Goal: Task Accomplishment & Management: Use online tool/utility

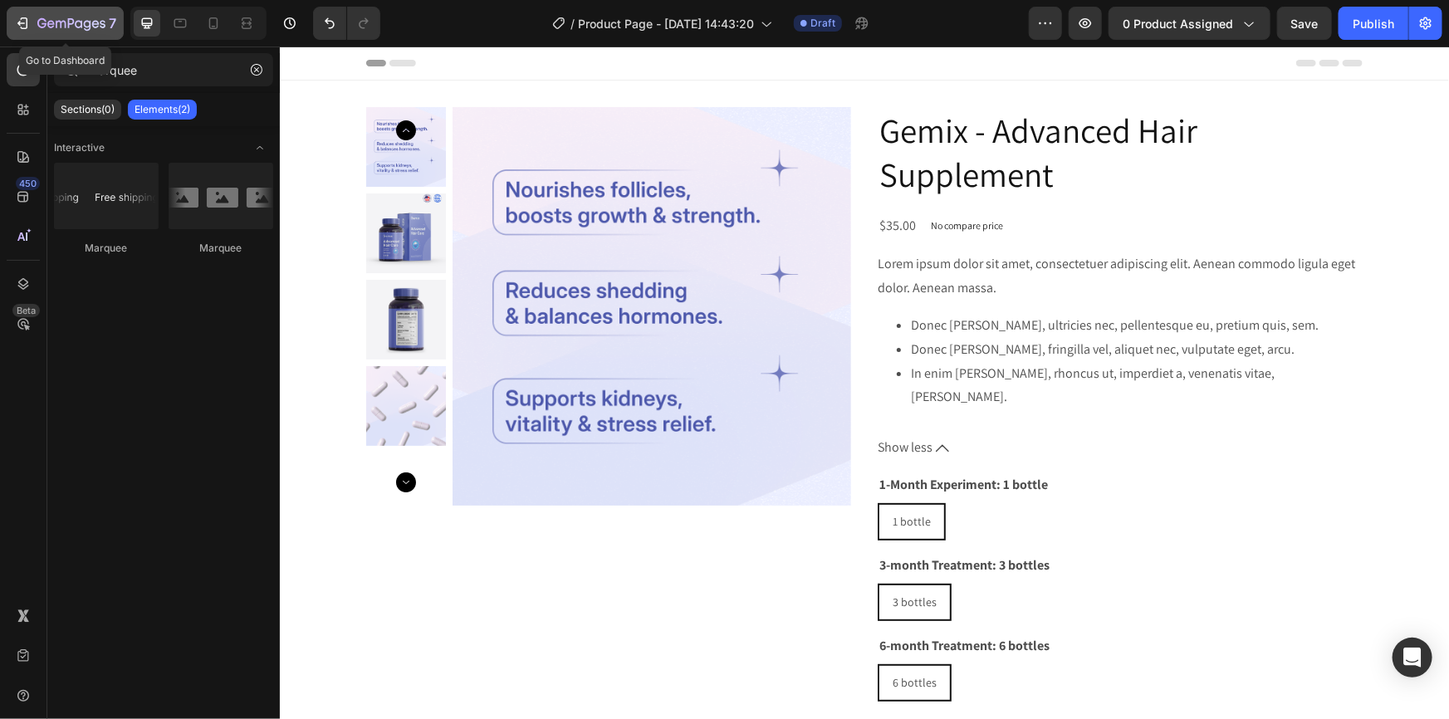
click at [32, 22] on div "7" at bounding box center [65, 23] width 102 height 20
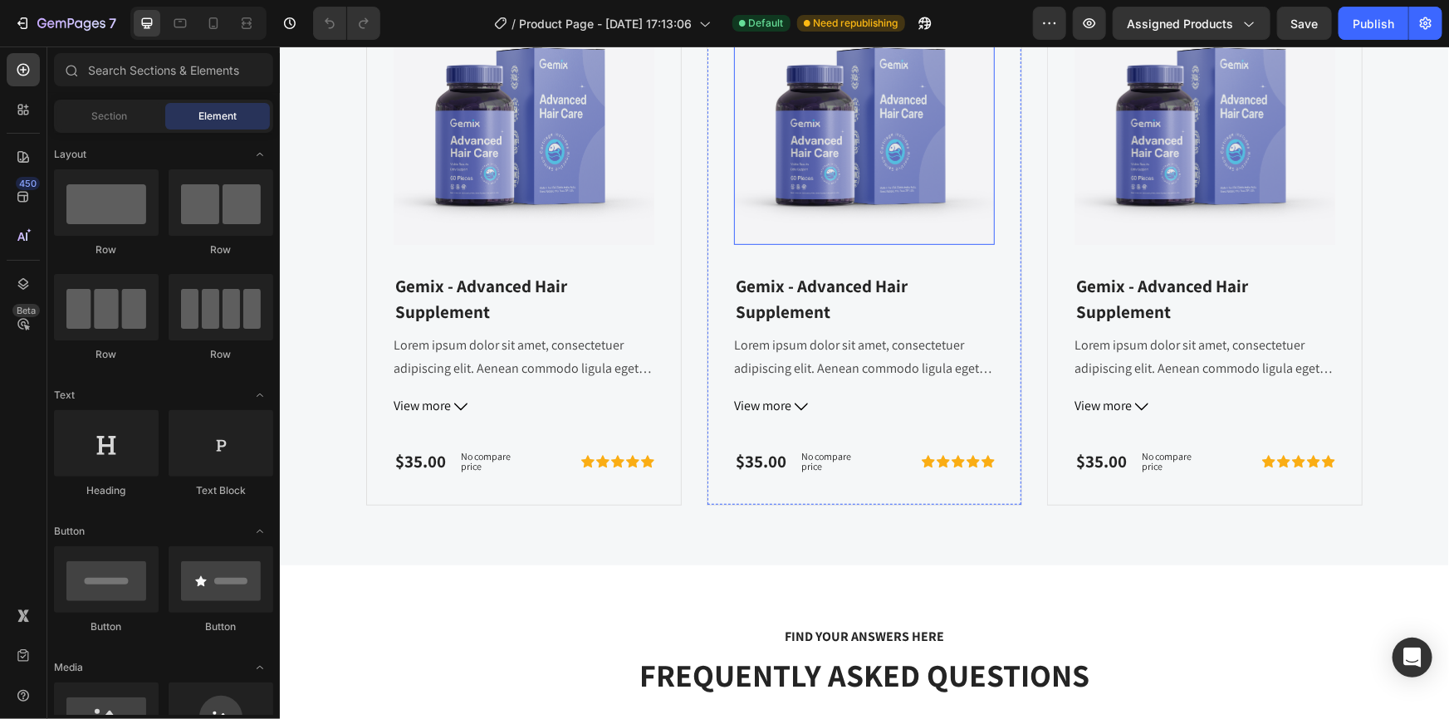
scroll to position [604, 0]
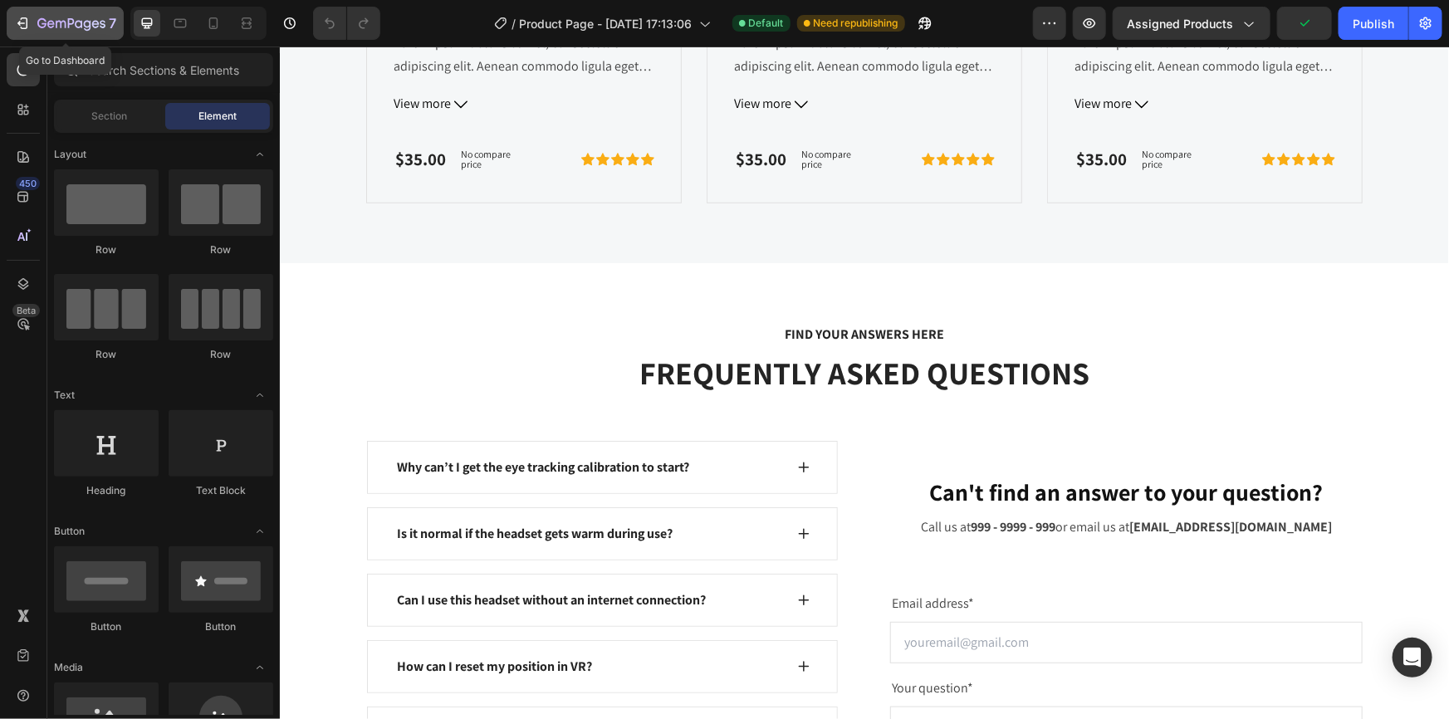
click at [15, 21] on icon "button" at bounding box center [22, 23] width 17 height 17
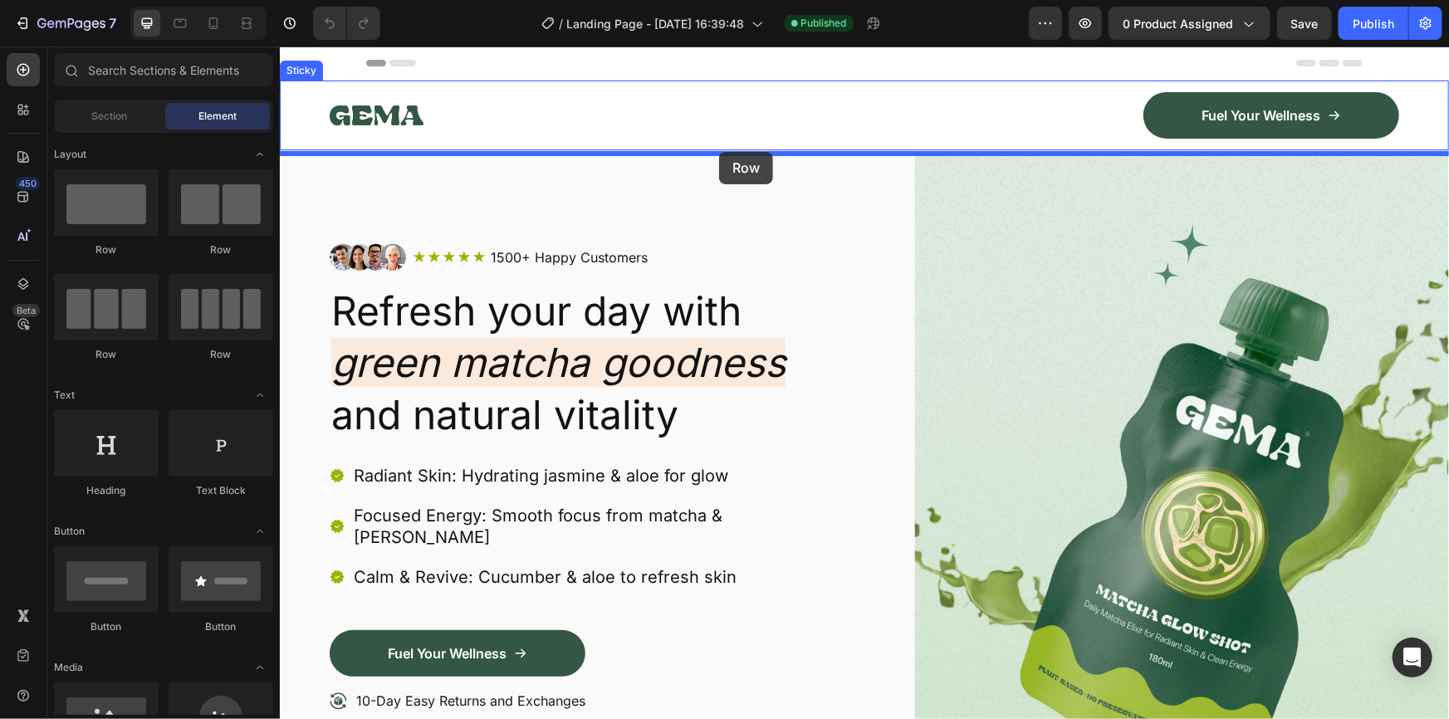
drag, startPoint x: 487, startPoint y: 259, endPoint x: 718, endPoint y: 145, distance: 258.2
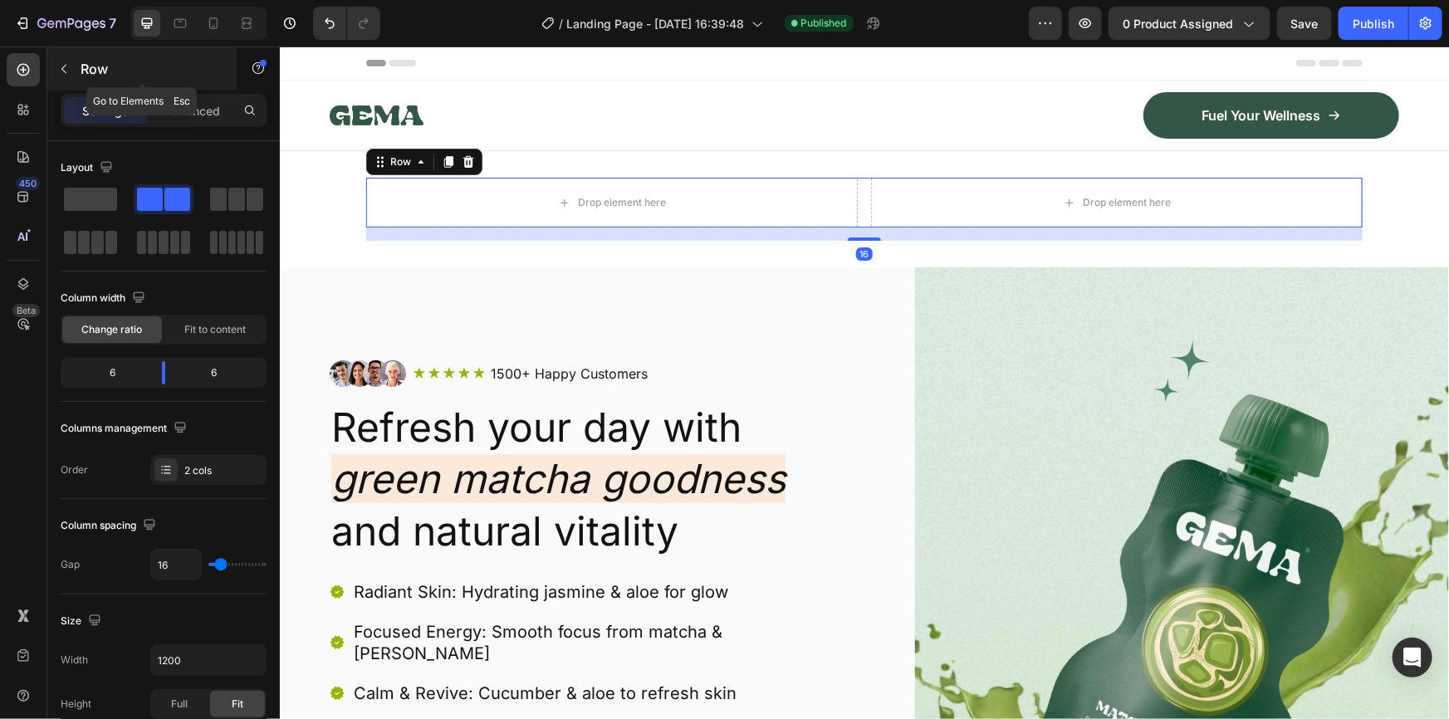
click at [64, 70] on icon "button" at bounding box center [63, 68] width 13 height 13
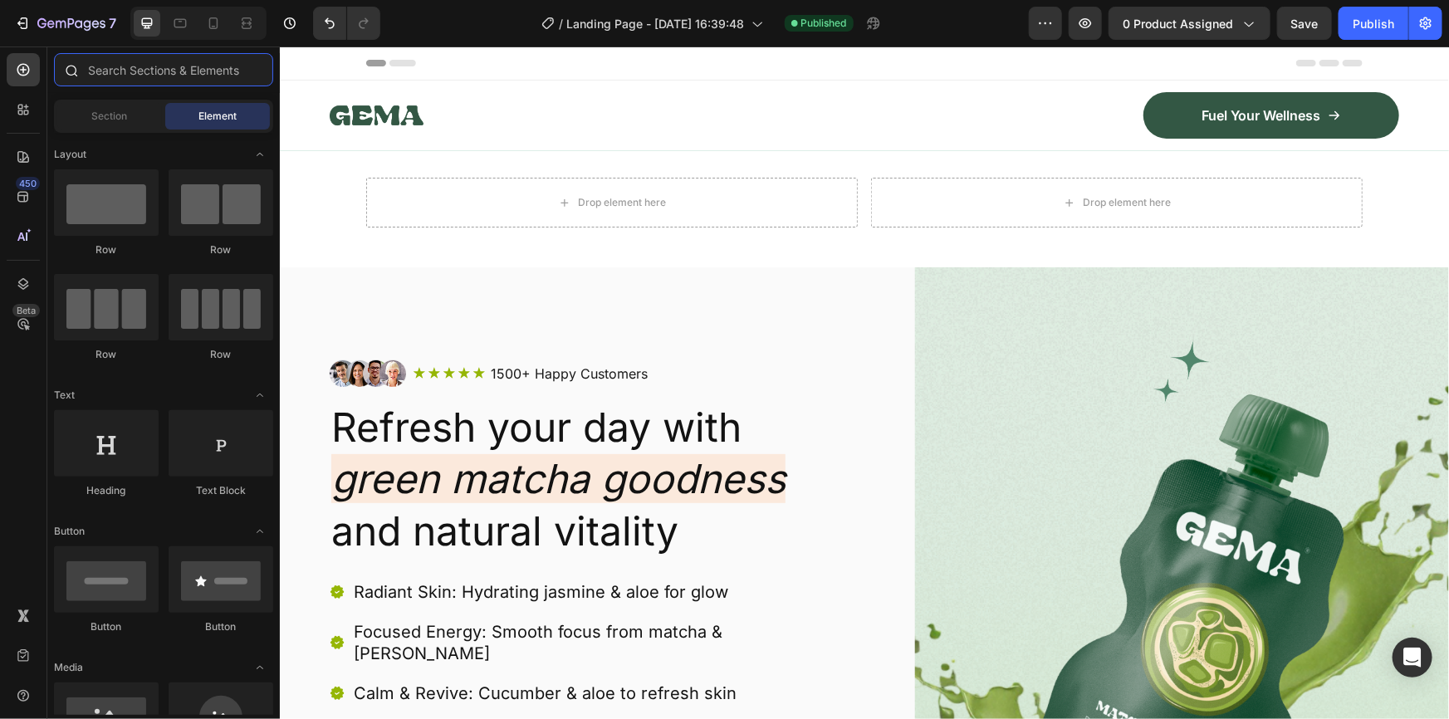
click at [169, 73] on input "text" at bounding box center [163, 69] width 219 height 33
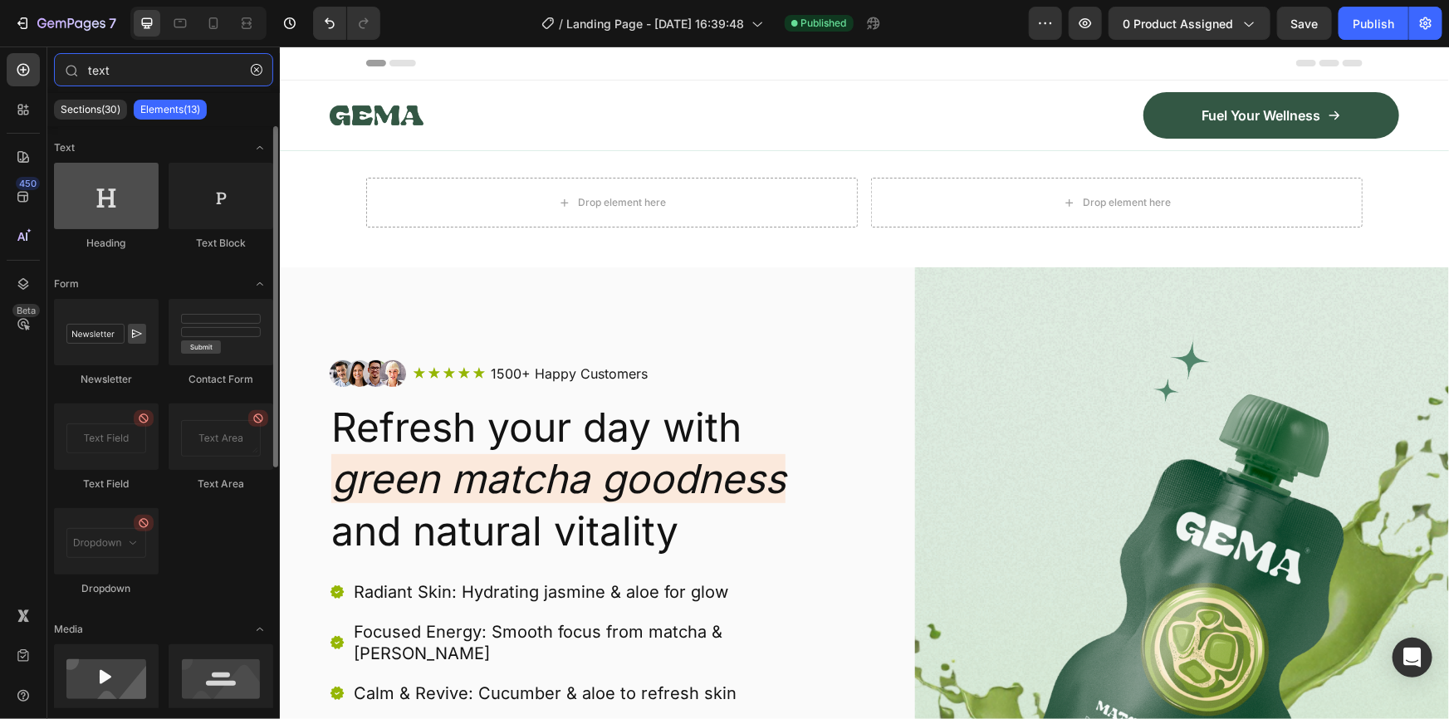
type input "text"
drag, startPoint x: 95, startPoint y: 195, endPoint x: 105, endPoint y: 195, distance: 10.0
click at [105, 195] on div at bounding box center [106, 196] width 105 height 66
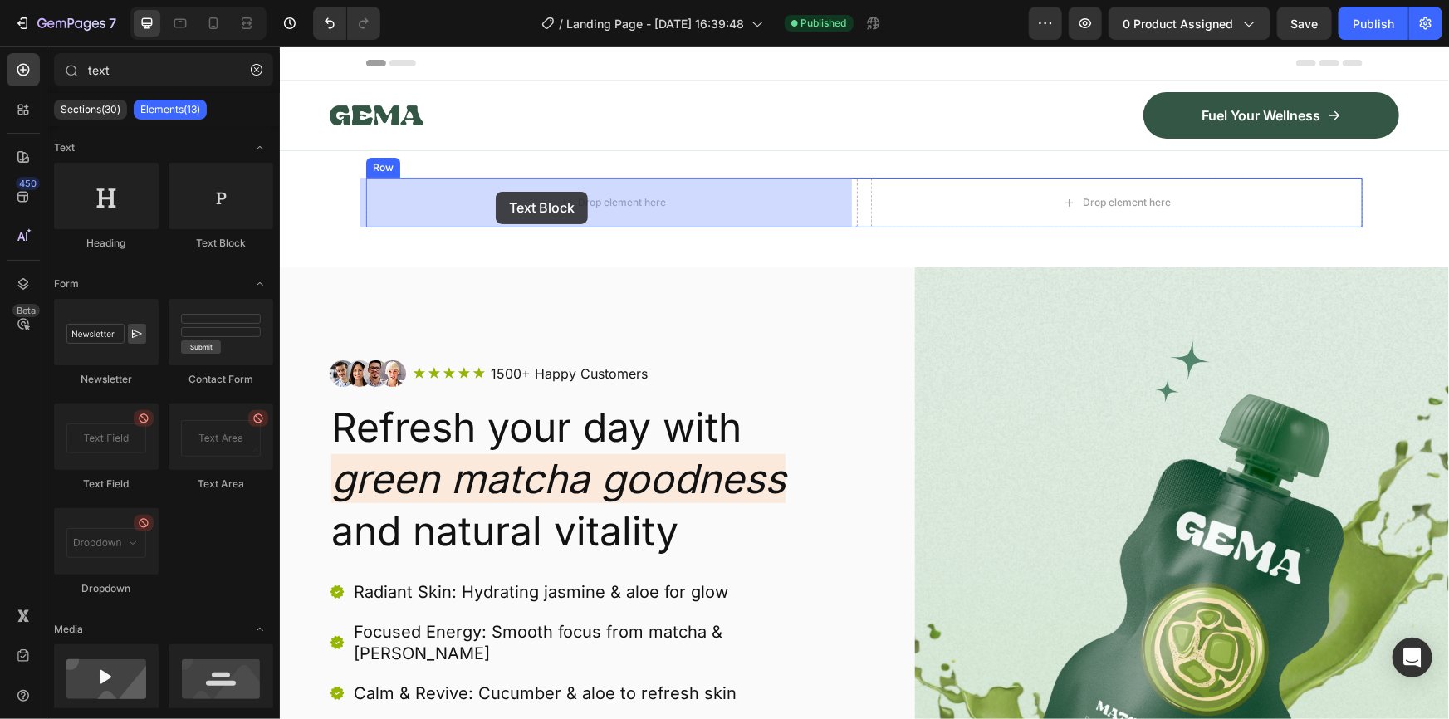
drag, startPoint x: 481, startPoint y: 240, endPoint x: 498, endPoint y: 190, distance: 52.5
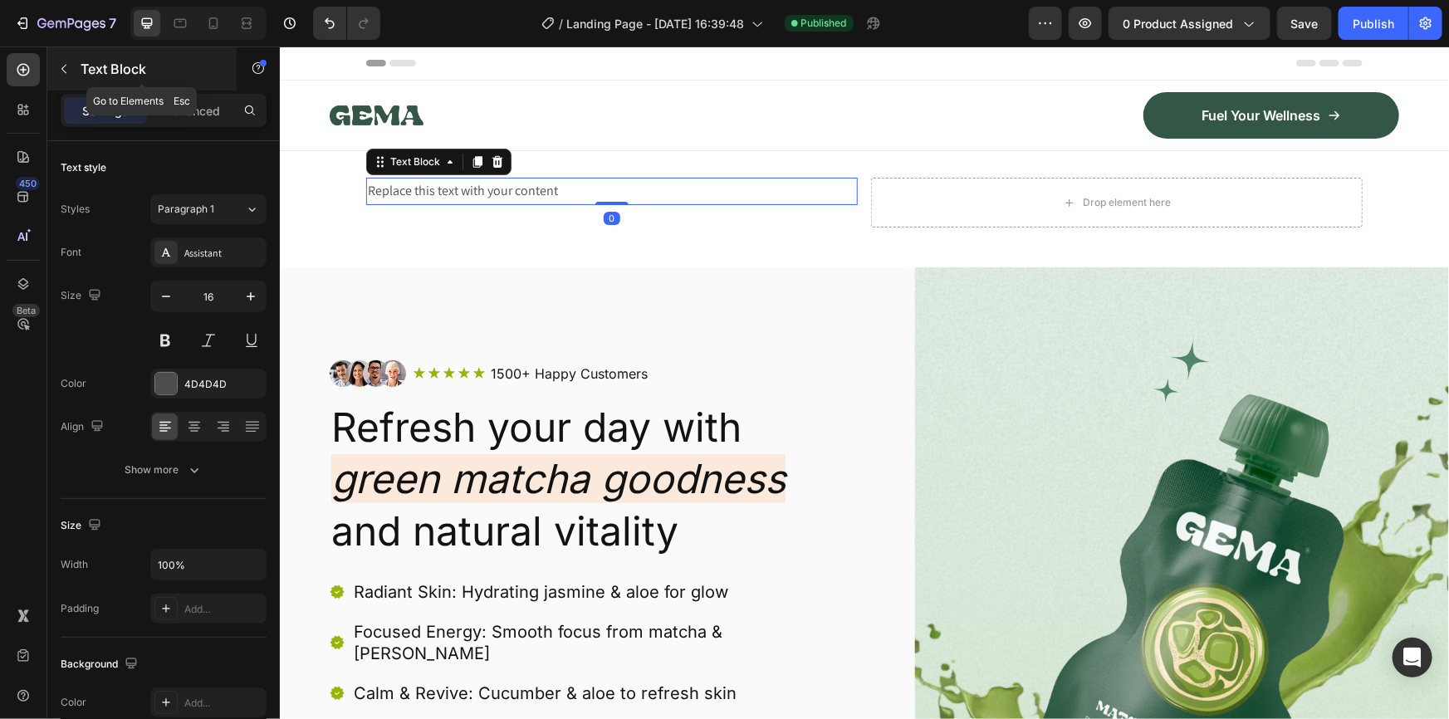
click at [73, 74] on button "button" at bounding box center [64, 69] width 27 height 27
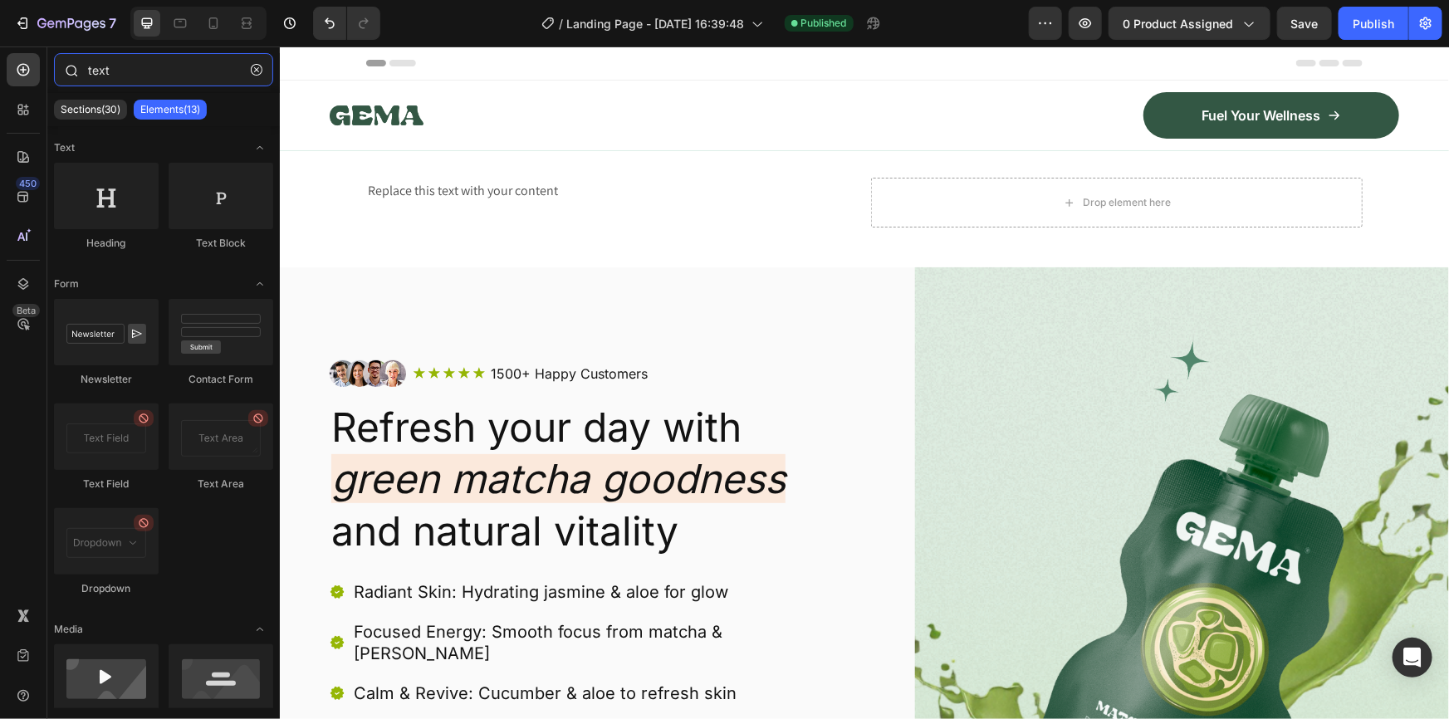
click at [173, 71] on input "text" at bounding box center [163, 69] width 219 height 33
click at [110, 72] on input "text" at bounding box center [163, 69] width 219 height 33
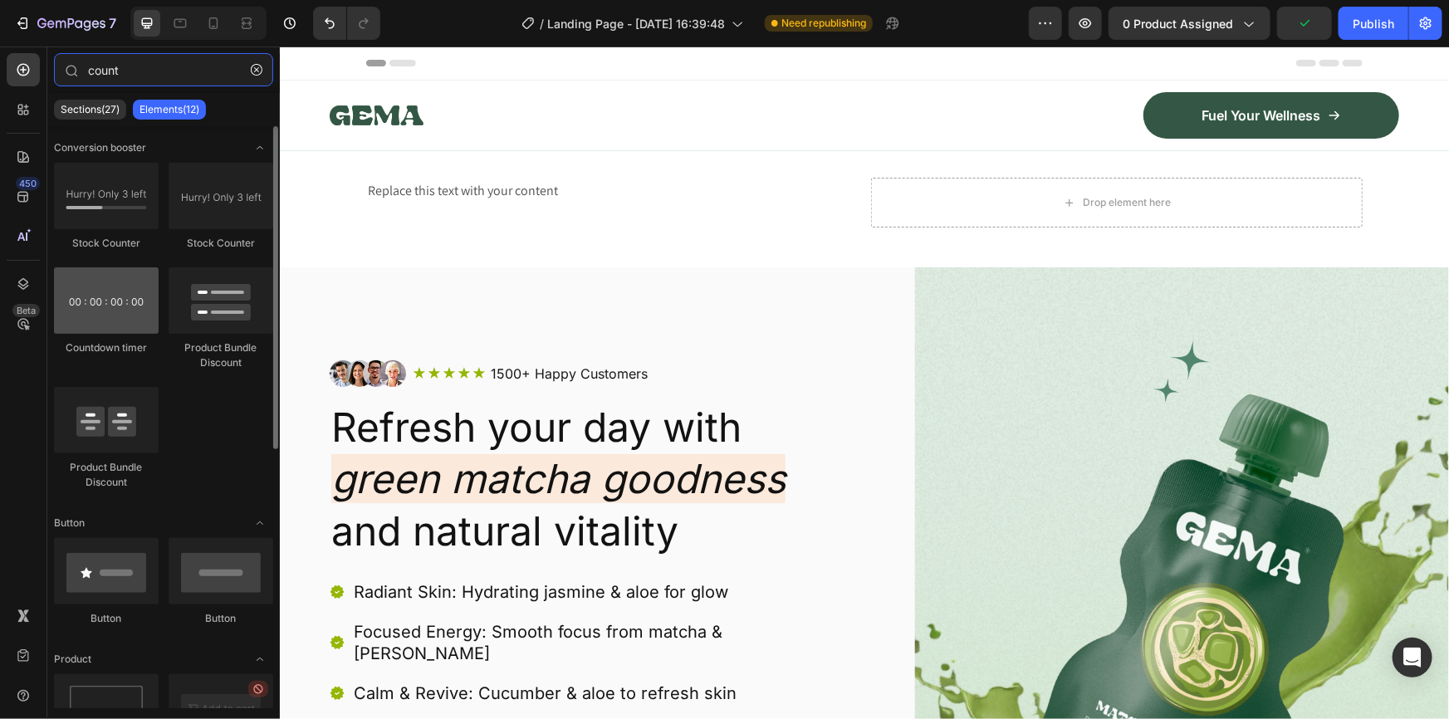
type input "count"
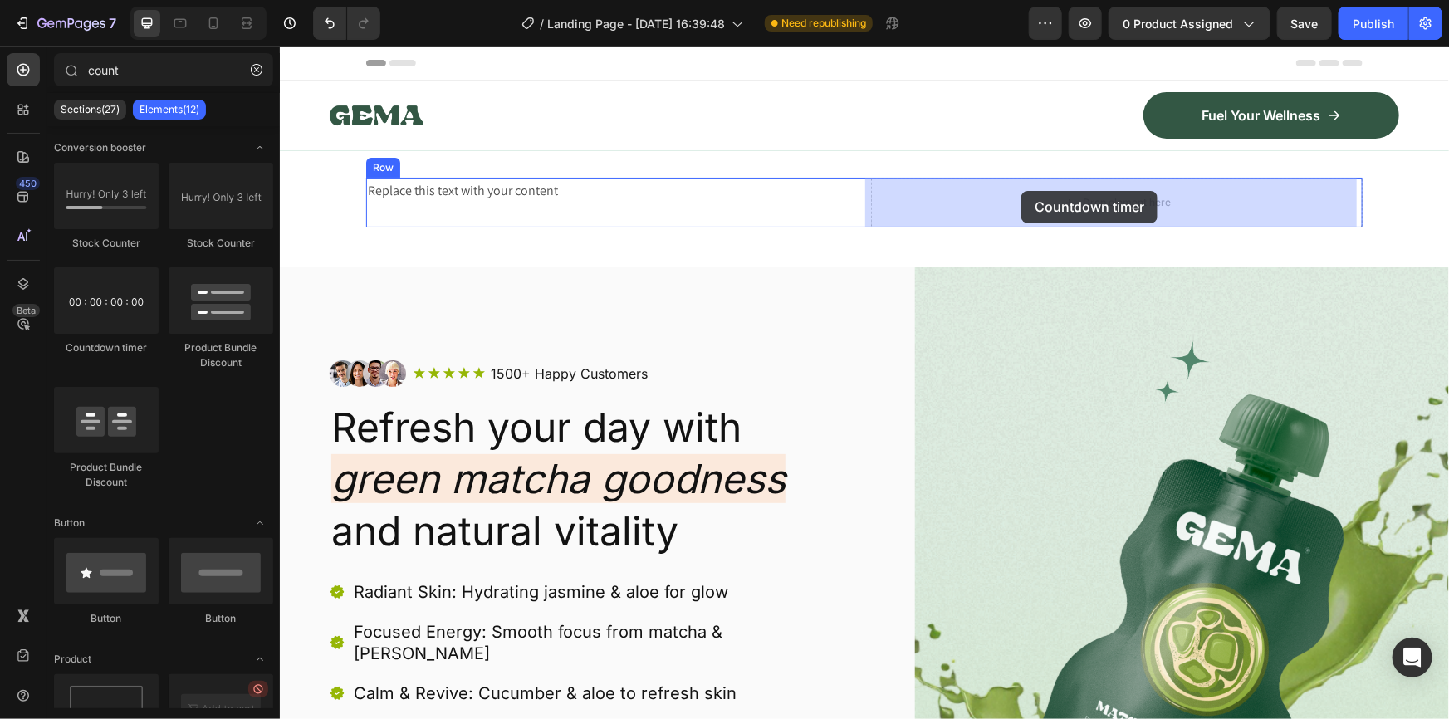
drag, startPoint x: 387, startPoint y: 374, endPoint x: 1021, endPoint y: 190, distance: 659.8
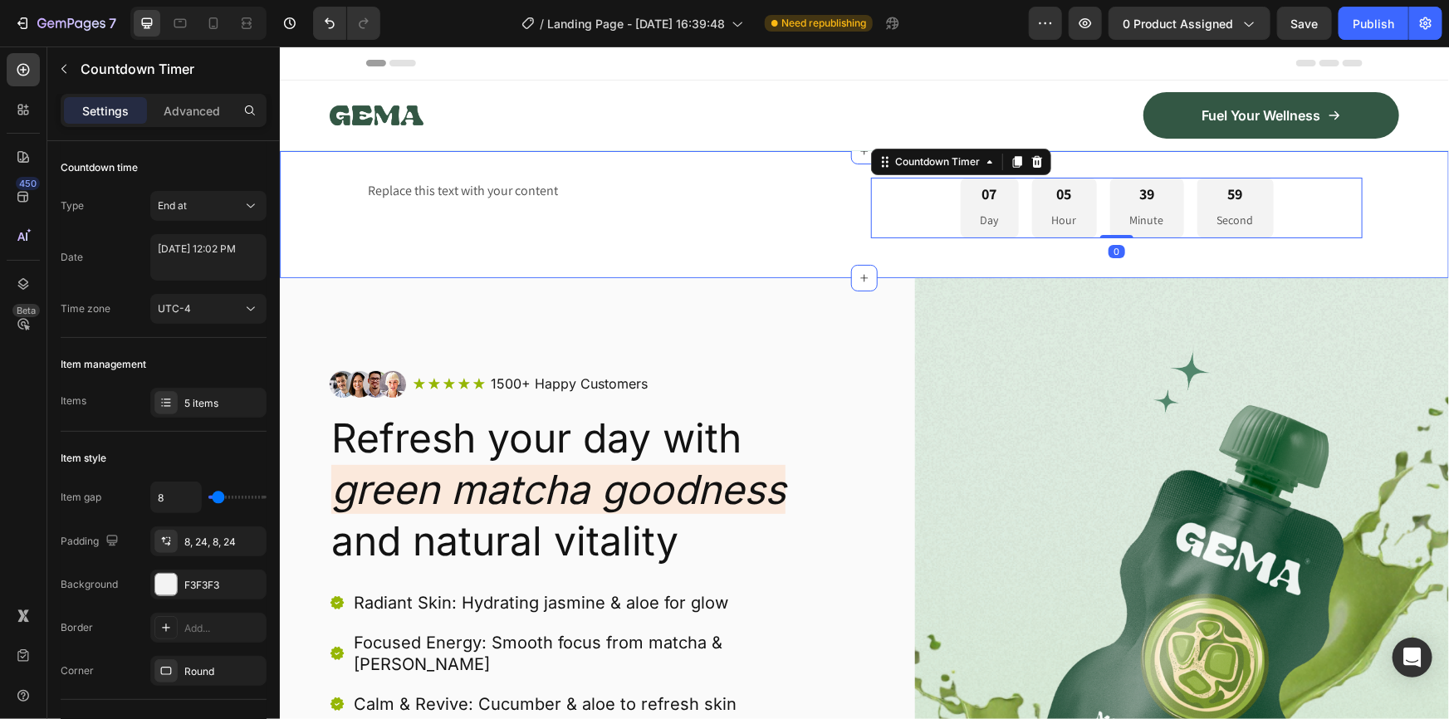
click at [819, 165] on div "Replace this text with your content Text Block 07 Day 05 Hour 39 Minute 59 Seco…" at bounding box center [863, 213] width 1169 height 127
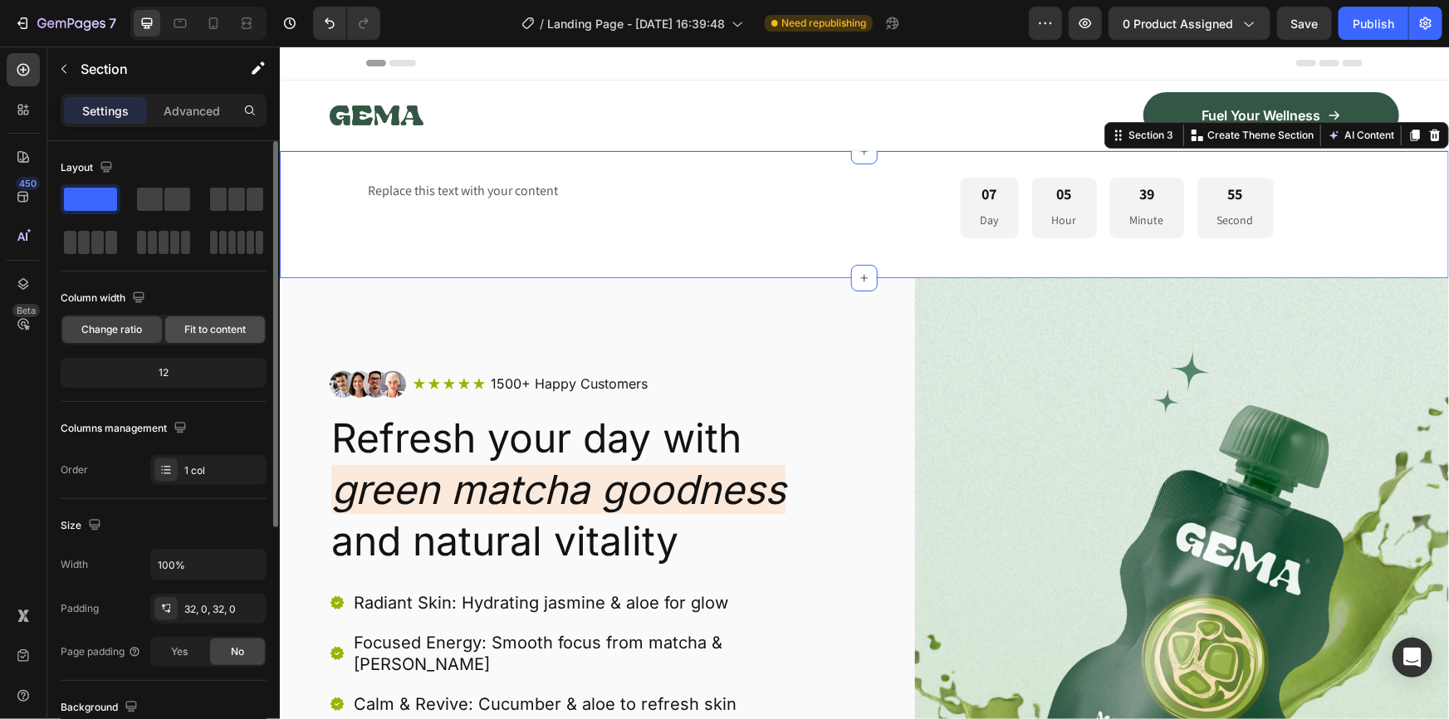
click at [212, 329] on span "Fit to content" at bounding box center [214, 329] width 61 height 15
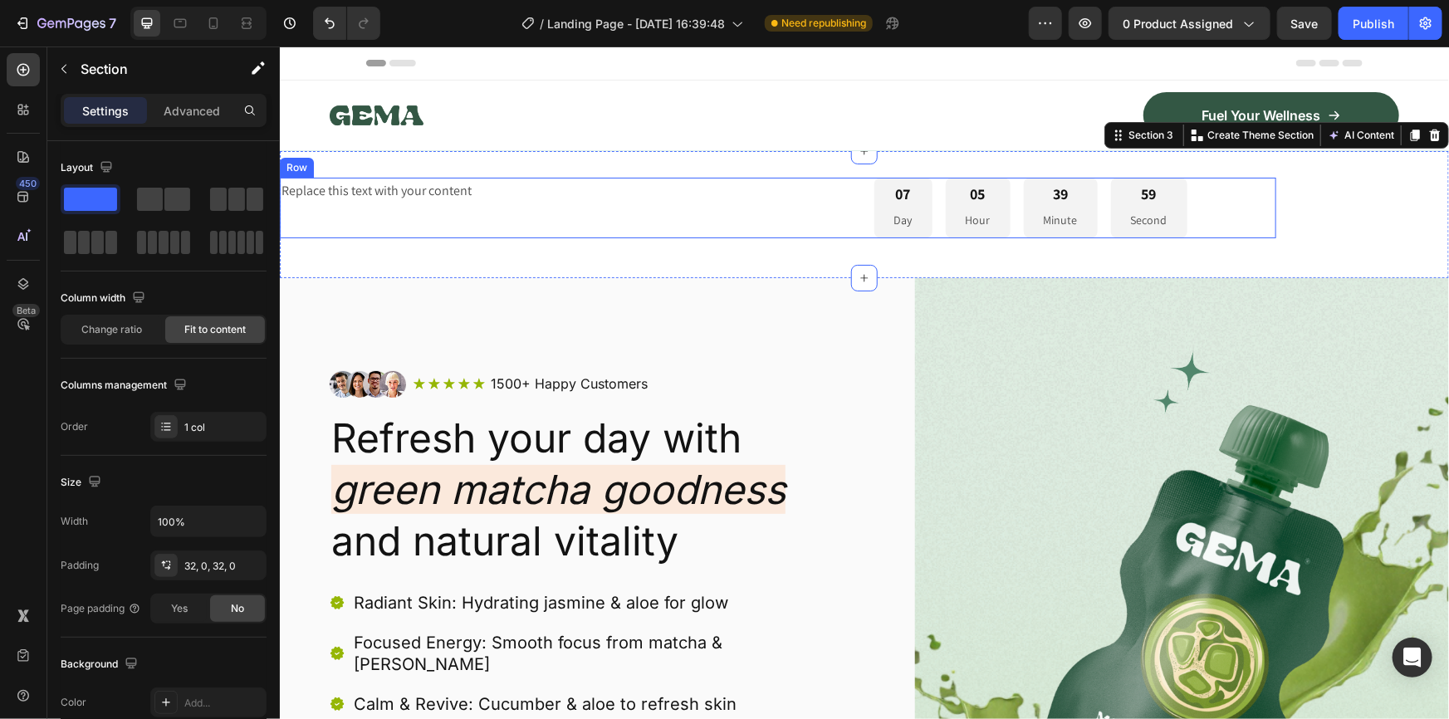
click at [518, 204] on div "Replace this text with your content Text Block" at bounding box center [525, 207] width 492 height 61
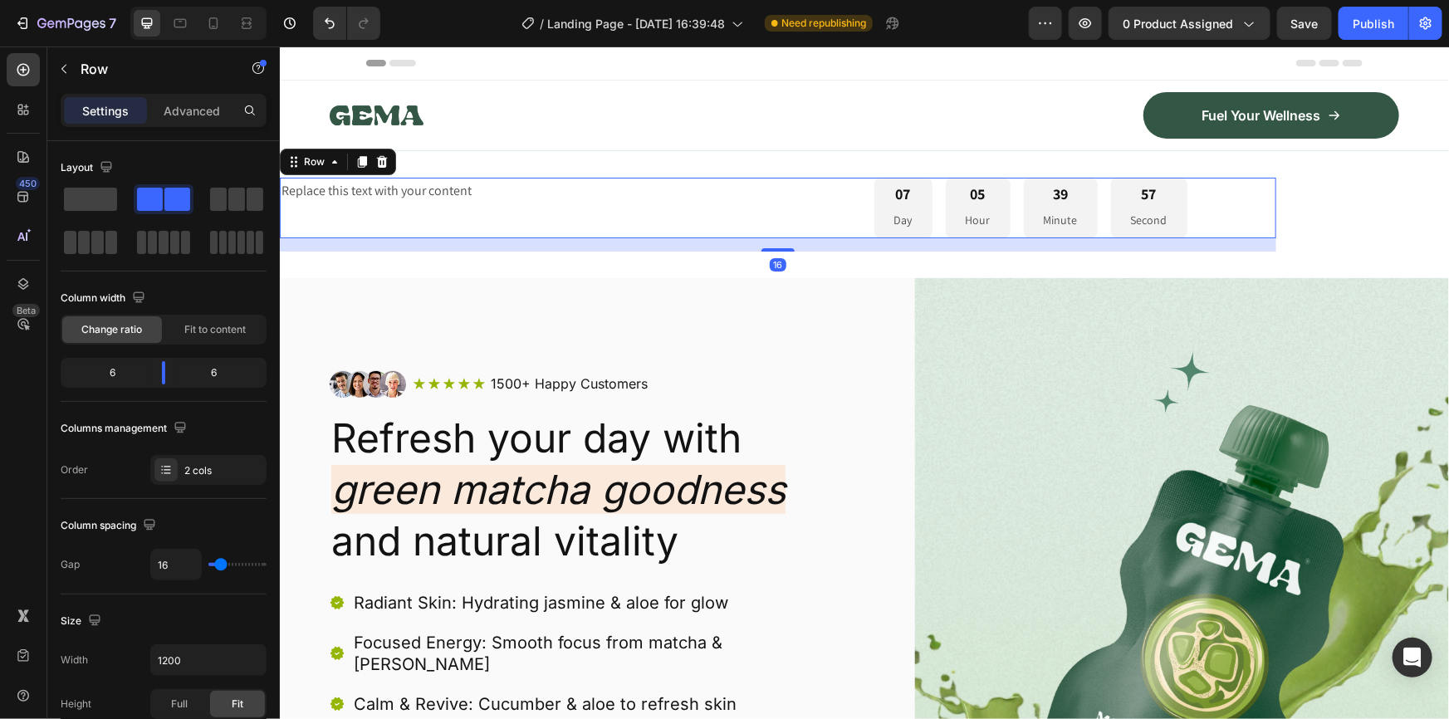
click at [781, 215] on div "Replace this text with your content Text Block 07 Day 05 Hour 39 Minute 57 Seco…" at bounding box center [777, 207] width 997 height 61
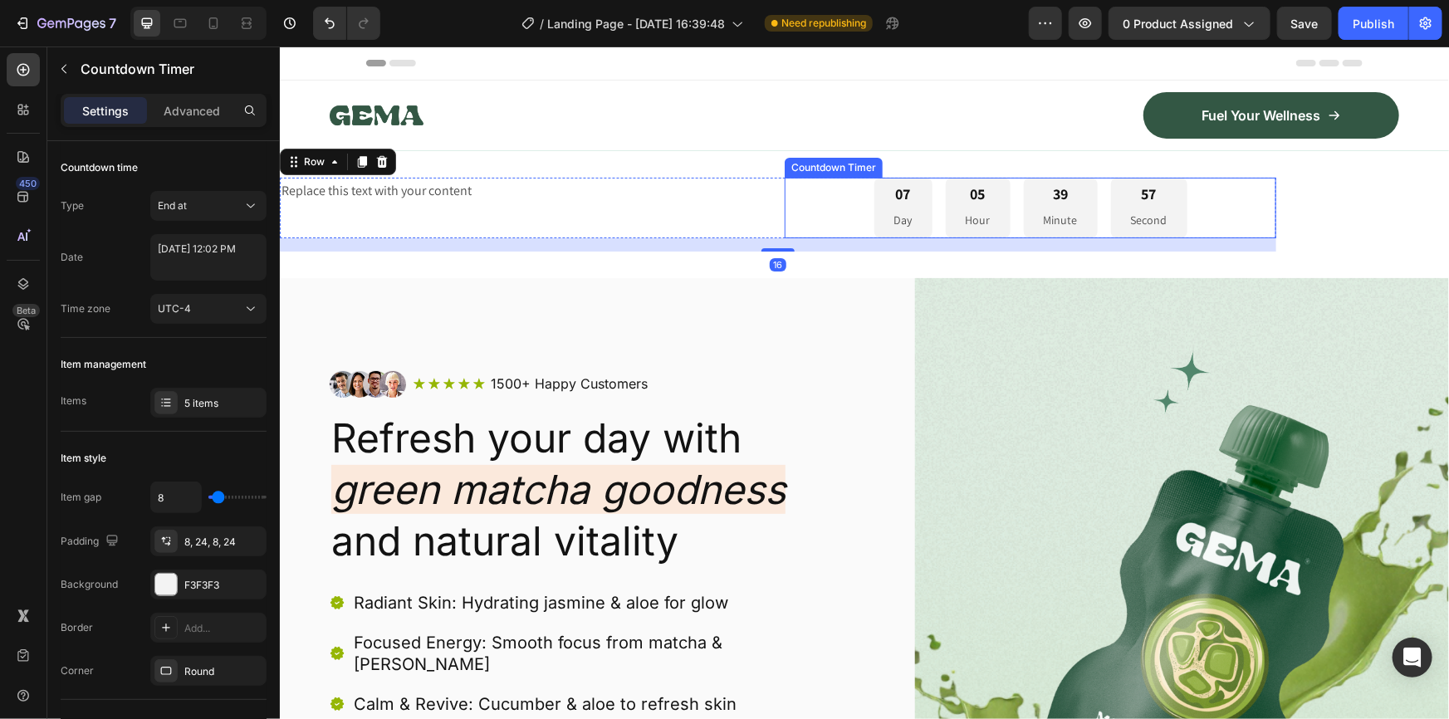
click at [834, 204] on div "07 Day 05 Hour 39 Minute 57 Second" at bounding box center [1030, 207] width 492 height 61
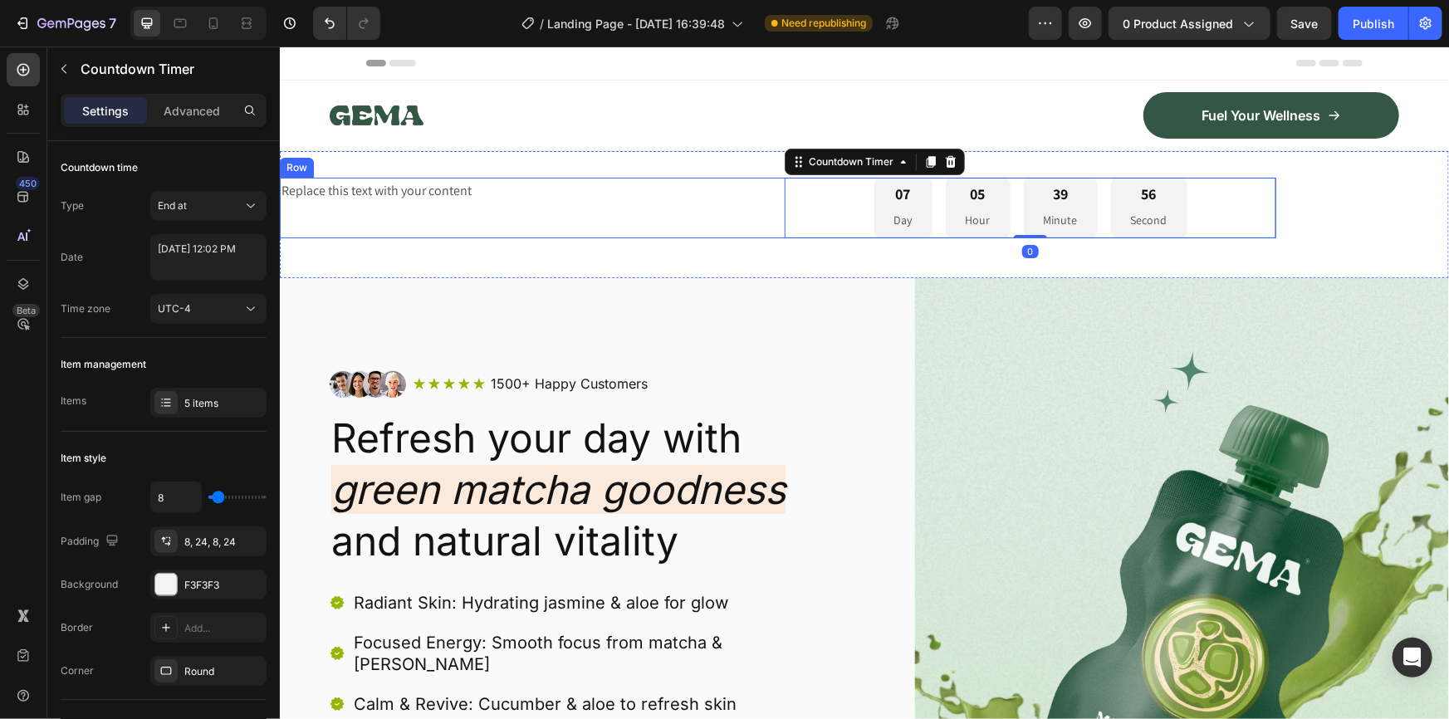
click at [703, 210] on div "Replace this text with your content Text Block" at bounding box center [525, 207] width 492 height 61
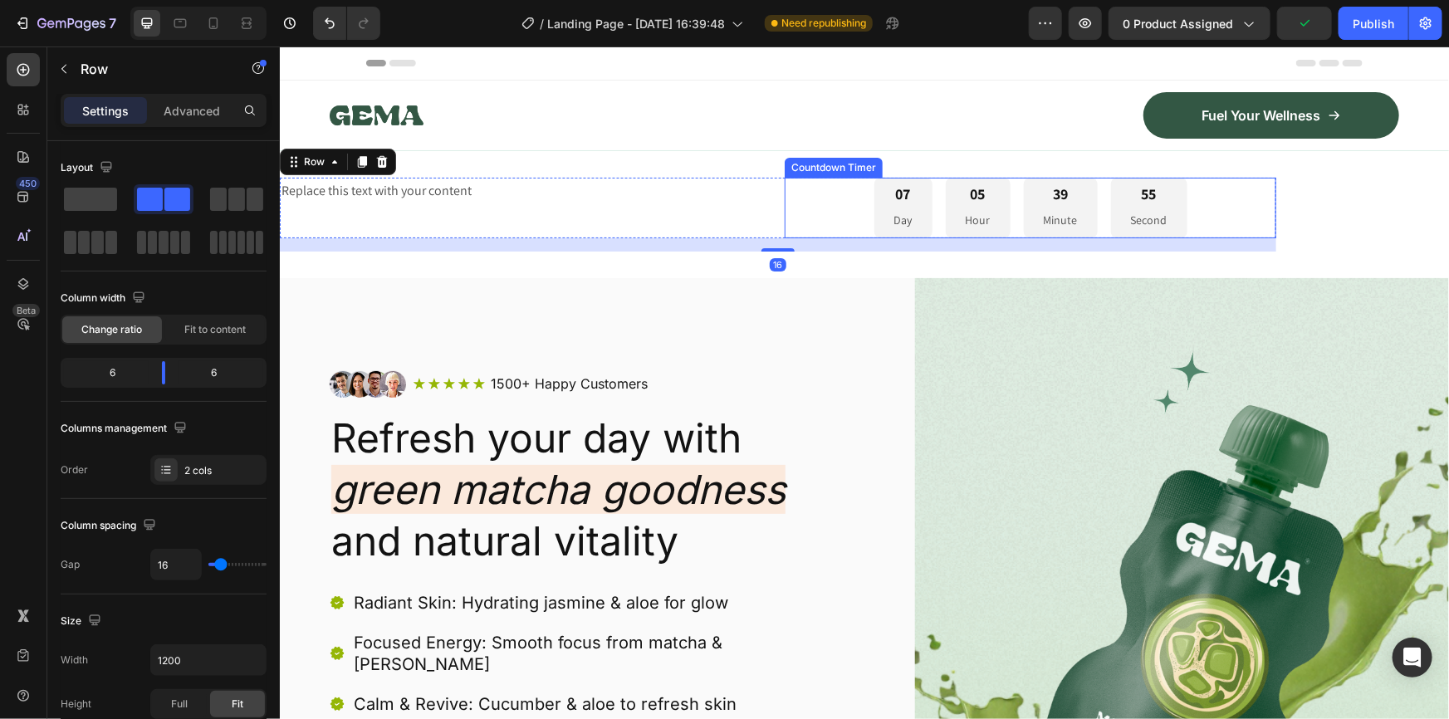
click at [851, 212] on div "07 Day 05 Hour 39 Minute 55 Second" at bounding box center [1030, 207] width 492 height 61
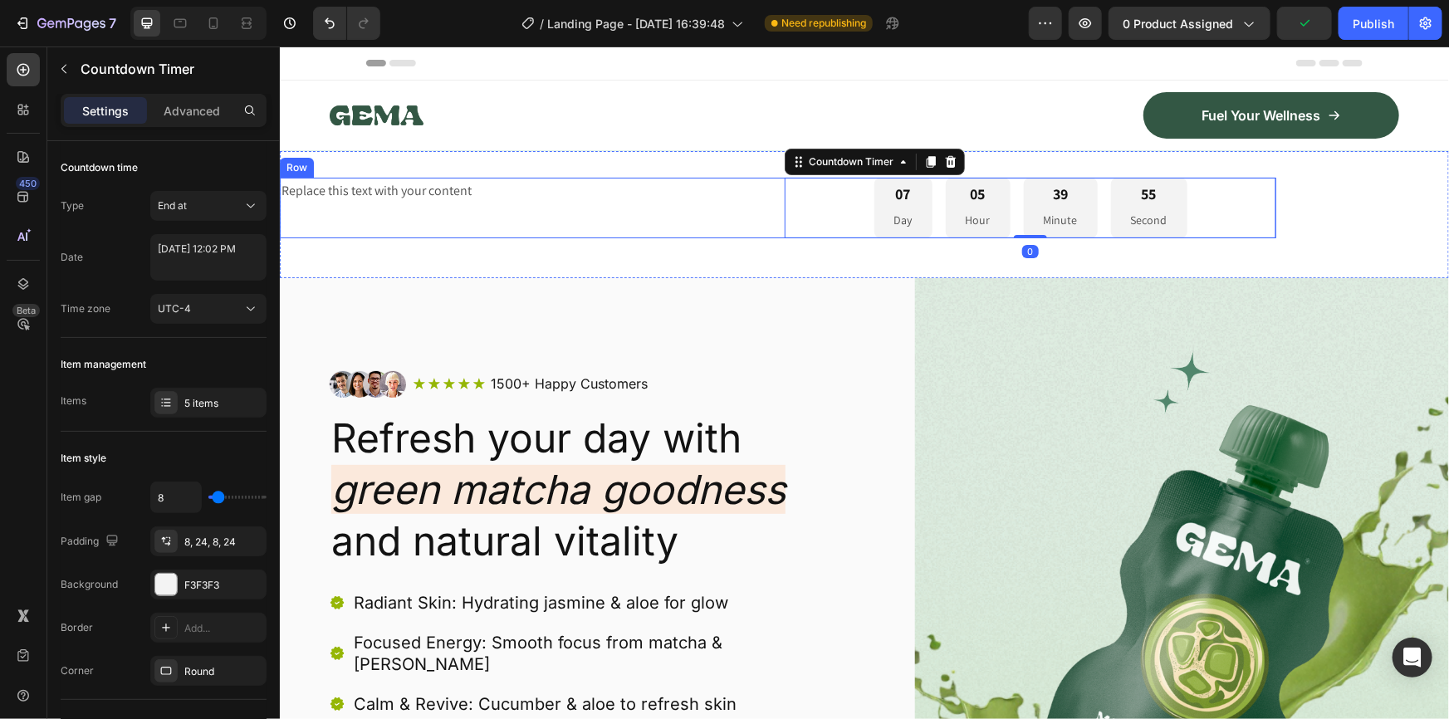
click at [676, 216] on div "Replace this text with your content Text Block" at bounding box center [525, 207] width 492 height 61
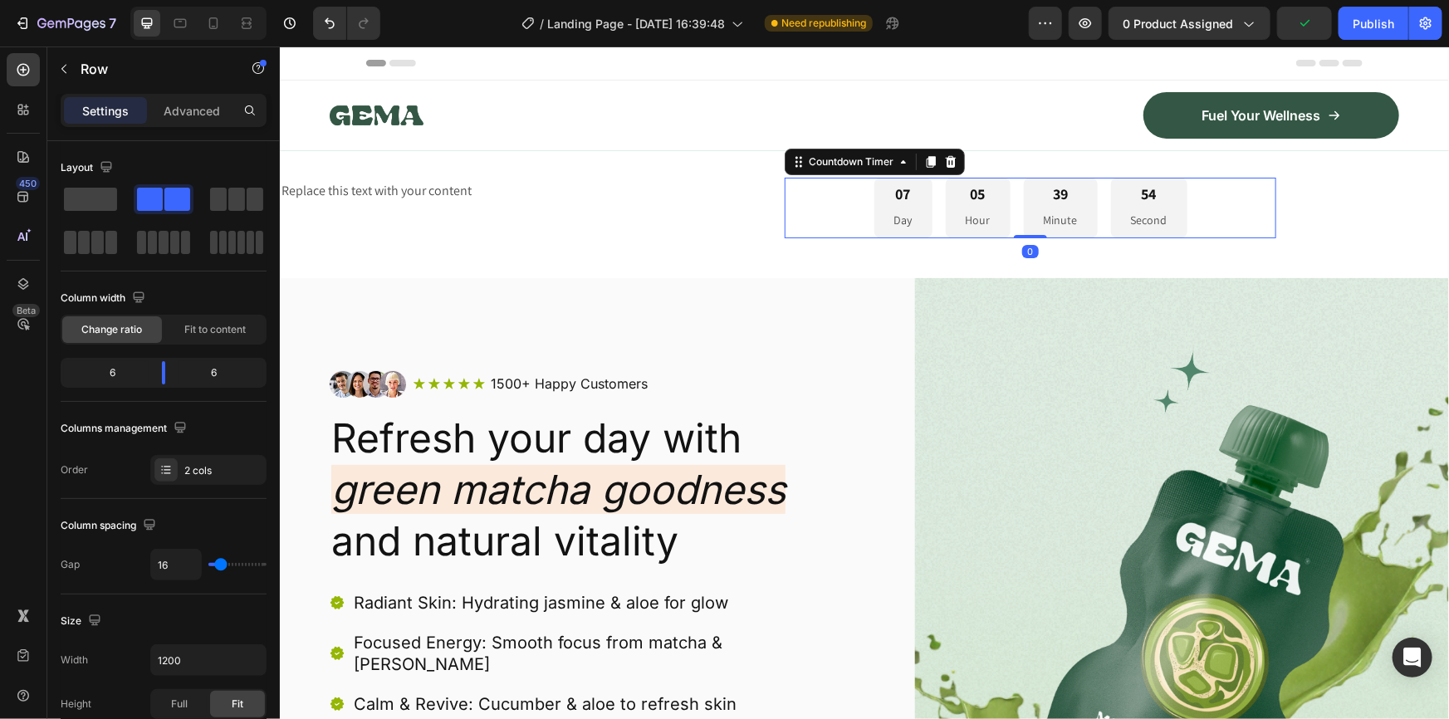
click at [837, 213] on div "07 Day 05 Hour 39 Minute 54 Second" at bounding box center [1030, 207] width 492 height 61
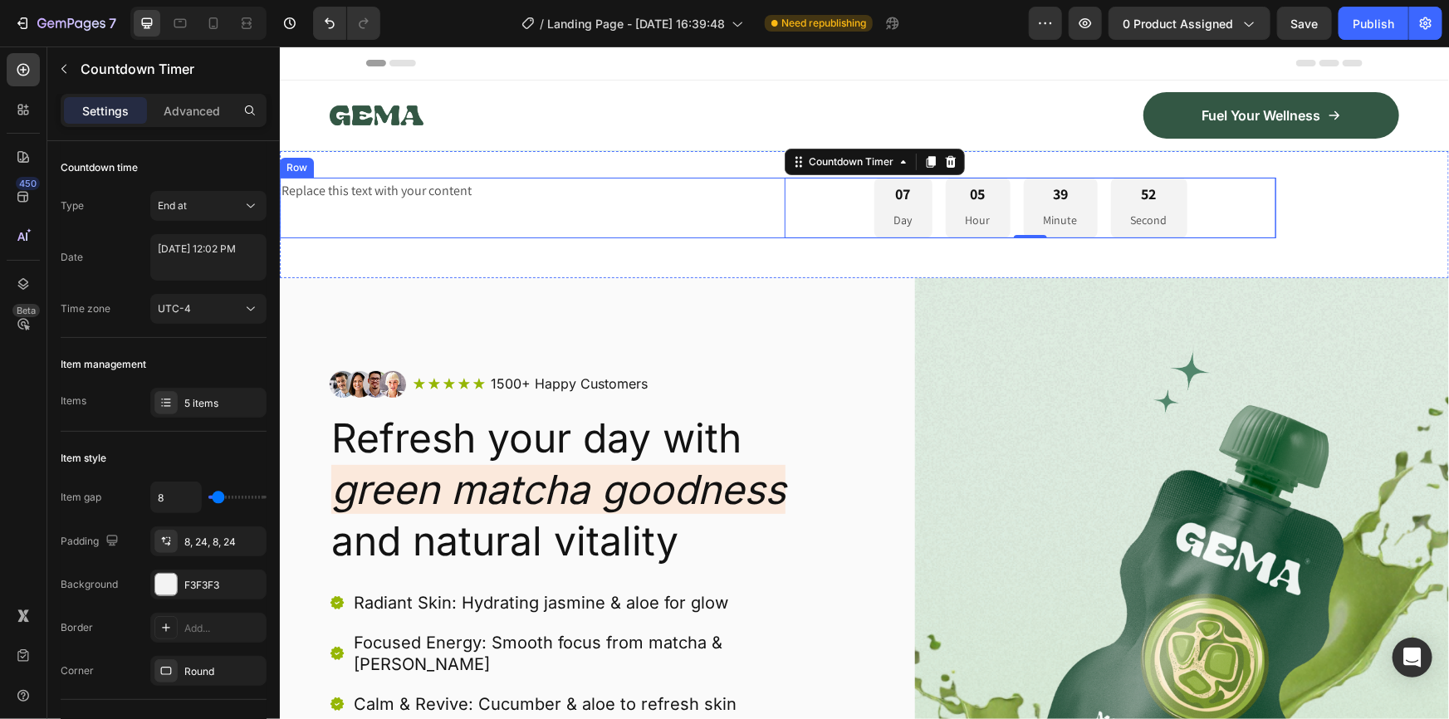
click at [583, 204] on div "Replace this text with your content Text Block" at bounding box center [525, 207] width 492 height 61
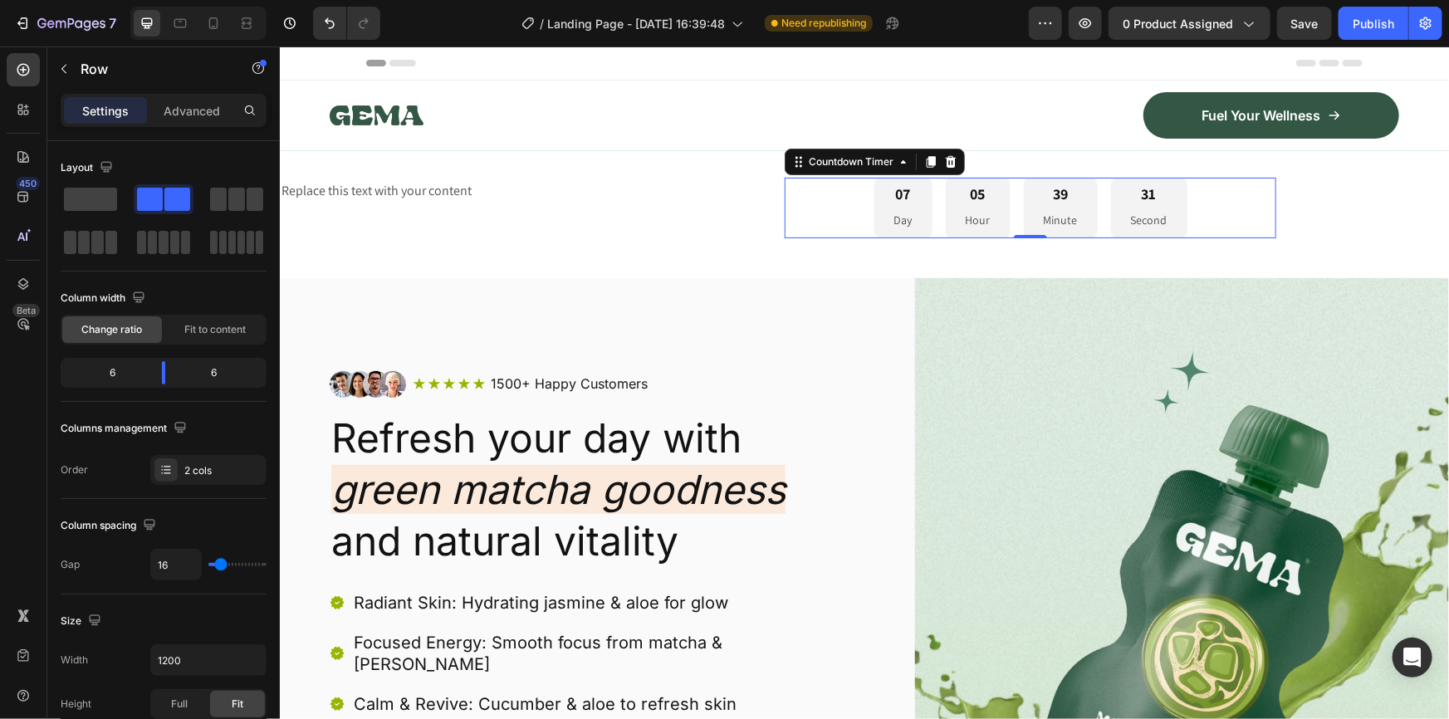
click at [1204, 213] on div "07 Day 05 Hour 39 Minute 31 Second" at bounding box center [1030, 207] width 492 height 61
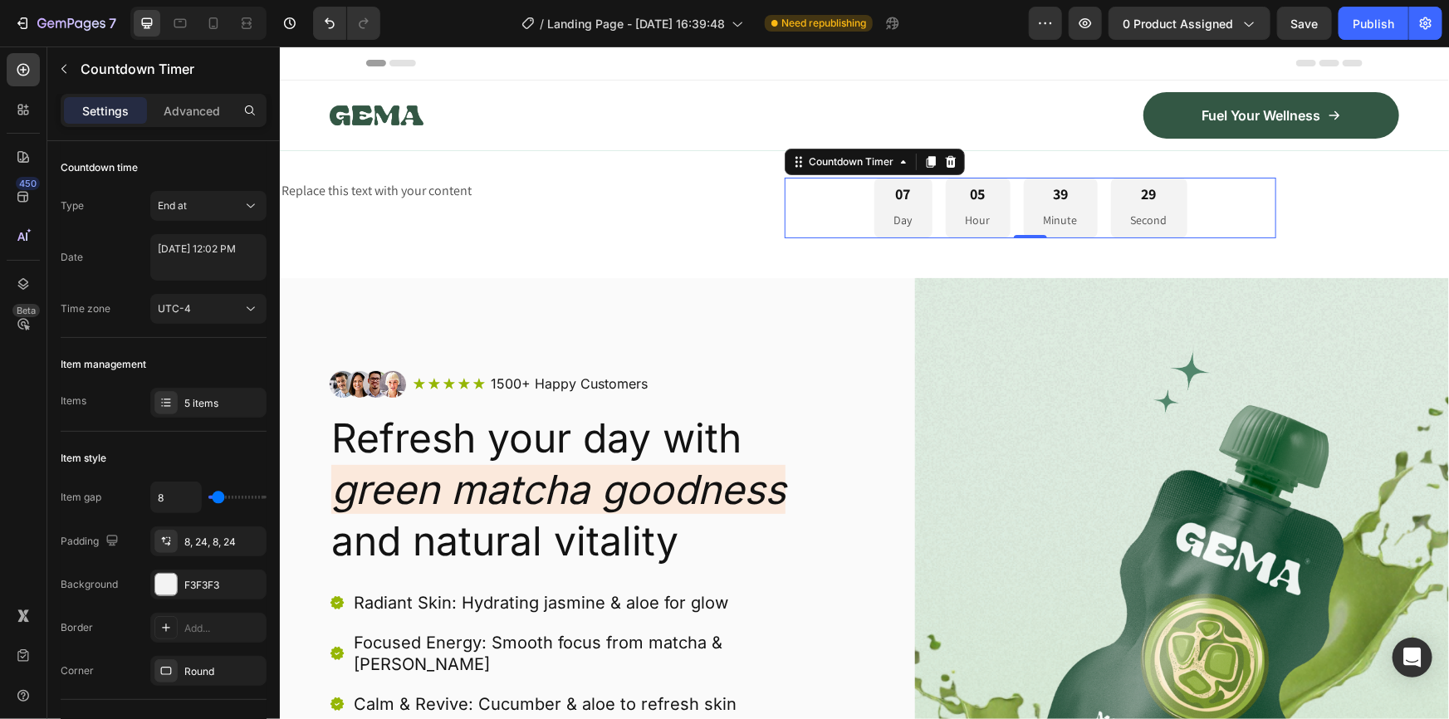
click at [827, 208] on div "07 Day 05 Hour 39 Minute 29 Second" at bounding box center [1030, 207] width 492 height 61
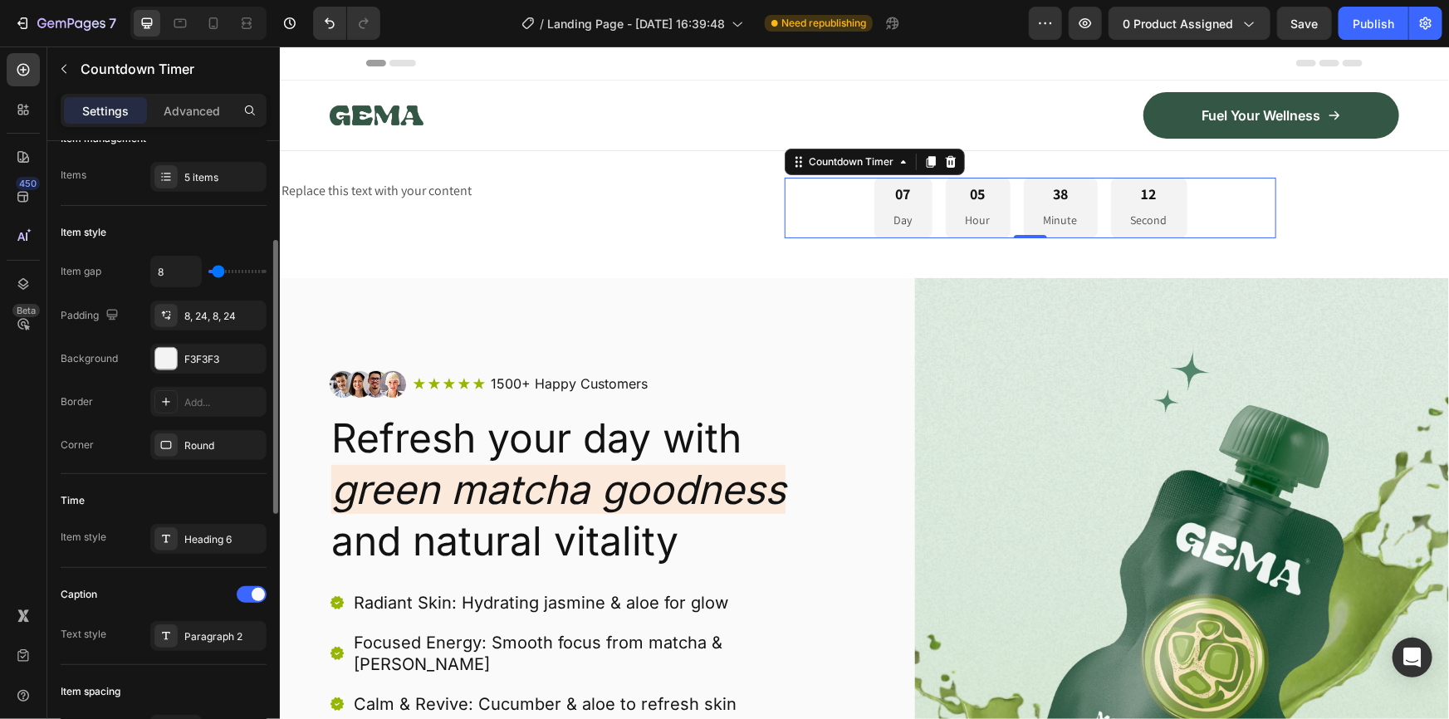
scroll to position [302, 0]
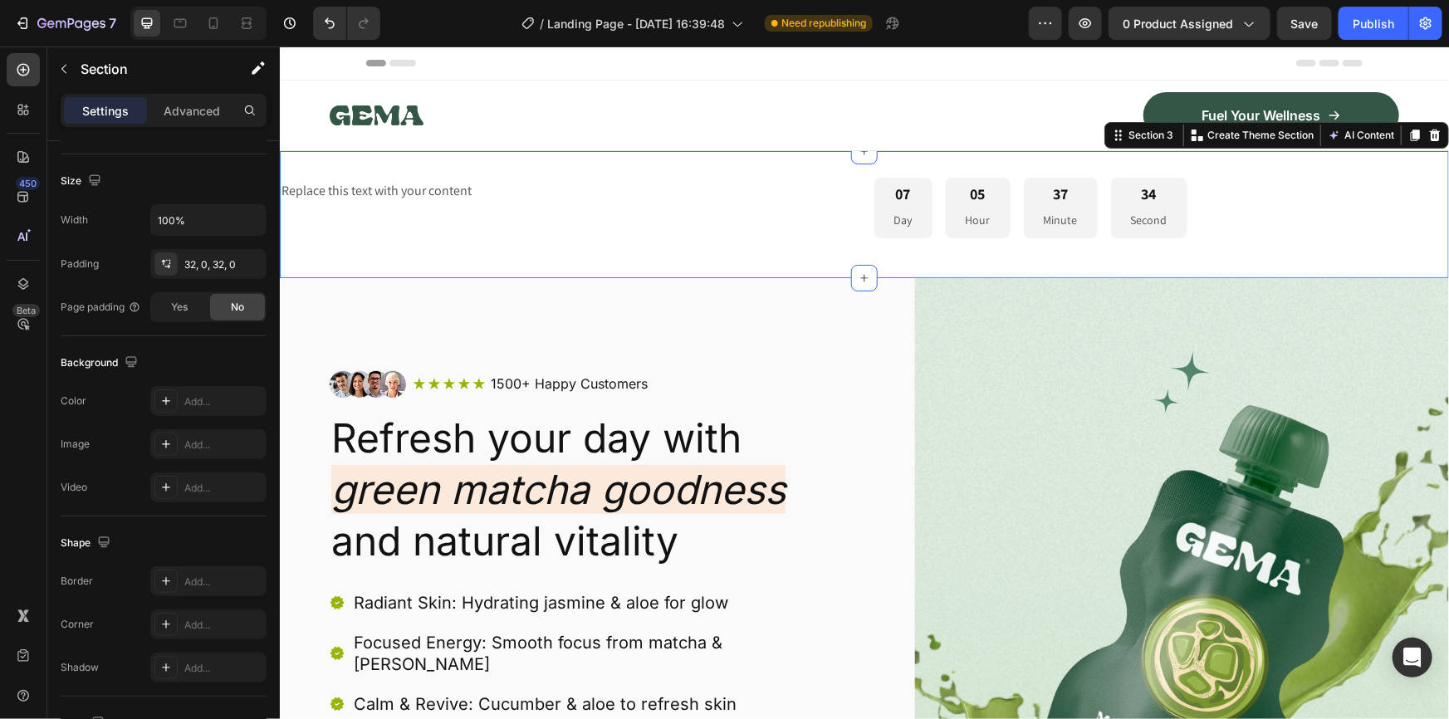
click at [1019, 170] on div "Replace this text with your content Text Block 07 Day 05 Hour 37 Minute 34 Seco…" at bounding box center [863, 213] width 1169 height 127
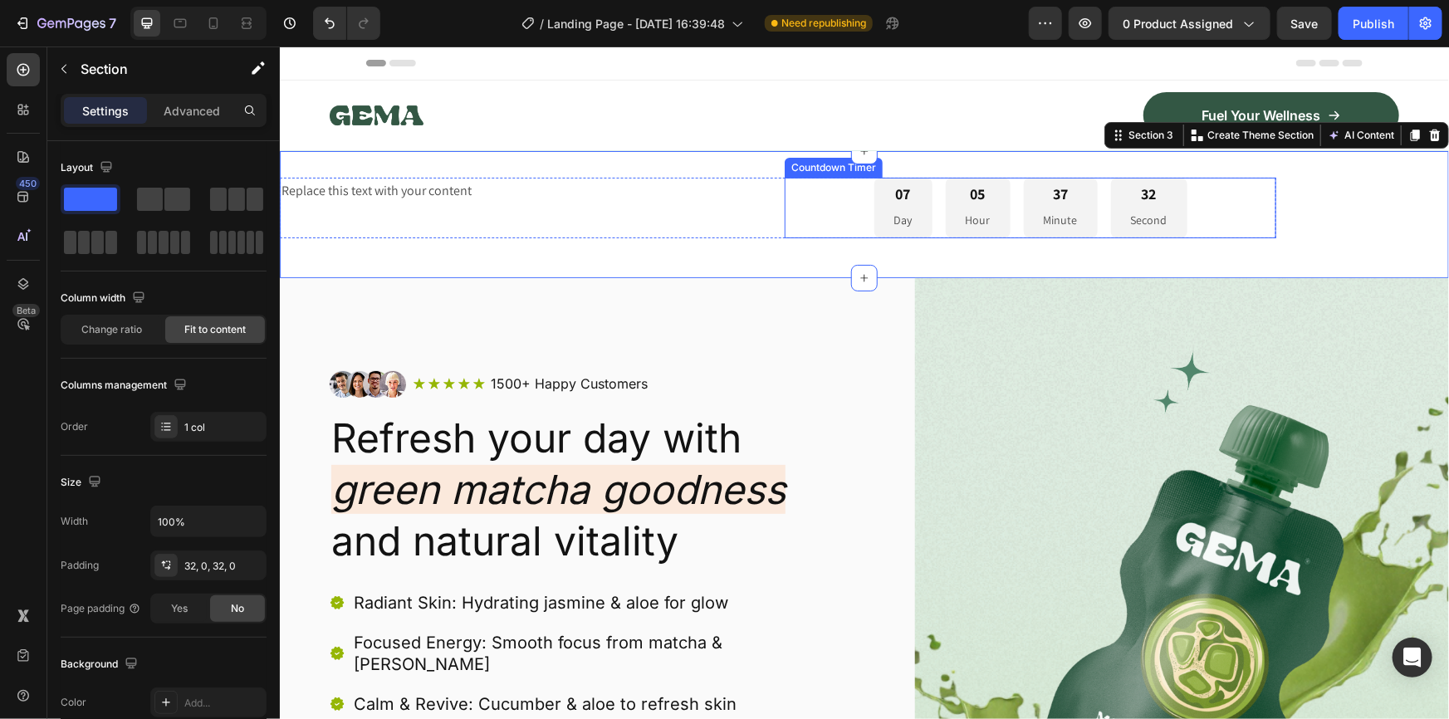
click at [1219, 234] on div "07 Day 05 Hour 37 Minute 32 Second" at bounding box center [1030, 207] width 492 height 61
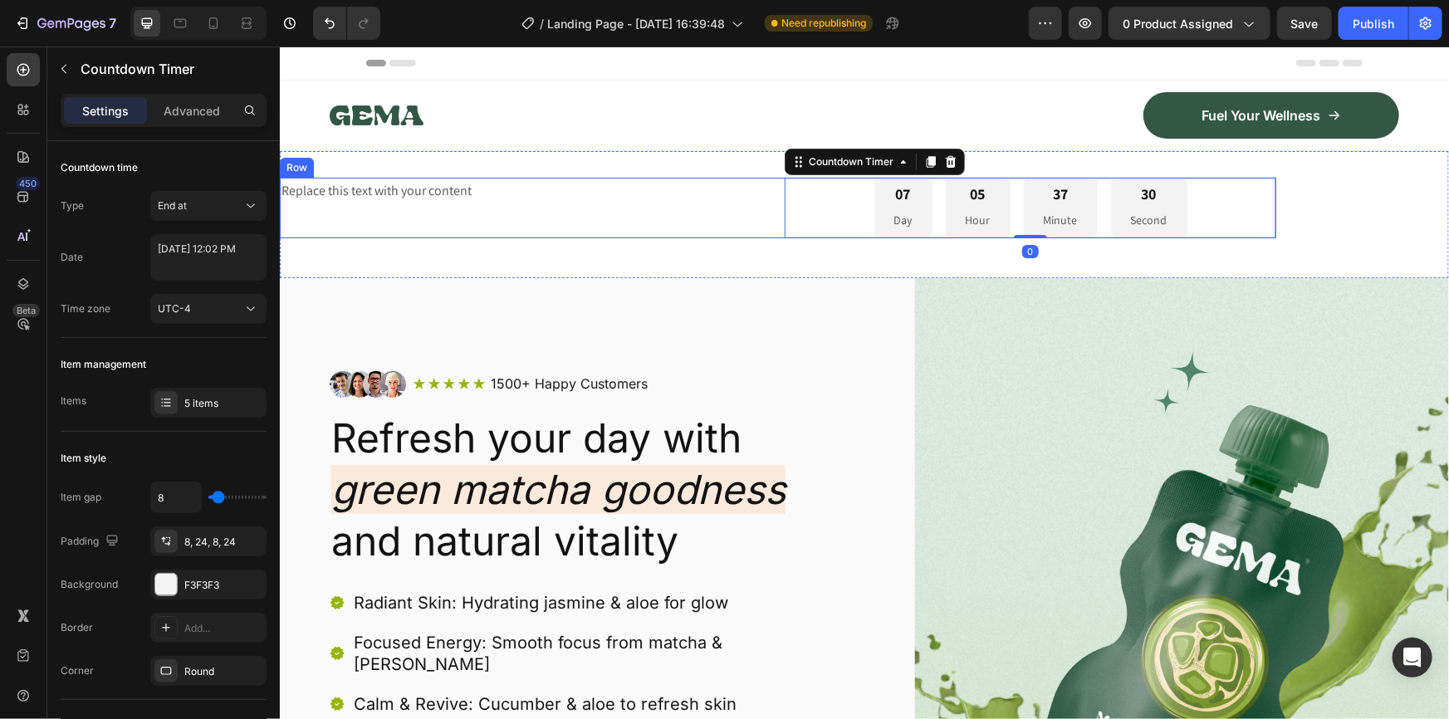
click at [764, 208] on div "Replace this text with your content Text Block" at bounding box center [525, 207] width 492 height 61
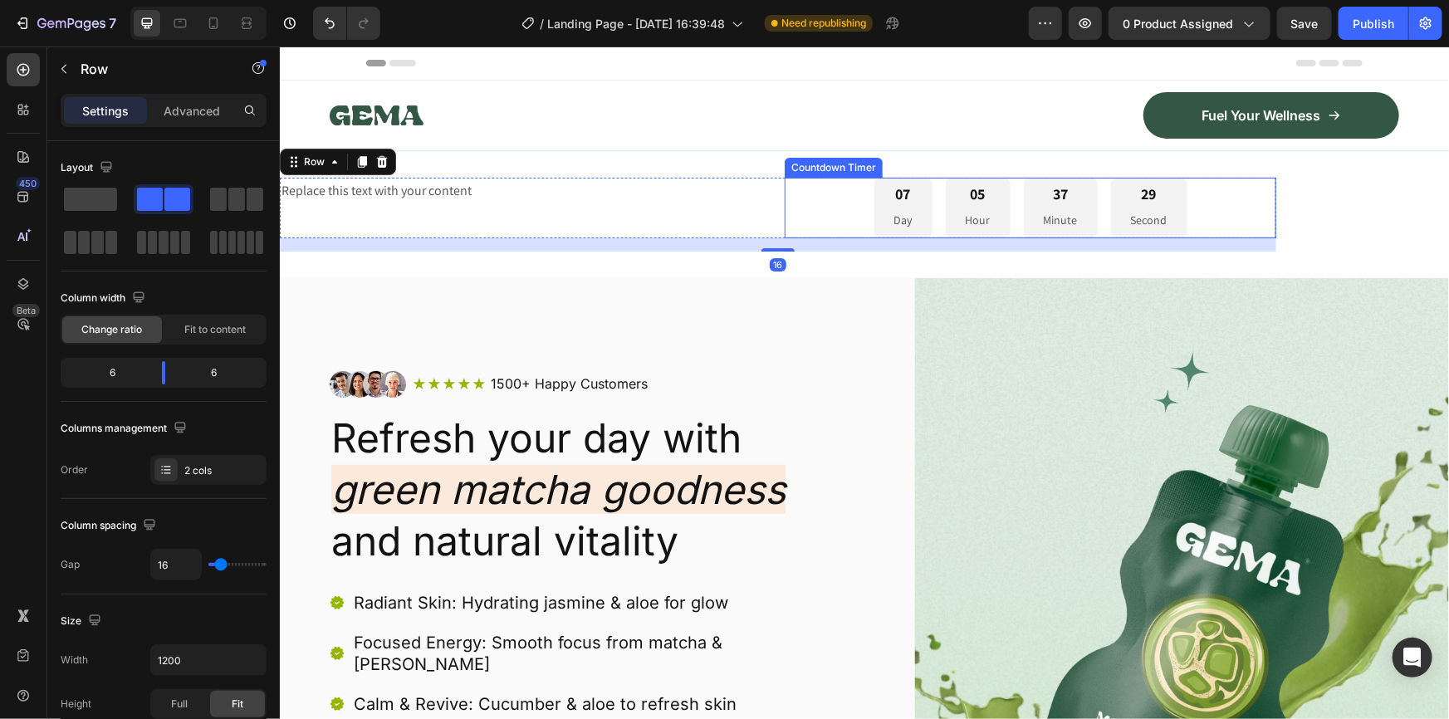
click at [848, 201] on div "07 Day 05 Hour 37 Minute 29 Second" at bounding box center [1030, 207] width 492 height 61
click at [695, 215] on div "Replace this text with your content Text Block" at bounding box center [525, 207] width 492 height 61
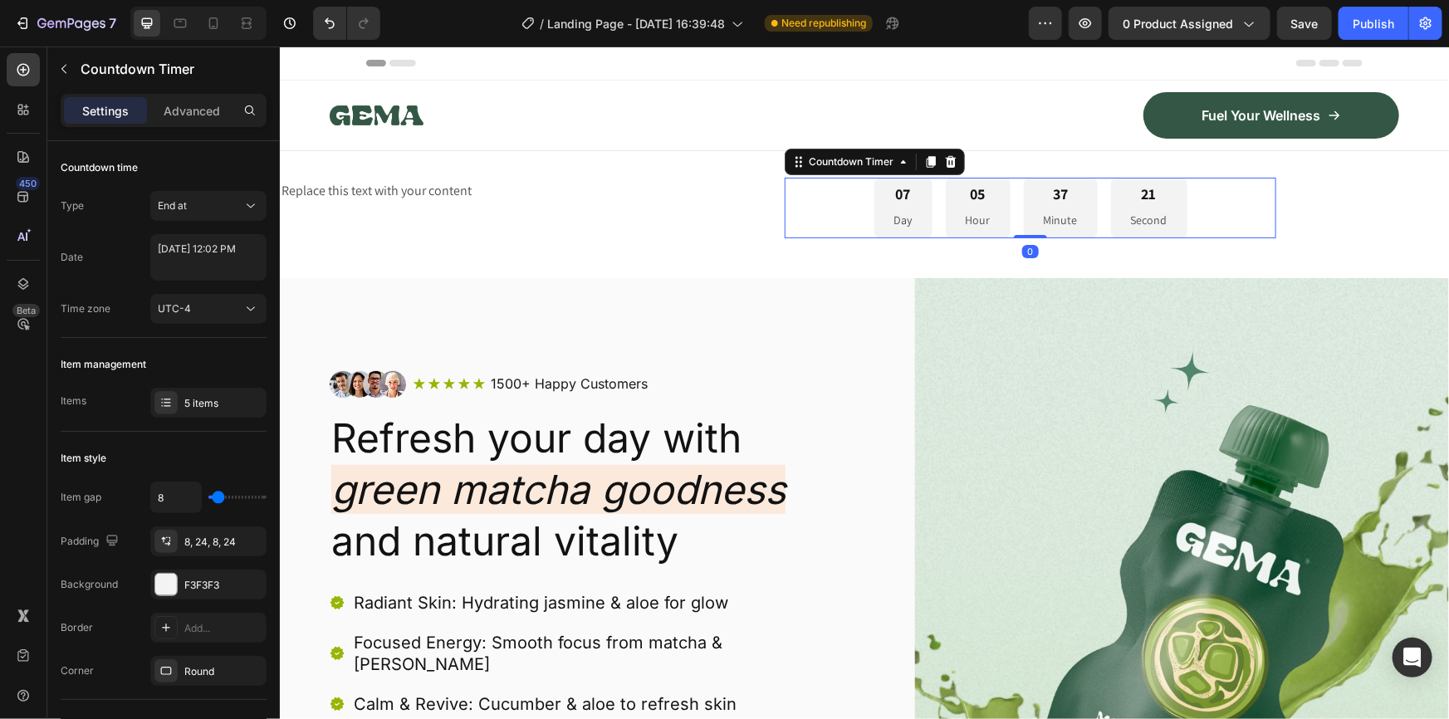
click at [857, 204] on div "07 Day 05 Hour 37 Minute 21 Second" at bounding box center [1030, 207] width 492 height 61
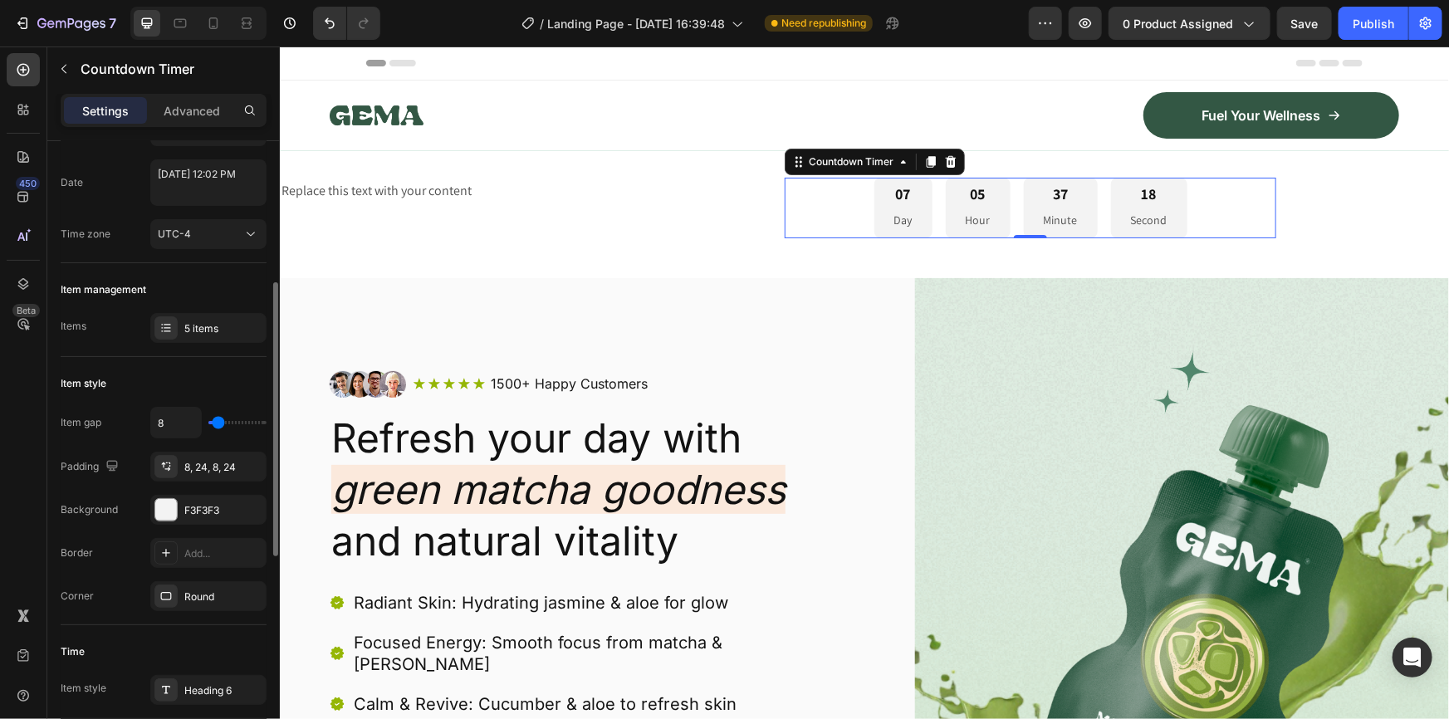
scroll to position [150, 0]
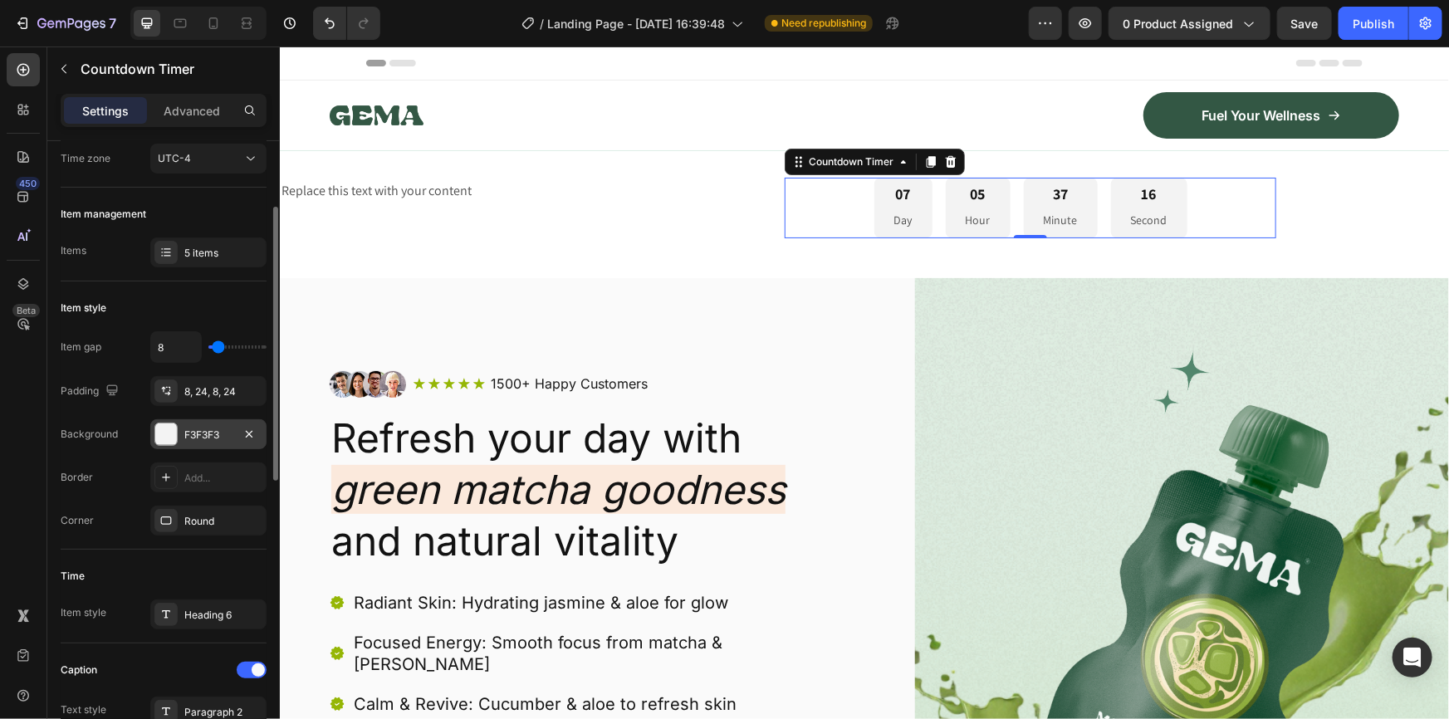
click at [213, 429] on div "F3F3F3" at bounding box center [208, 435] width 48 height 15
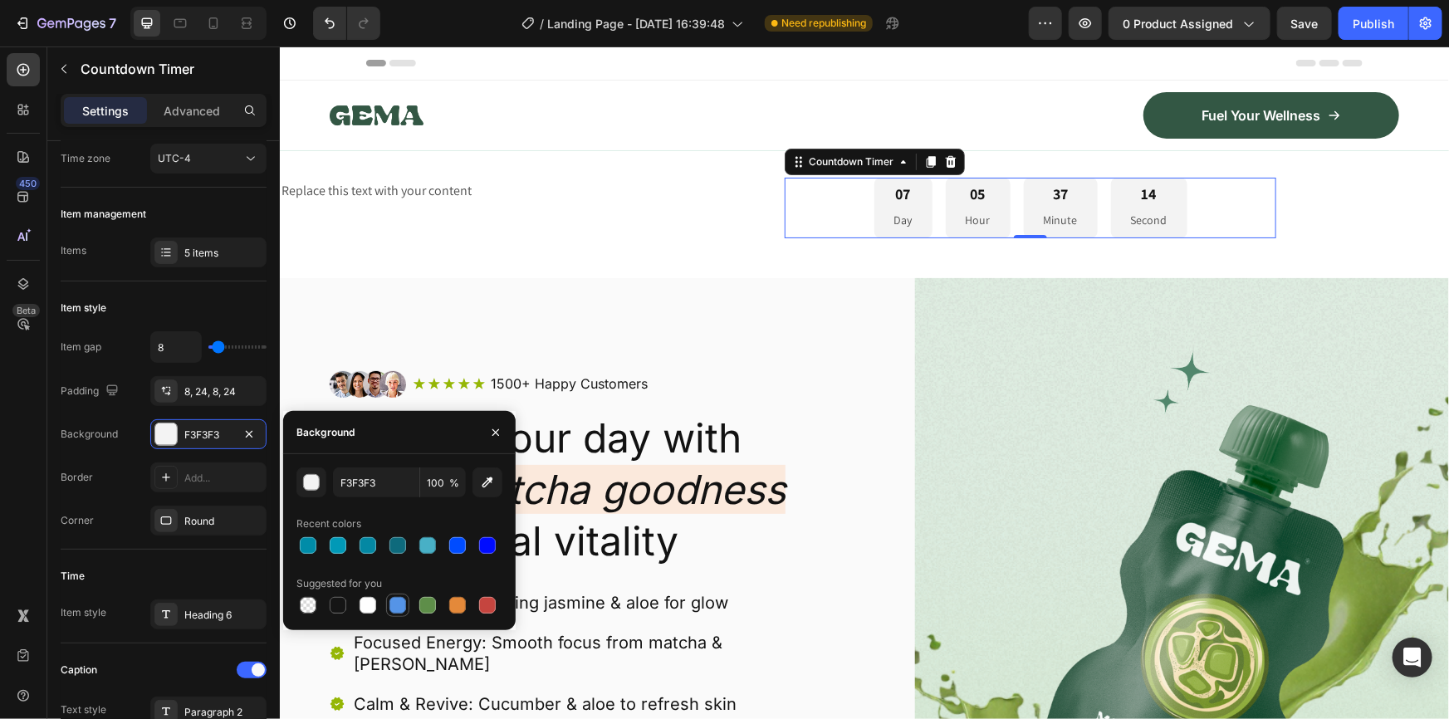
click at [399, 603] on div at bounding box center [398, 605] width 17 height 17
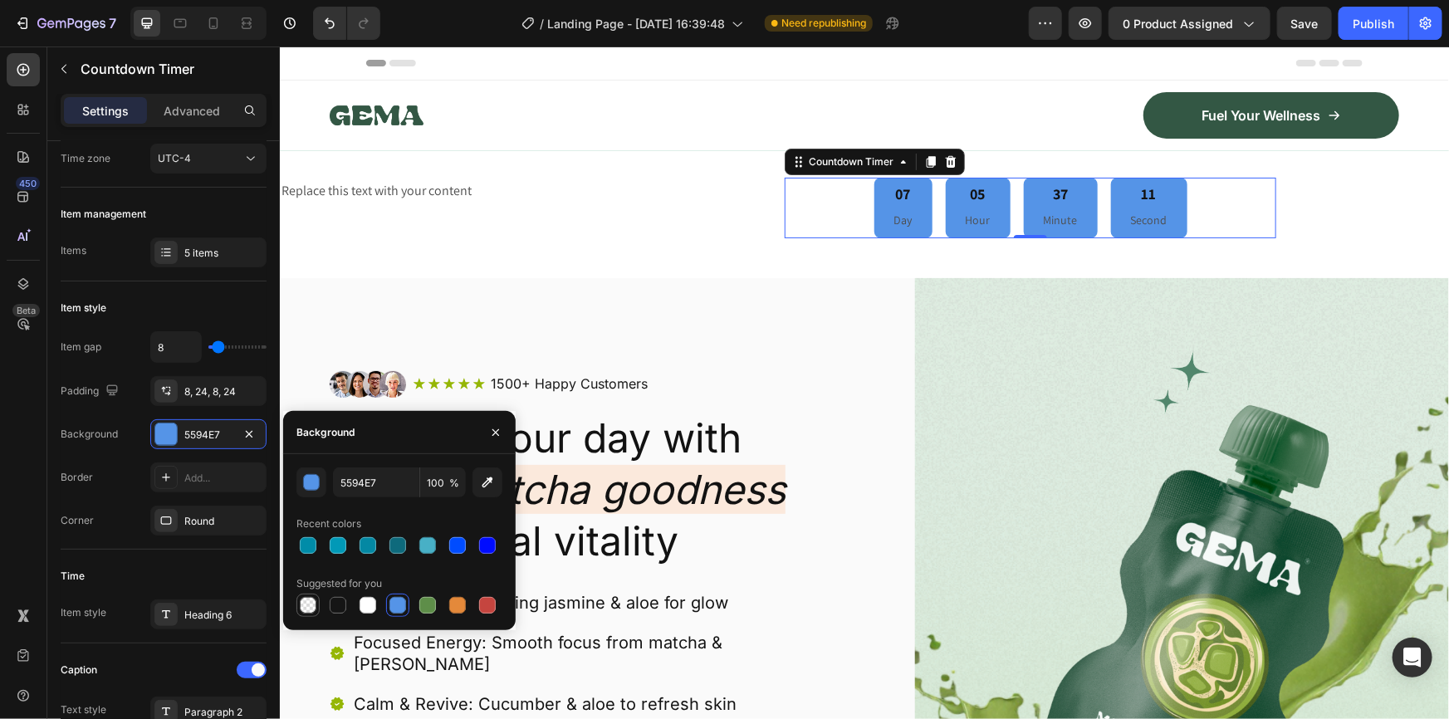
click at [305, 598] on div at bounding box center [308, 605] width 17 height 17
type input "000000"
type input "0"
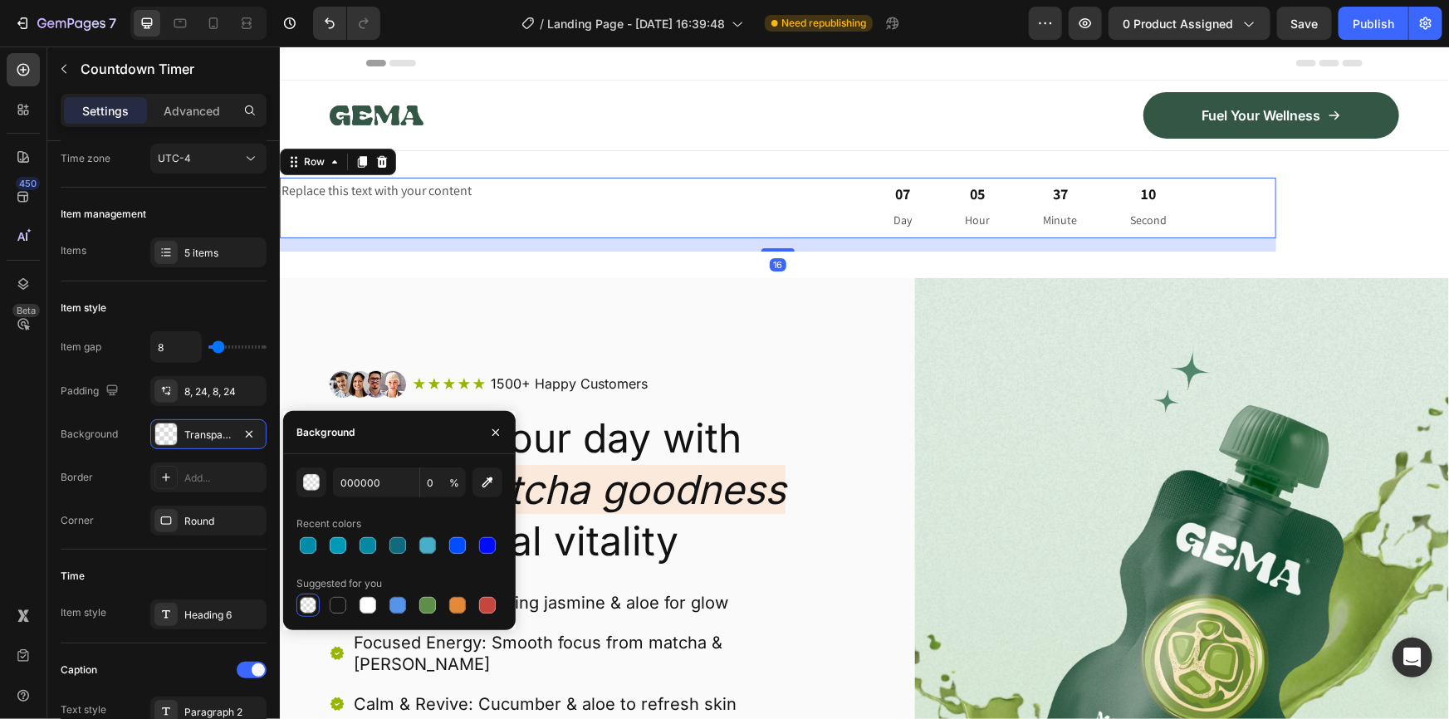
click at [779, 201] on div "Replace this text with your content Text Block 07 Day 05 Hour 37 Minute 10 Seco…" at bounding box center [777, 207] width 997 height 61
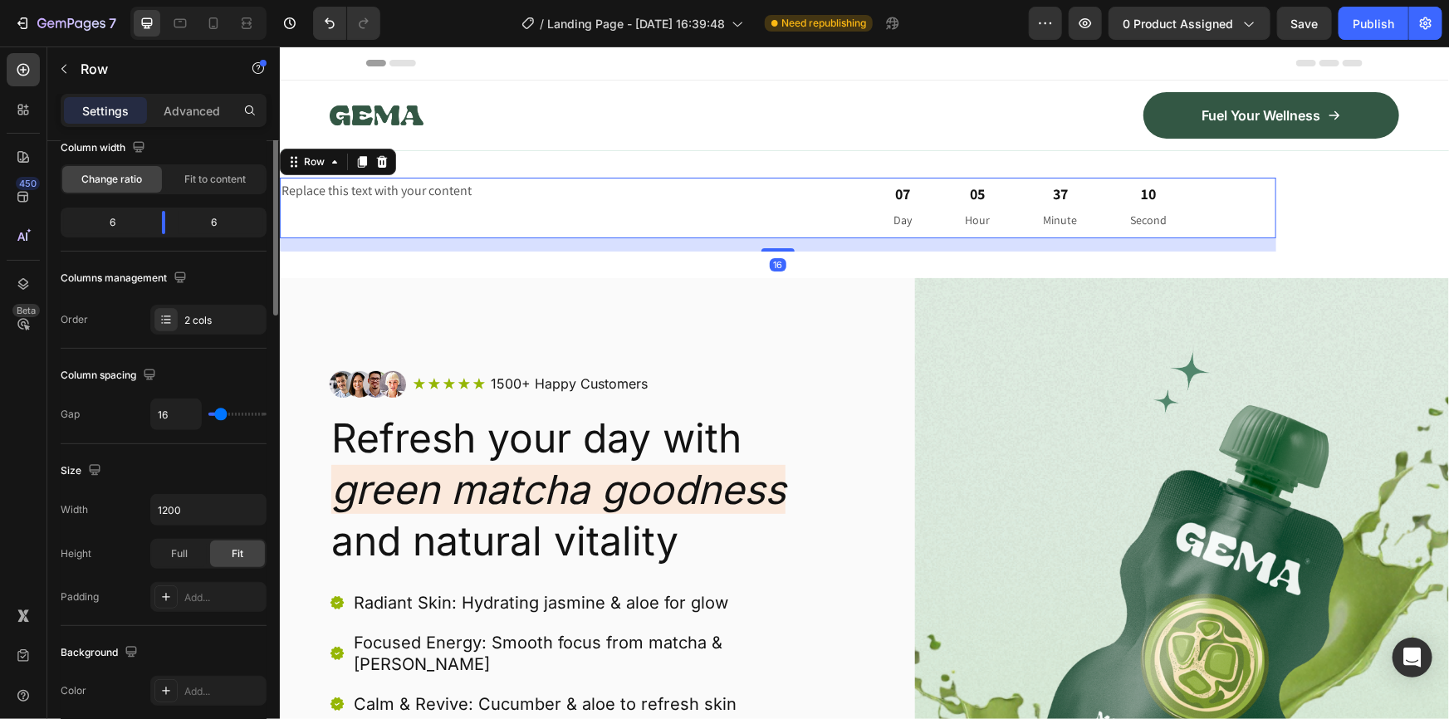
scroll to position [0, 0]
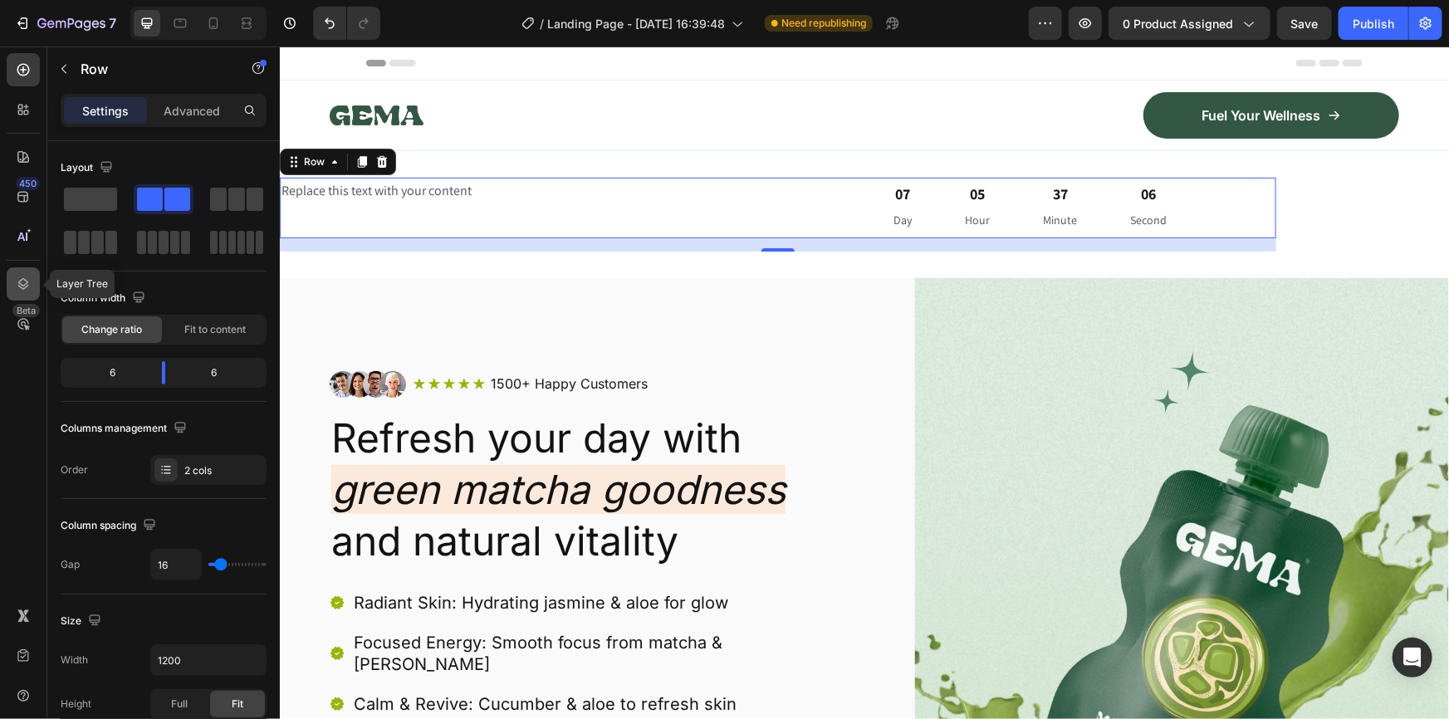
click at [25, 277] on icon at bounding box center [23, 284] width 17 height 17
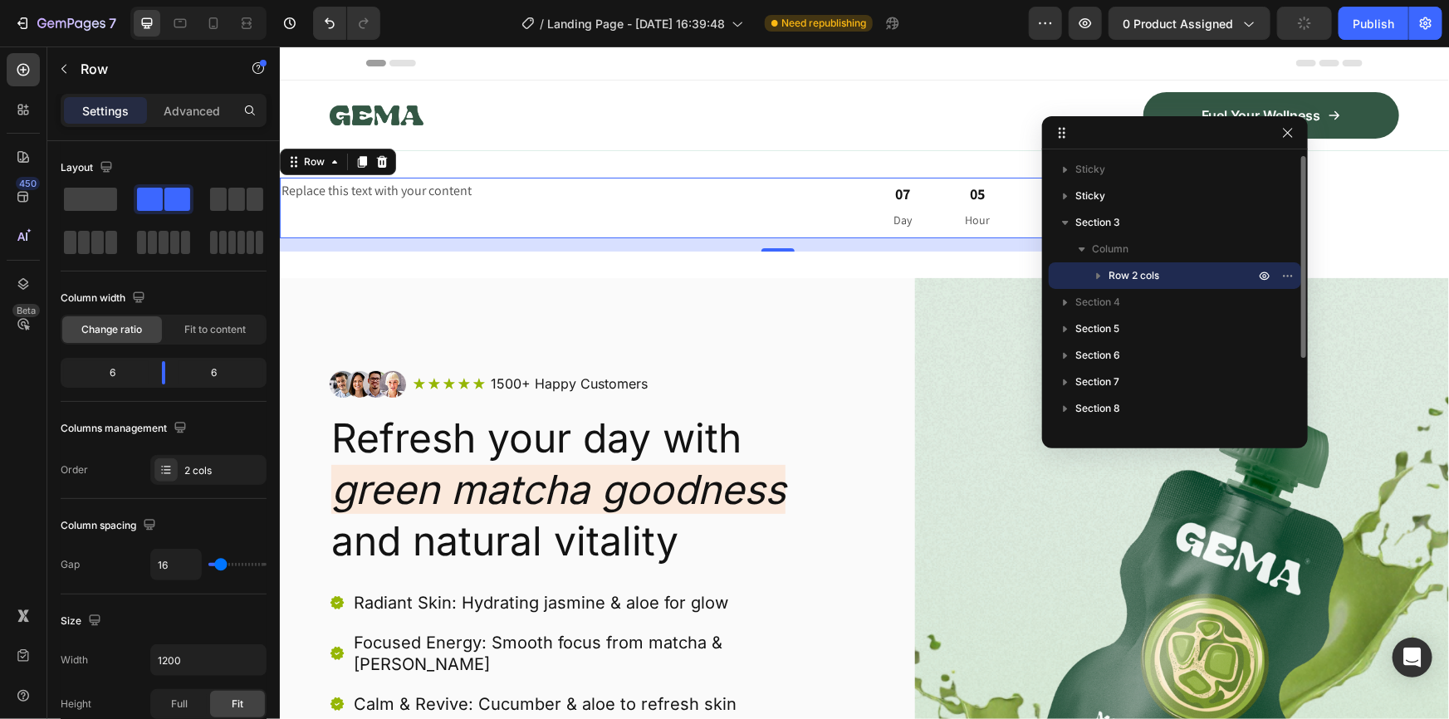
click at [1098, 274] on icon "button" at bounding box center [1099, 276] width 4 height 7
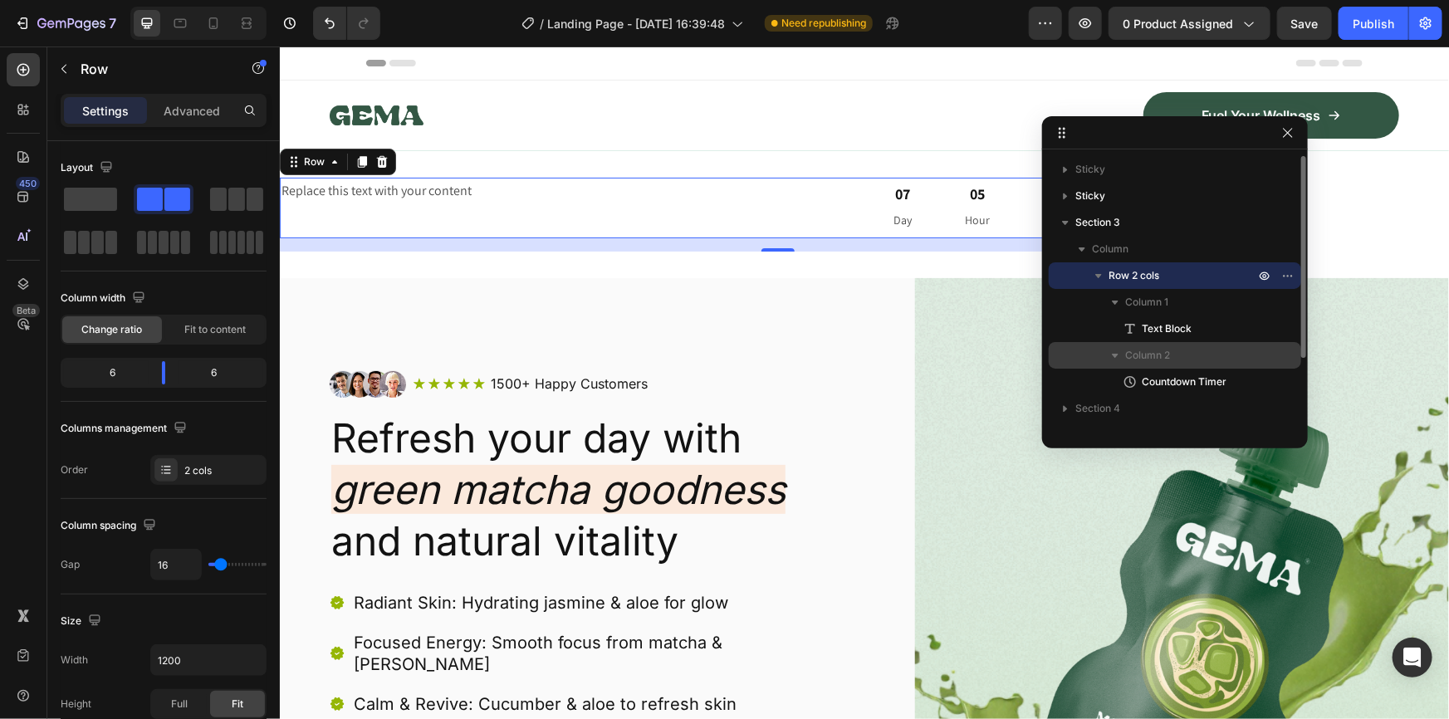
click at [1157, 349] on span "Column 2" at bounding box center [1147, 355] width 45 height 17
click at [1145, 351] on span "Column 2" at bounding box center [1147, 355] width 45 height 17
click at [1155, 353] on span "Column 2" at bounding box center [1147, 355] width 45 height 17
click at [1157, 351] on span "Column 2" at bounding box center [1147, 355] width 45 height 17
click at [1262, 351] on div "Column 2" at bounding box center [1175, 355] width 239 height 27
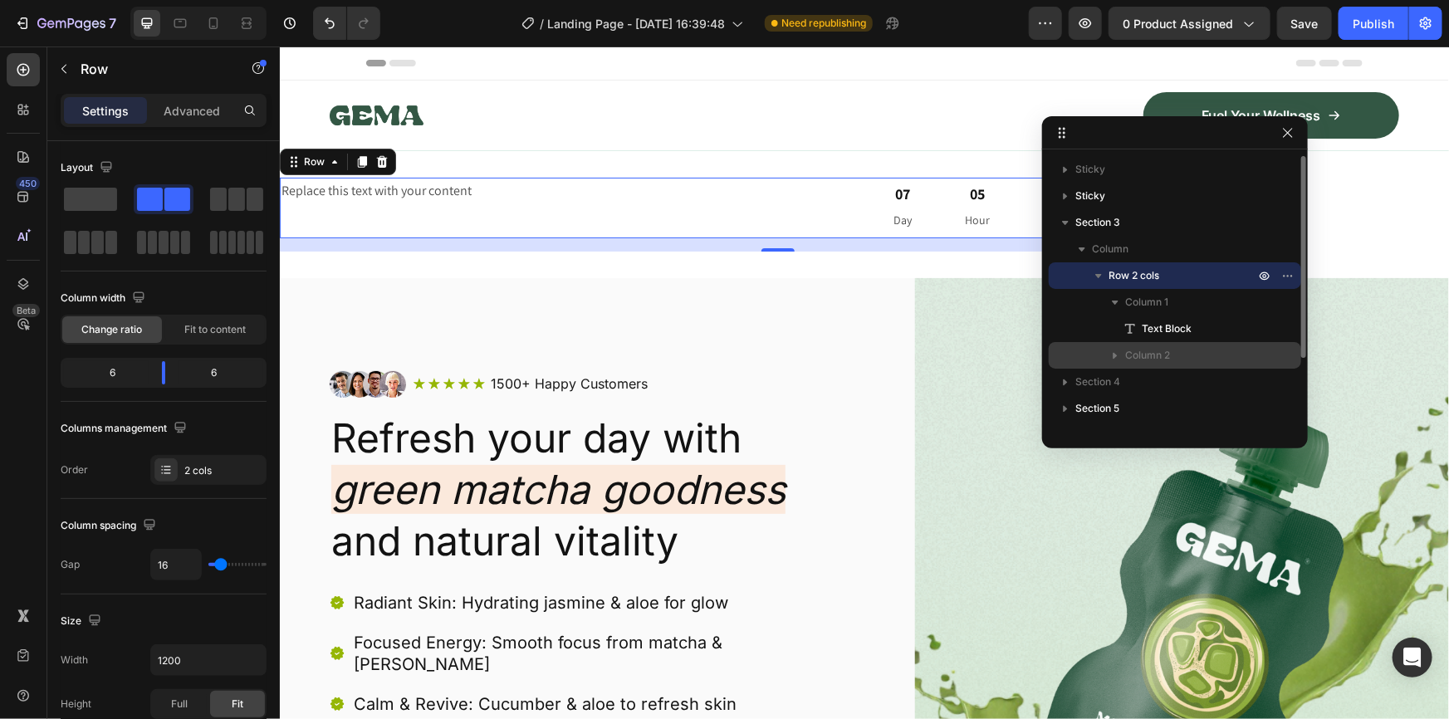
click at [1238, 351] on p "Column 2" at bounding box center [1191, 355] width 133 height 17
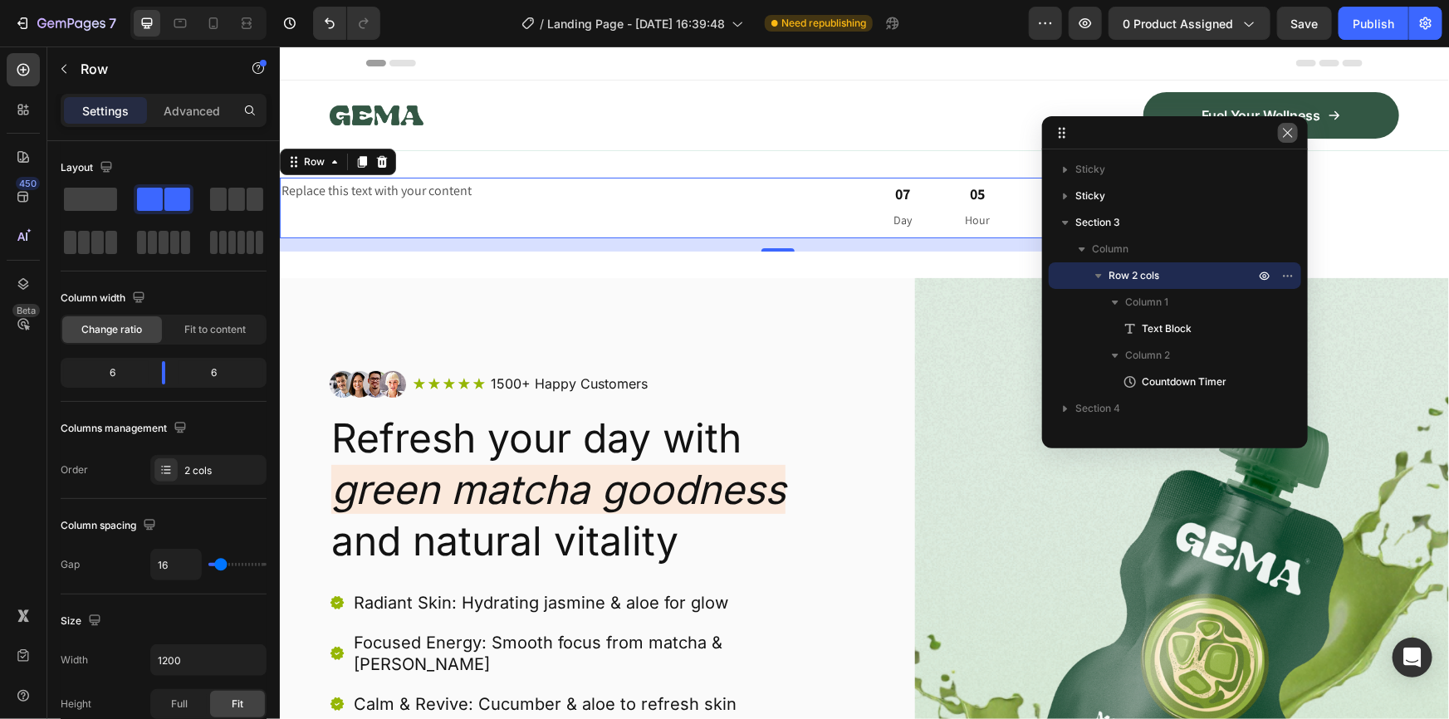
click at [1292, 135] on icon "button" at bounding box center [1288, 132] width 13 height 13
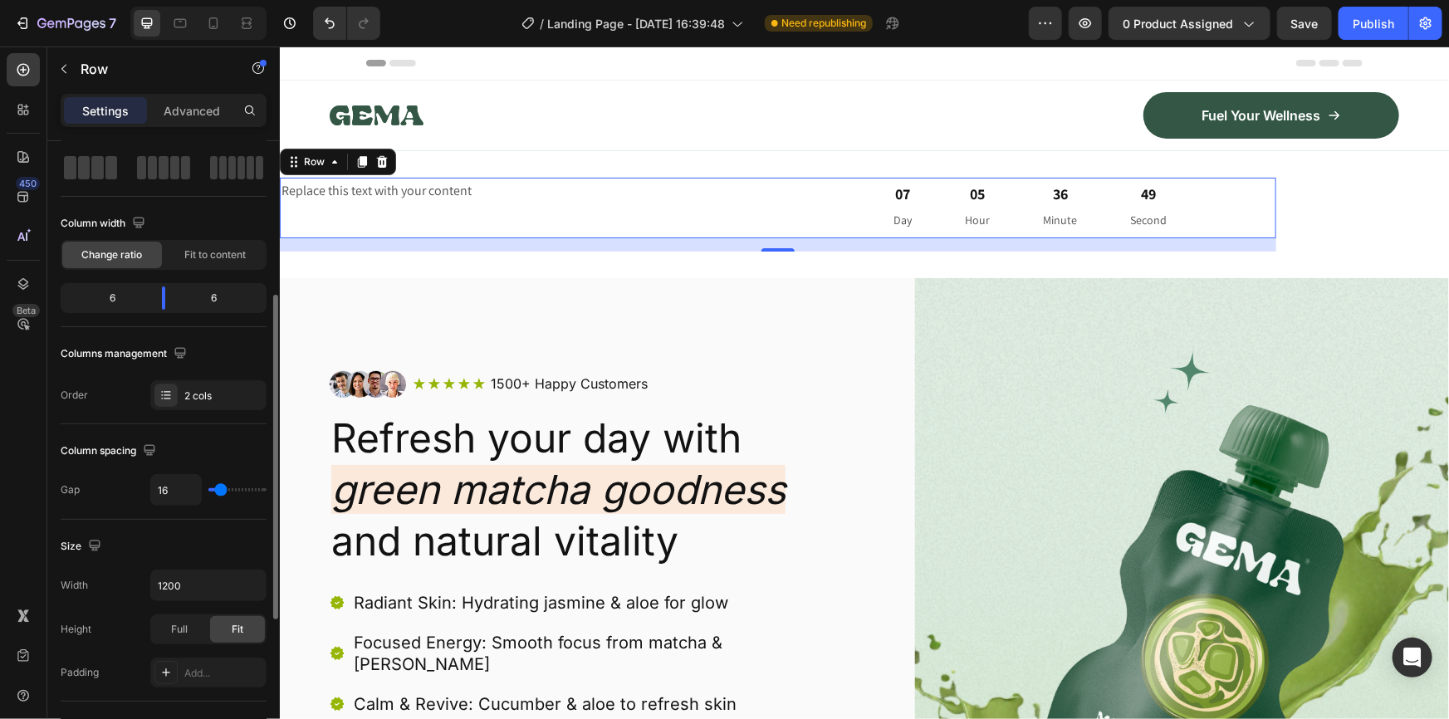
scroll to position [150, 0]
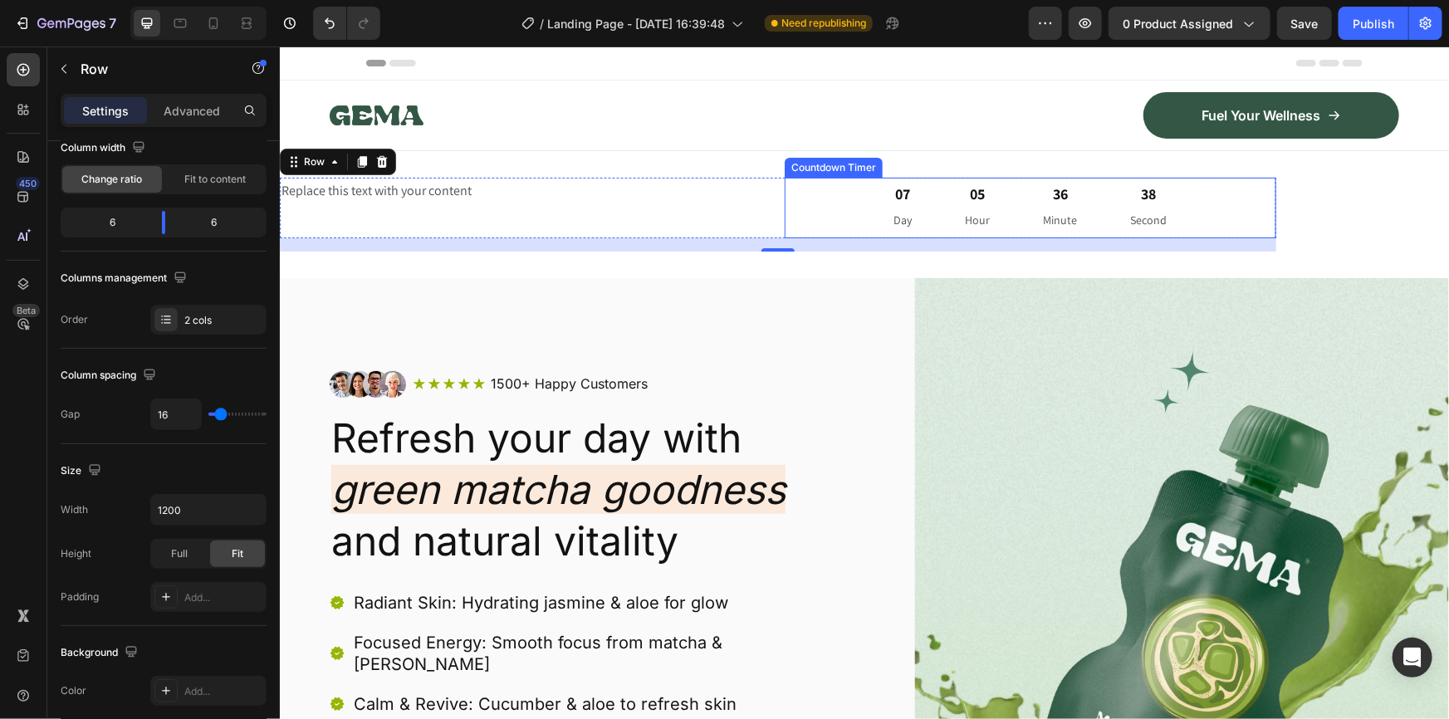
click at [946, 204] on div "05 Hour" at bounding box center [977, 207] width 65 height 61
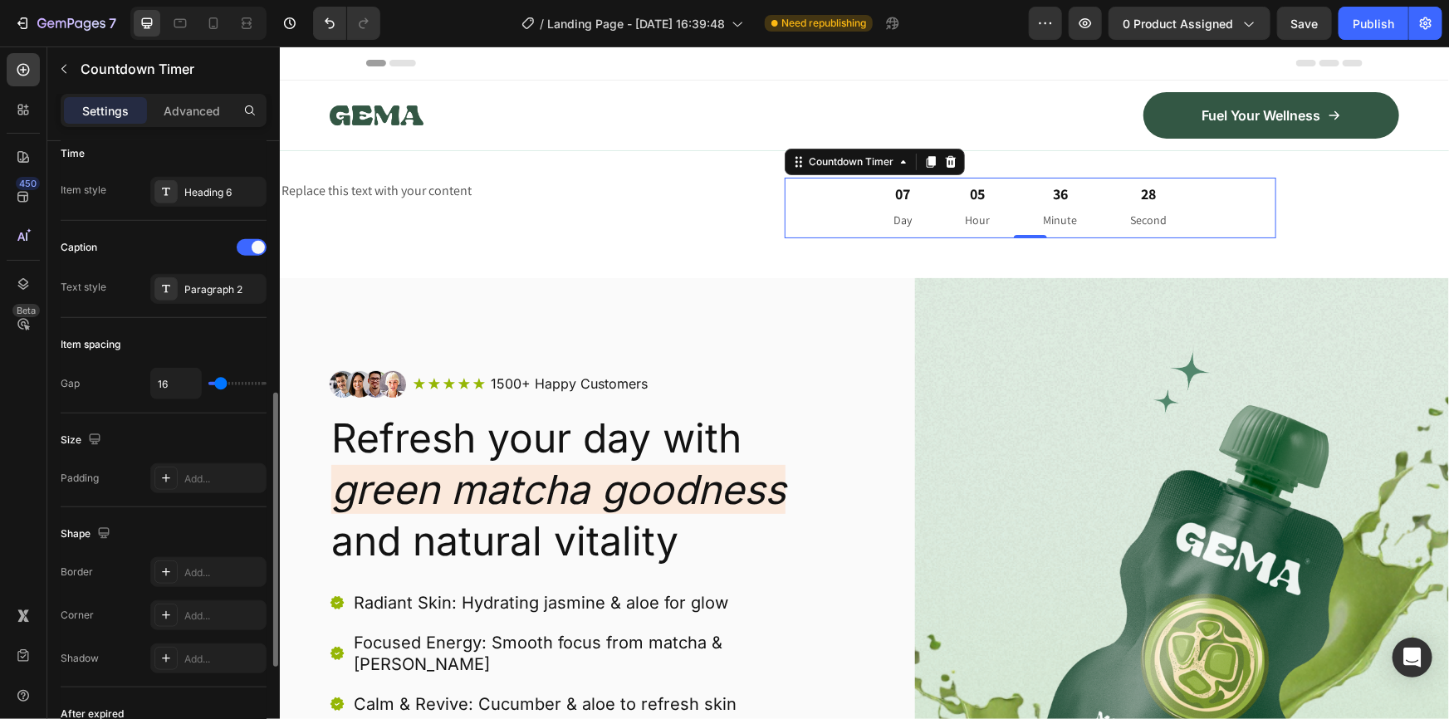
scroll to position [422, 0]
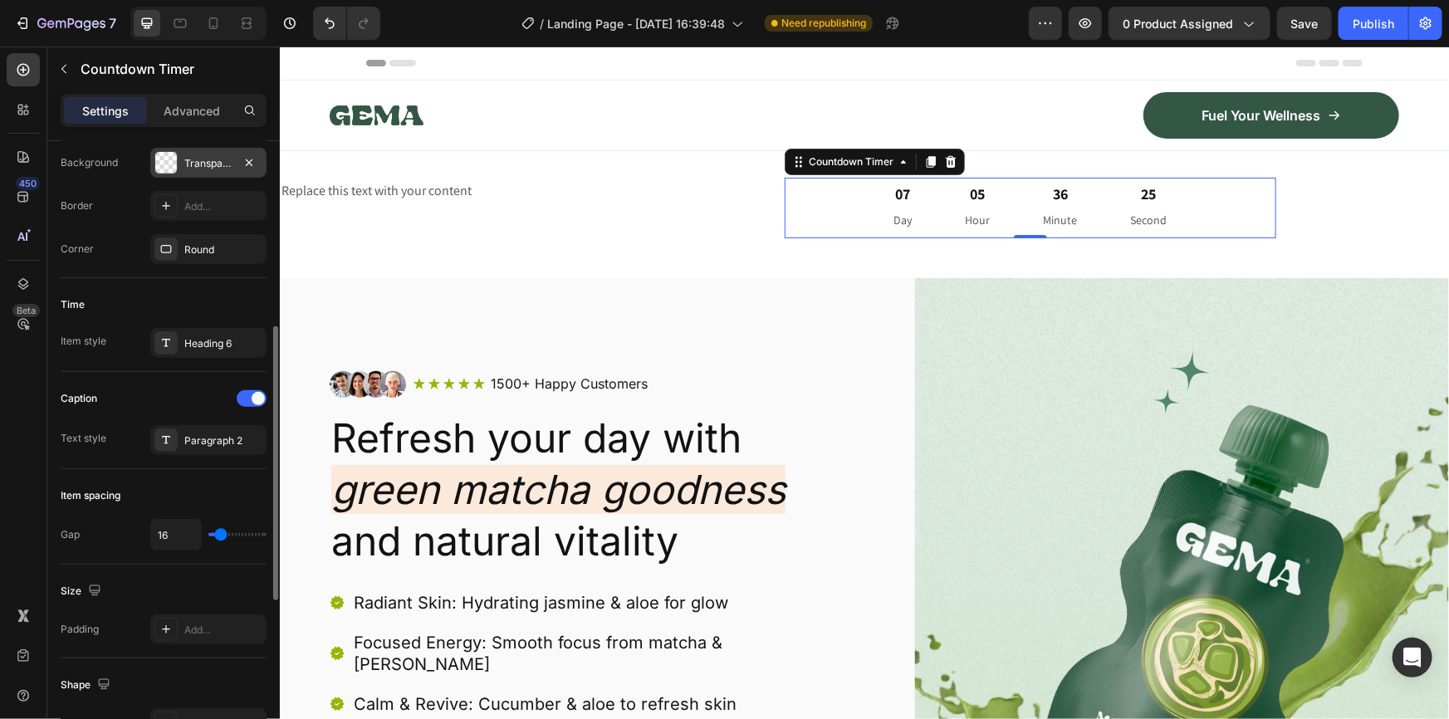
click at [227, 164] on div "Transparent" at bounding box center [208, 163] width 48 height 15
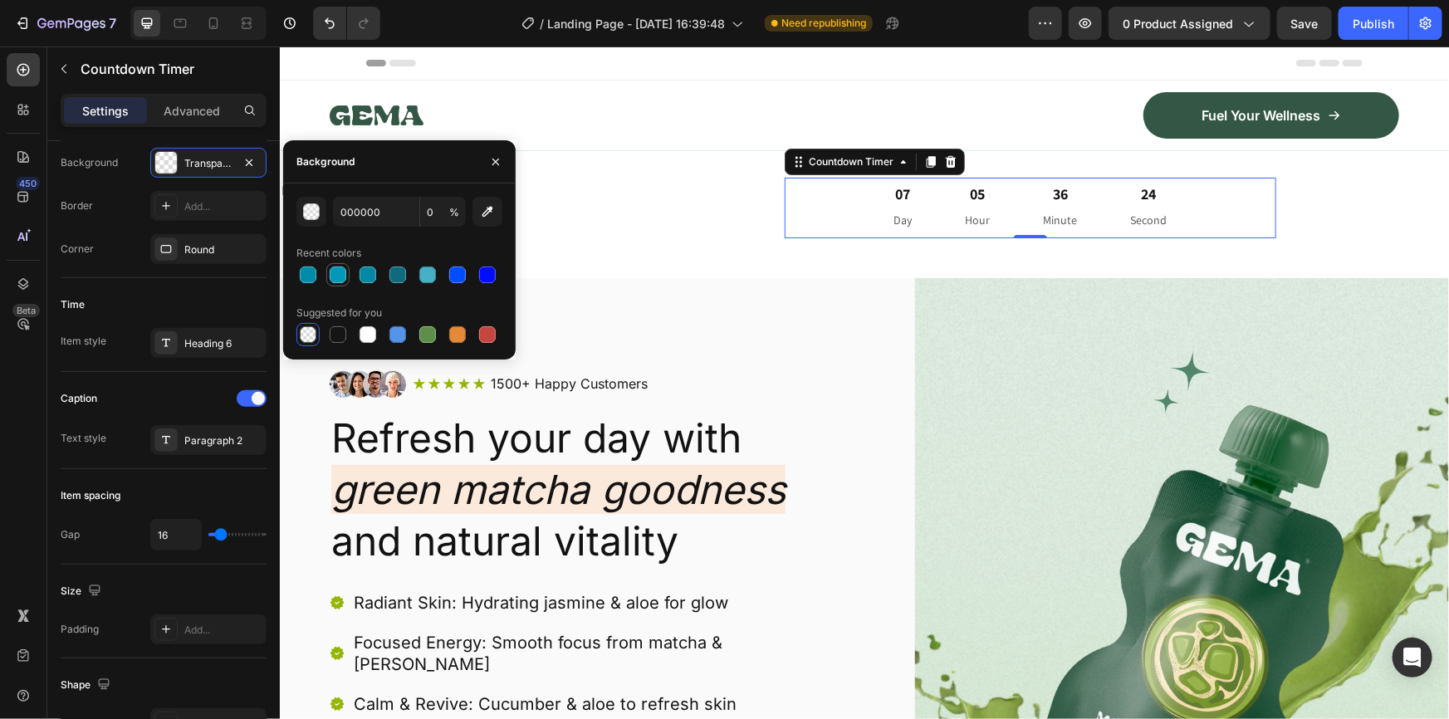
click at [330, 271] on div at bounding box center [338, 275] width 17 height 17
type input "0199B7"
type input "100"
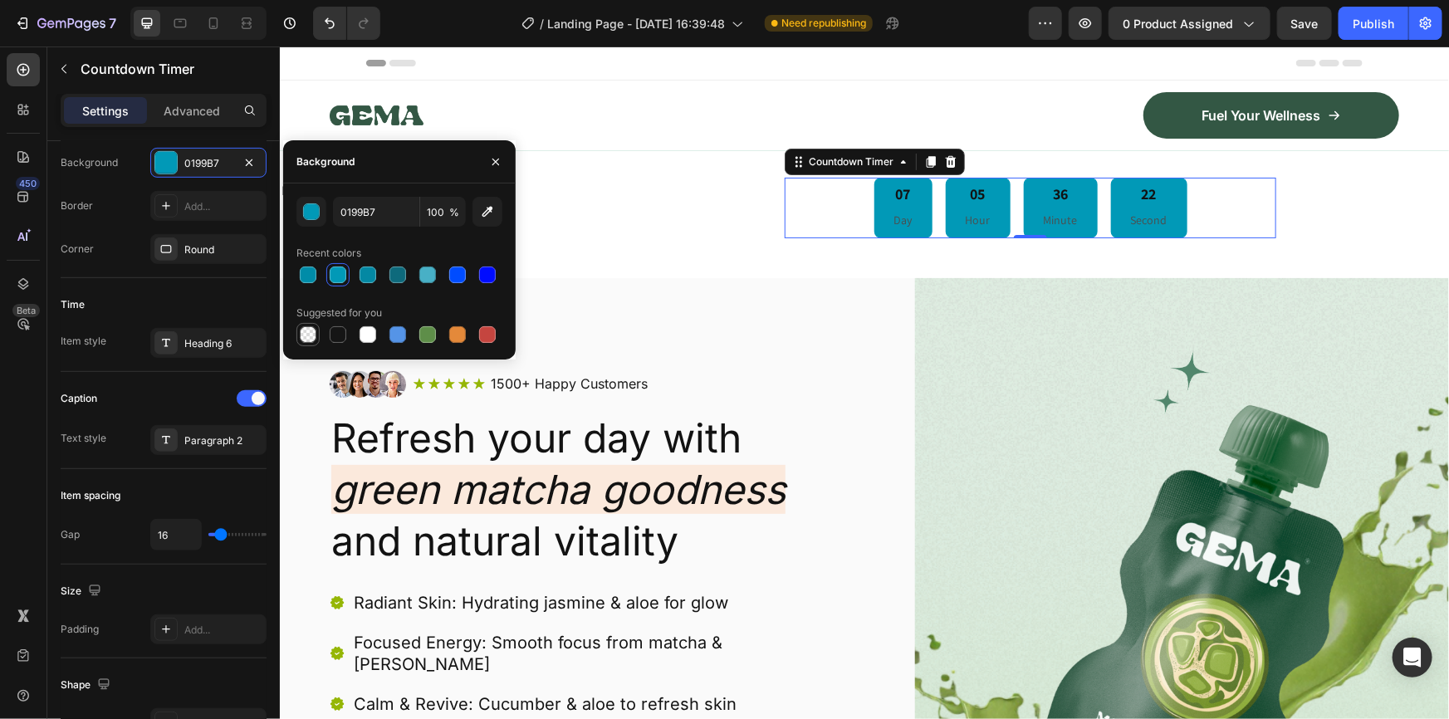
click at [302, 331] on div at bounding box center [308, 334] width 17 height 17
type input "000000"
type input "0"
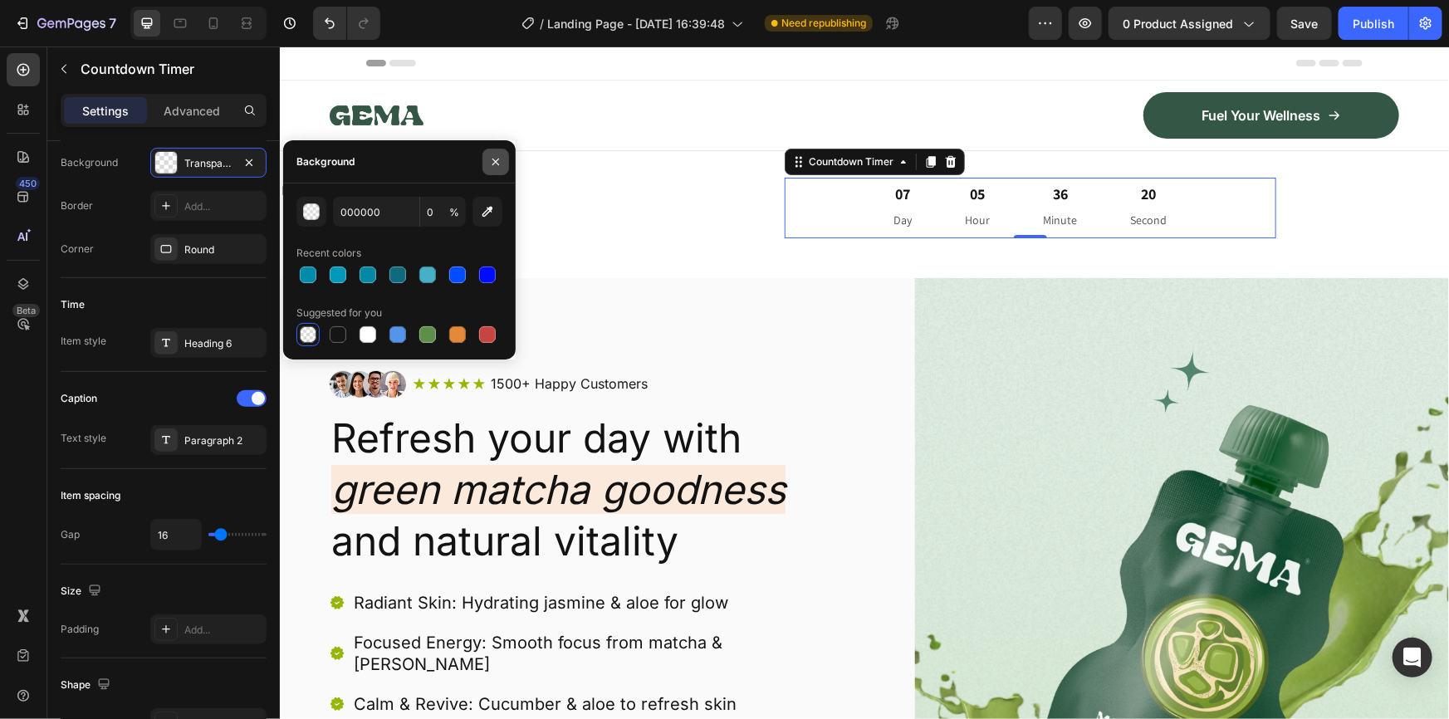
click at [491, 159] on icon "button" at bounding box center [495, 161] width 13 height 13
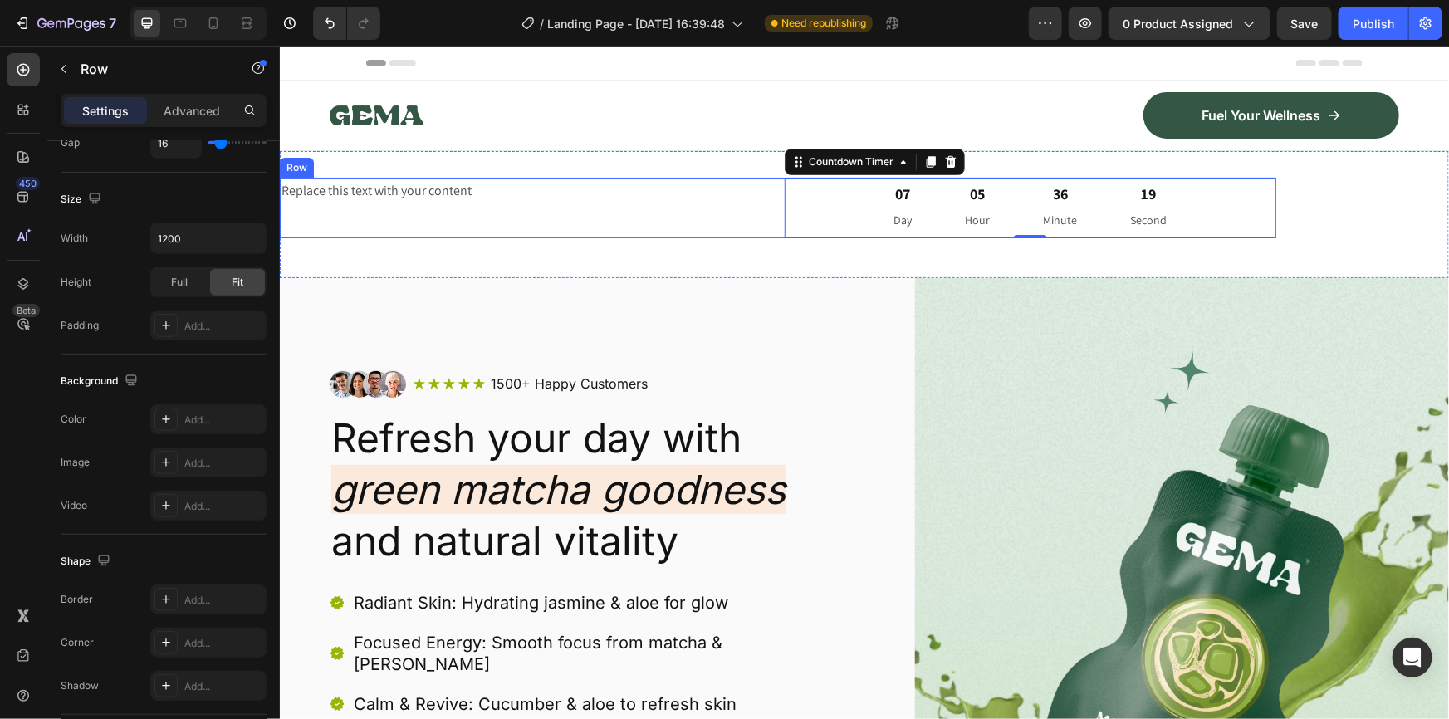
click at [763, 223] on div "Replace this text with your content Text Block" at bounding box center [525, 207] width 492 height 61
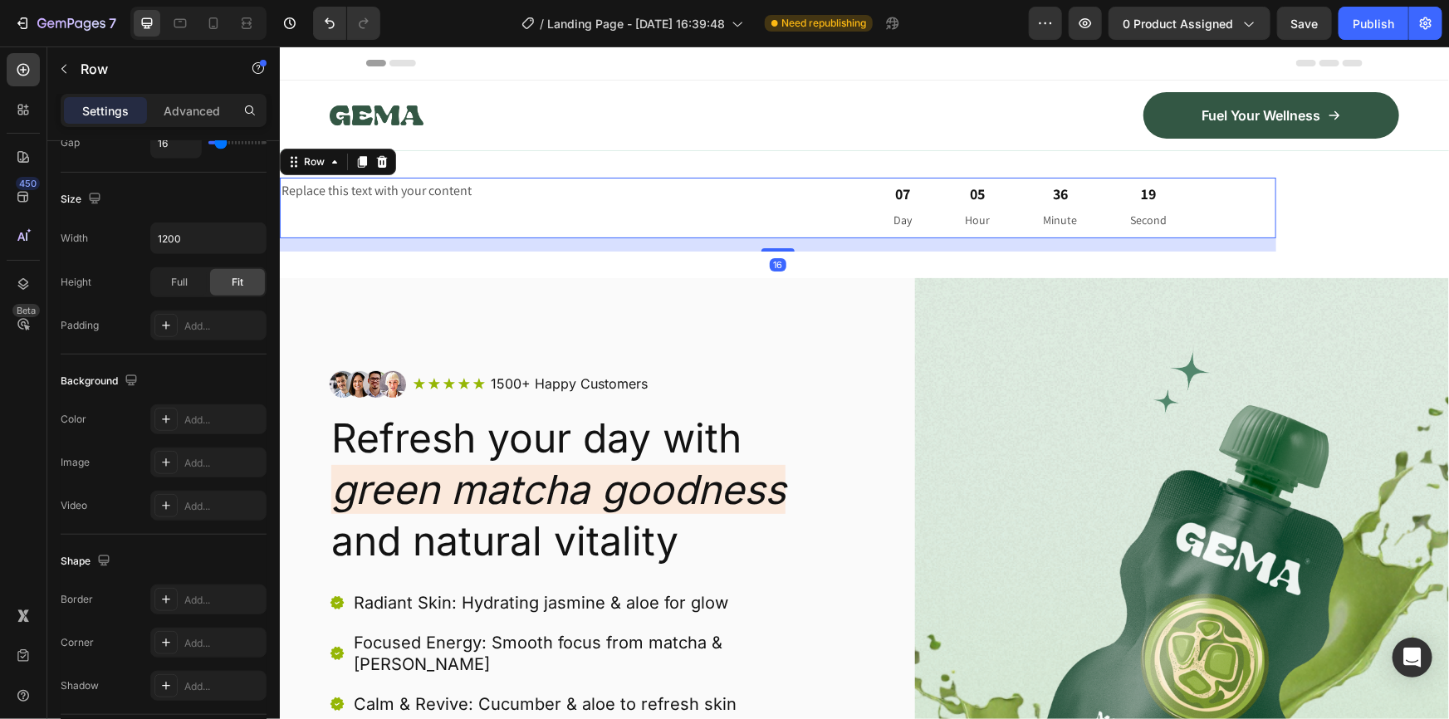
scroll to position [0, 0]
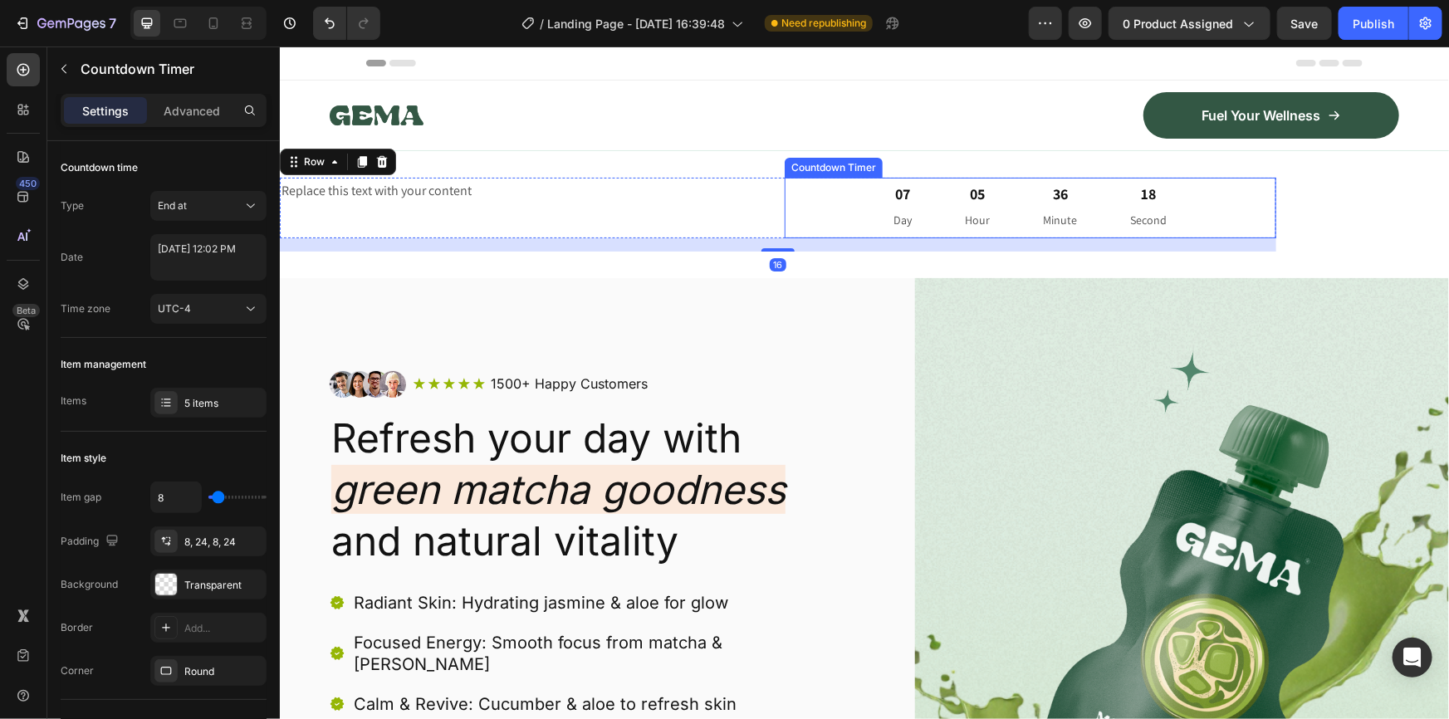
click at [817, 203] on div "07 Day 05 Hour 36 Minute 18 Second" at bounding box center [1030, 207] width 492 height 61
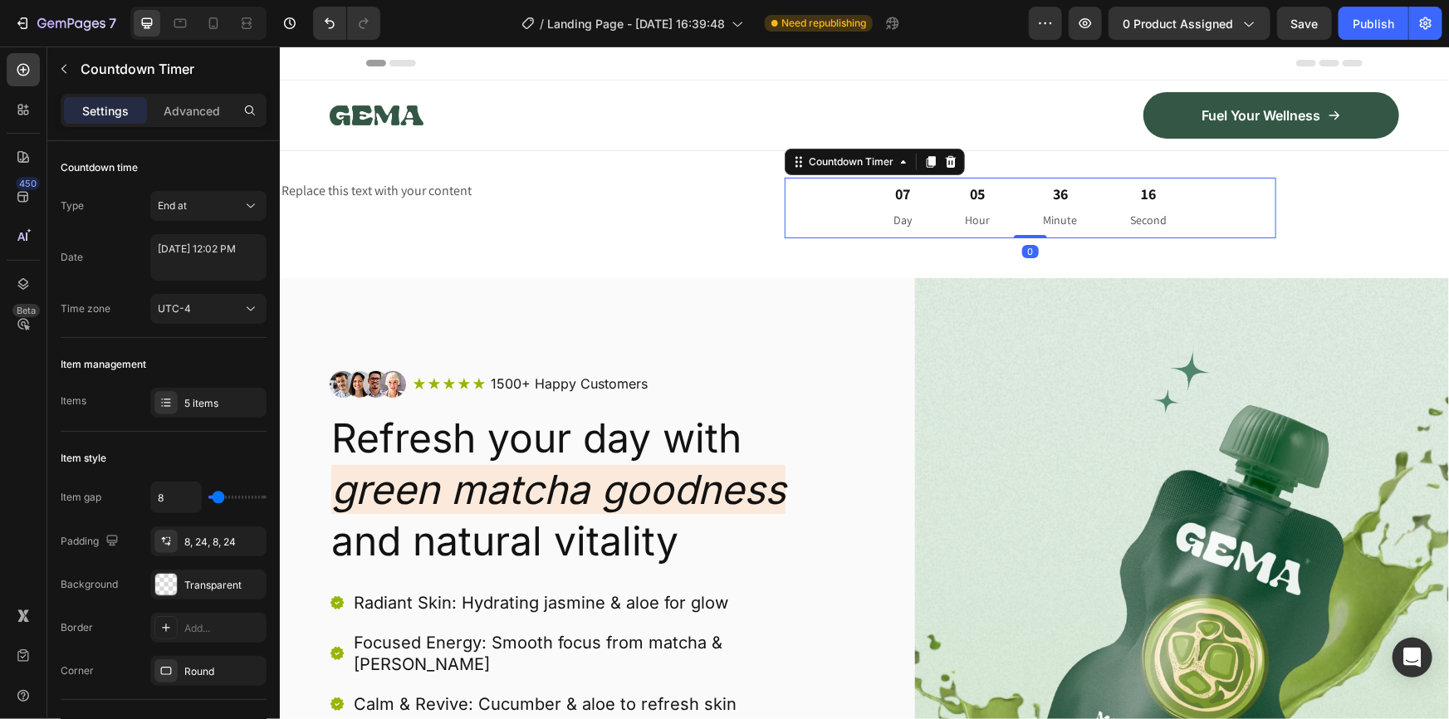
click at [816, 203] on div "07 Day 05 Hour 36 Minute 16 Second" at bounding box center [1030, 207] width 492 height 61
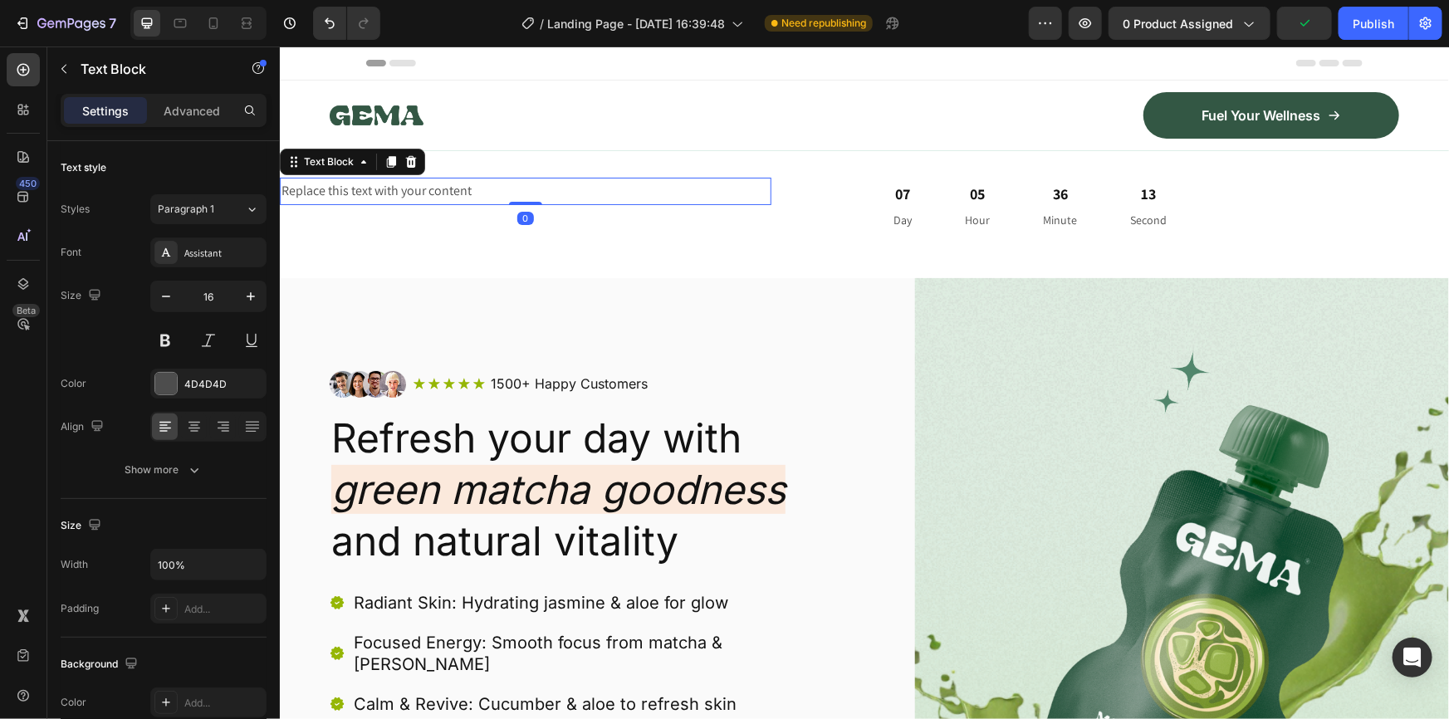
click at [662, 199] on div "Replace this text with your content" at bounding box center [525, 190] width 492 height 27
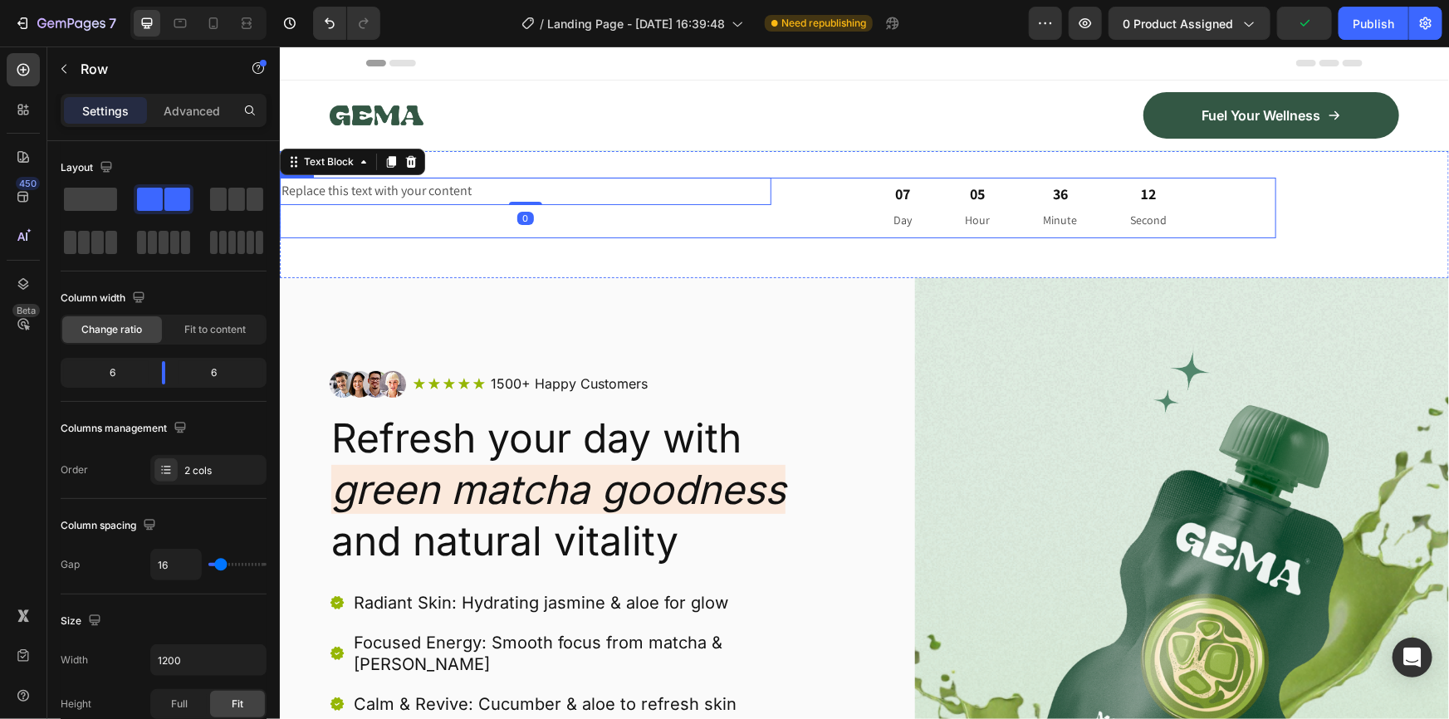
click at [678, 218] on div "Replace this text with your content Text Block 0" at bounding box center [525, 207] width 492 height 61
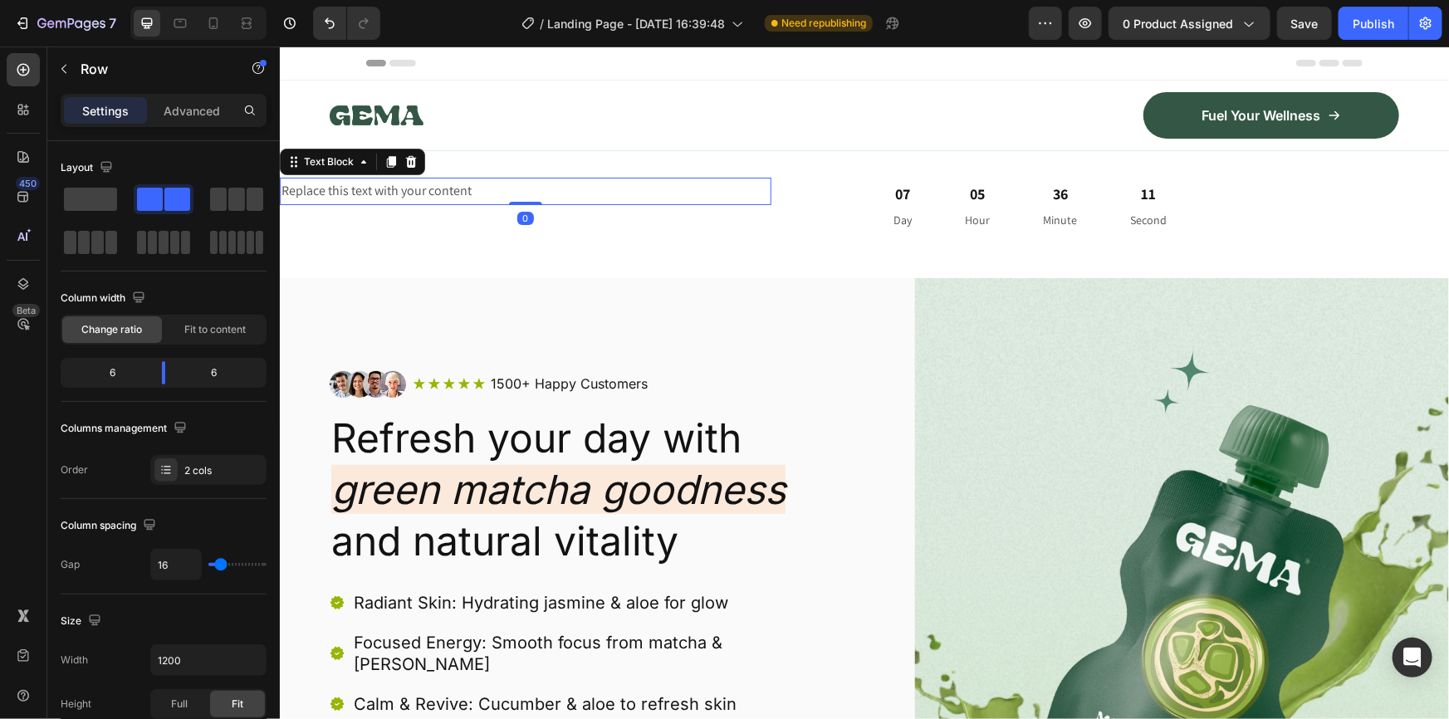
click at [585, 203] on div "Replace this text with your content" at bounding box center [525, 190] width 492 height 27
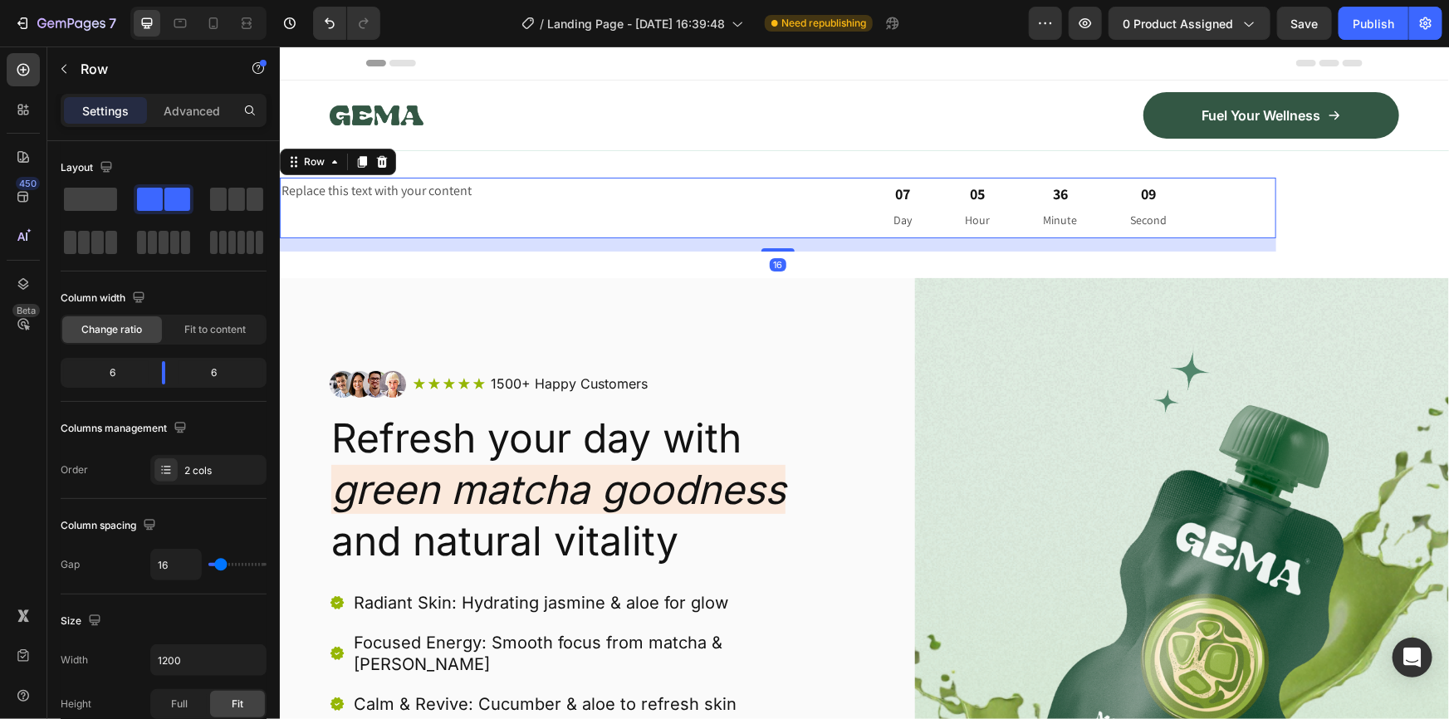
click at [581, 218] on div "Replace this text with your content Text Block" at bounding box center [525, 207] width 492 height 61
click at [600, 191] on div "Replace this text with your content" at bounding box center [525, 190] width 492 height 27
click at [777, 207] on div "Replace this text with your content Text Block 07 Day 05 Hour 36 Minute 06 Seco…" at bounding box center [777, 207] width 997 height 61
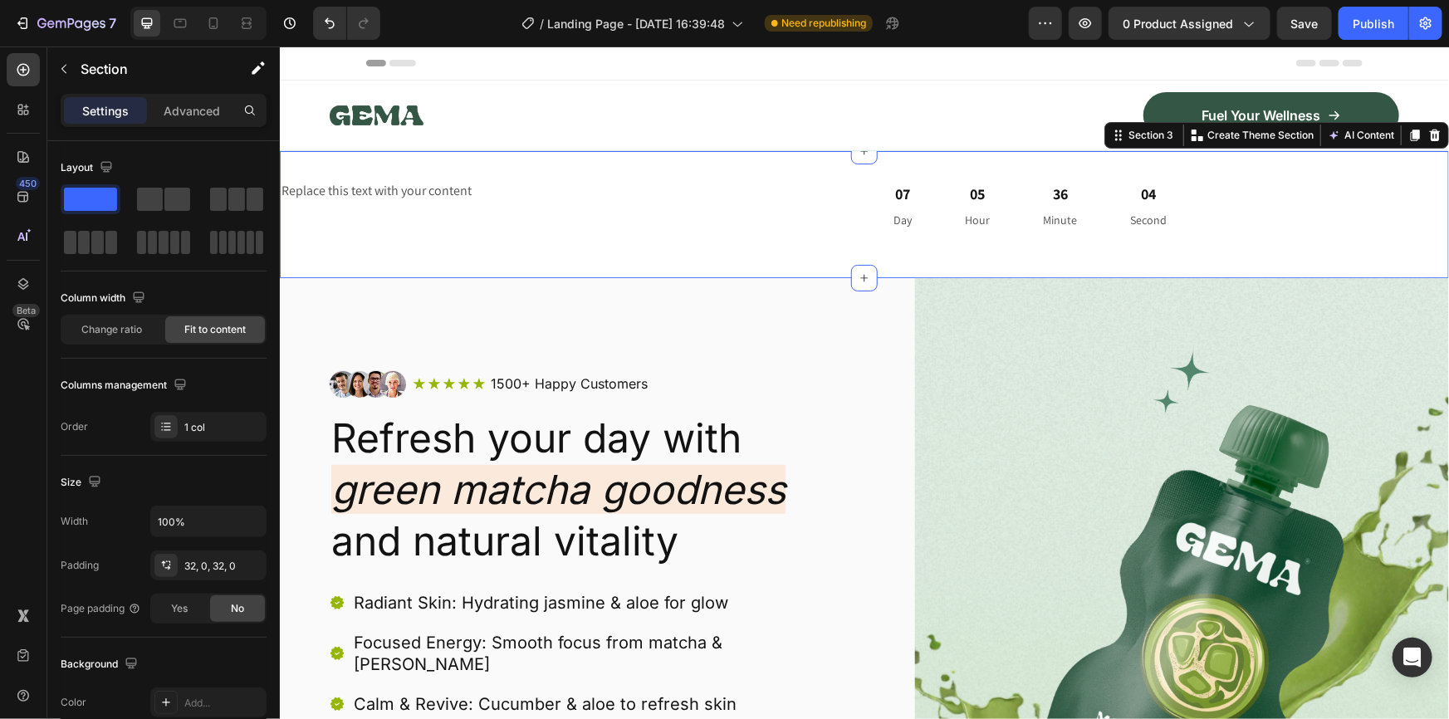
click at [1319, 232] on div "Replace this text with your content Text Block 07 Day 05 Hour 36 Minute 04 Seco…" at bounding box center [863, 213] width 1169 height 127
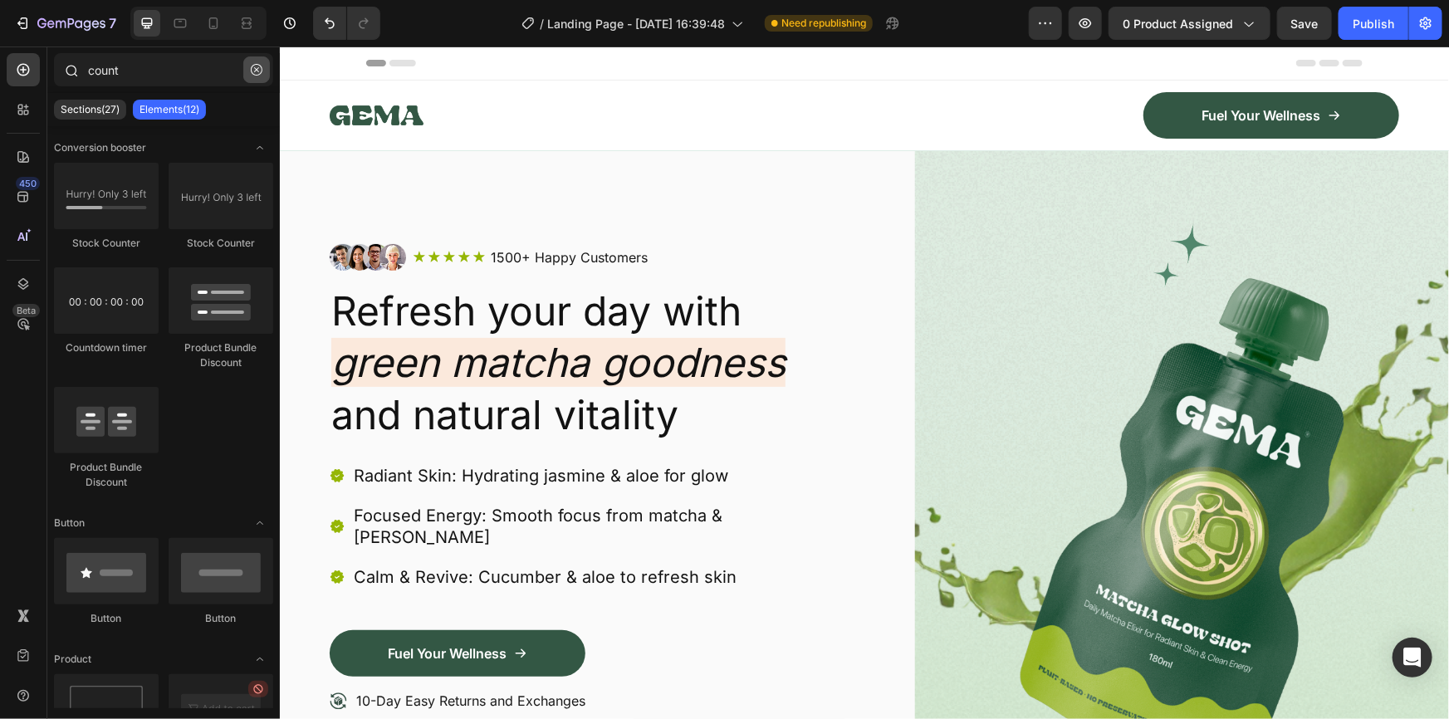
drag, startPoint x: 254, startPoint y: 67, endPoint x: 216, endPoint y: 90, distance: 44.3
click at [253, 67] on icon "button" at bounding box center [257, 70] width 12 height 12
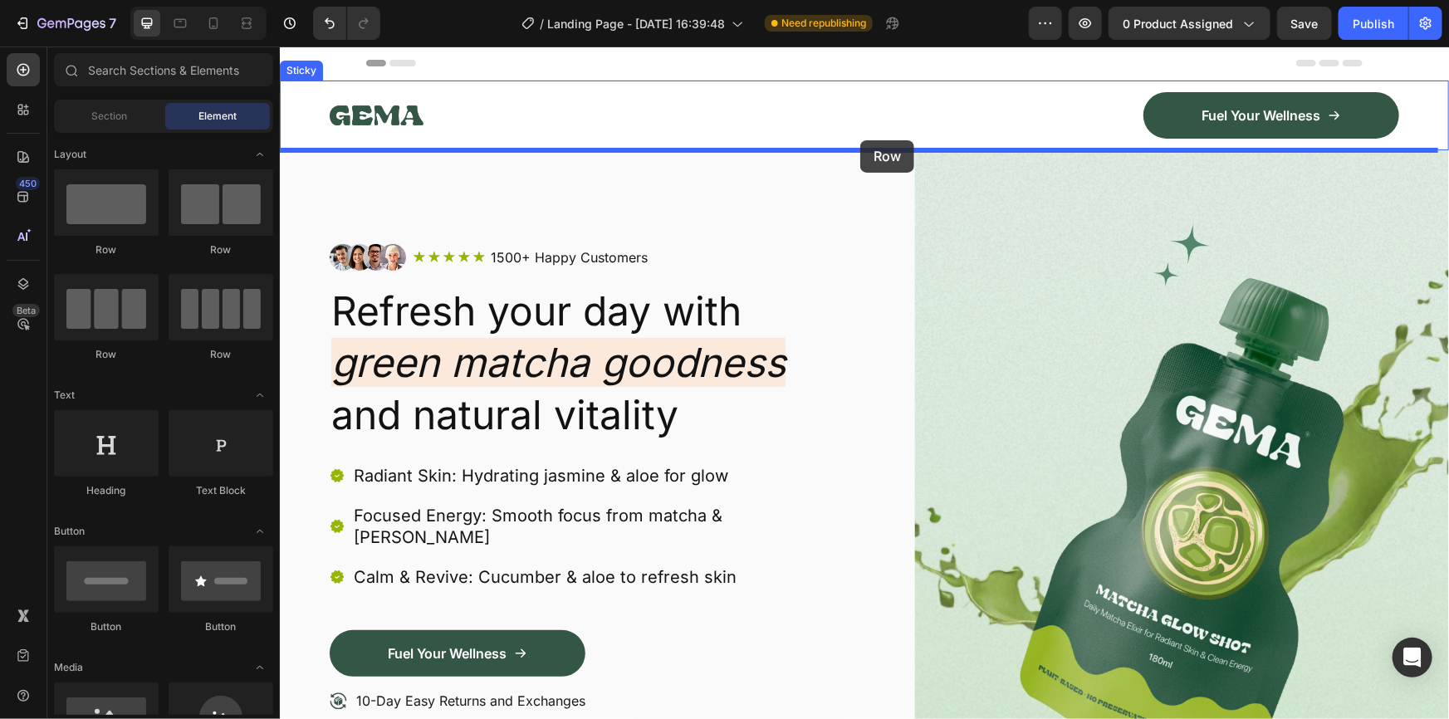
drag, startPoint x: 497, startPoint y: 258, endPoint x: 860, endPoint y: 140, distance: 381.9
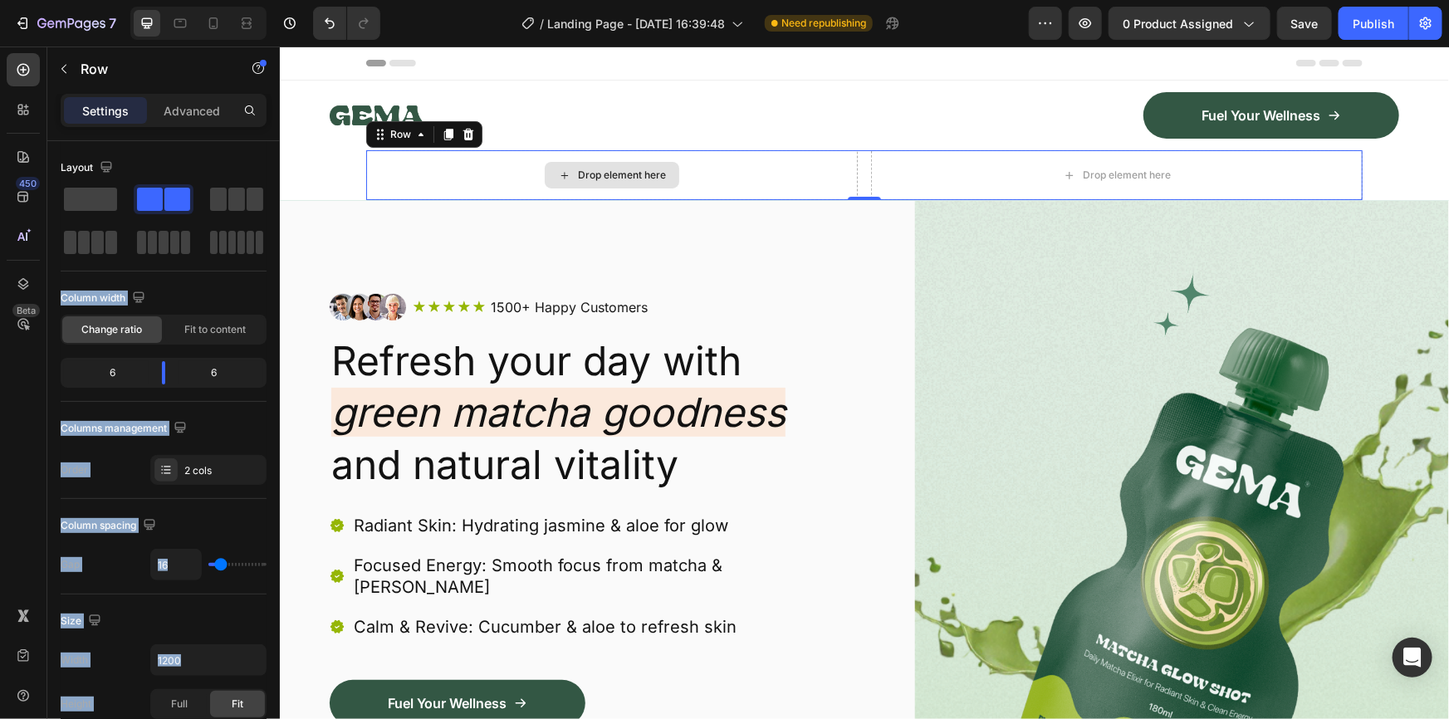
drag, startPoint x: 377, startPoint y: 244, endPoint x: 579, endPoint y: 170, distance: 214.9
click at [125, 61] on p "Row" at bounding box center [151, 69] width 141 height 20
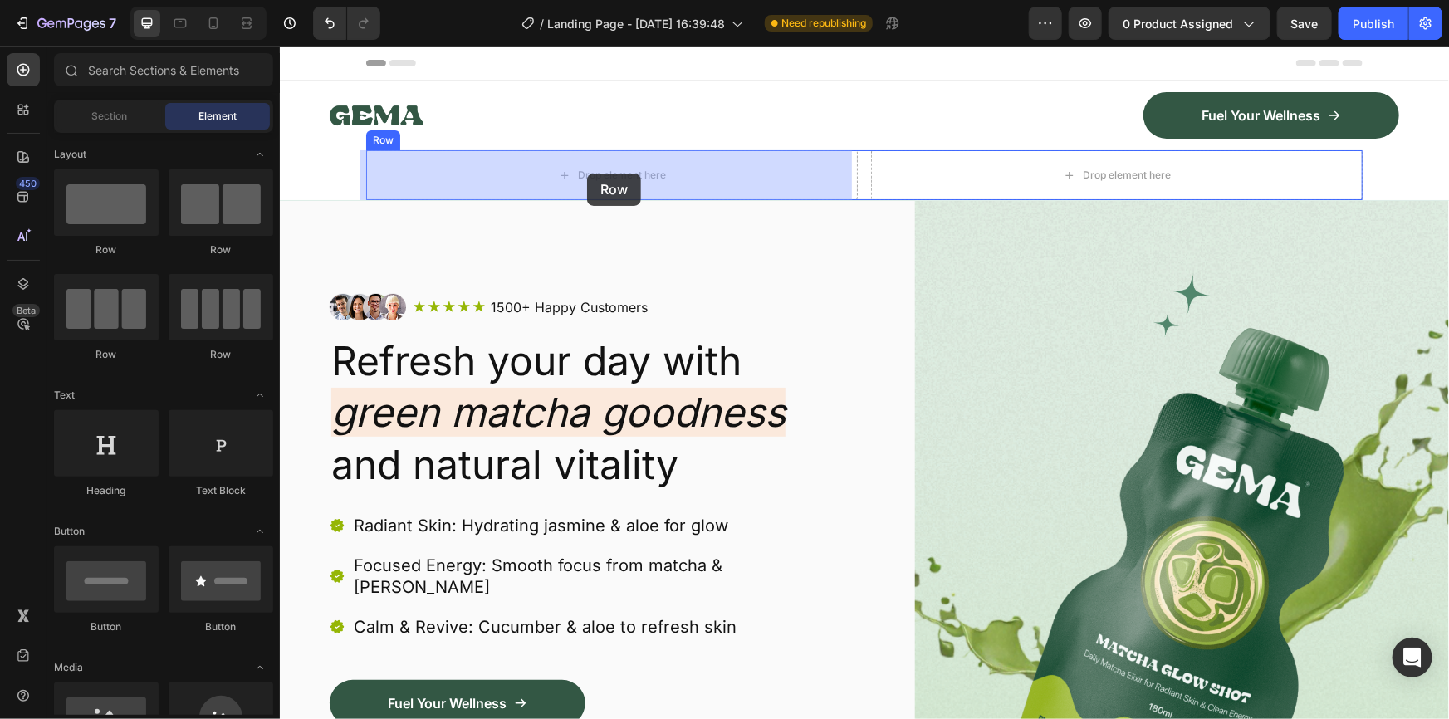
drag, startPoint x: 375, startPoint y: 265, endPoint x: 604, endPoint y: 175, distance: 245.4
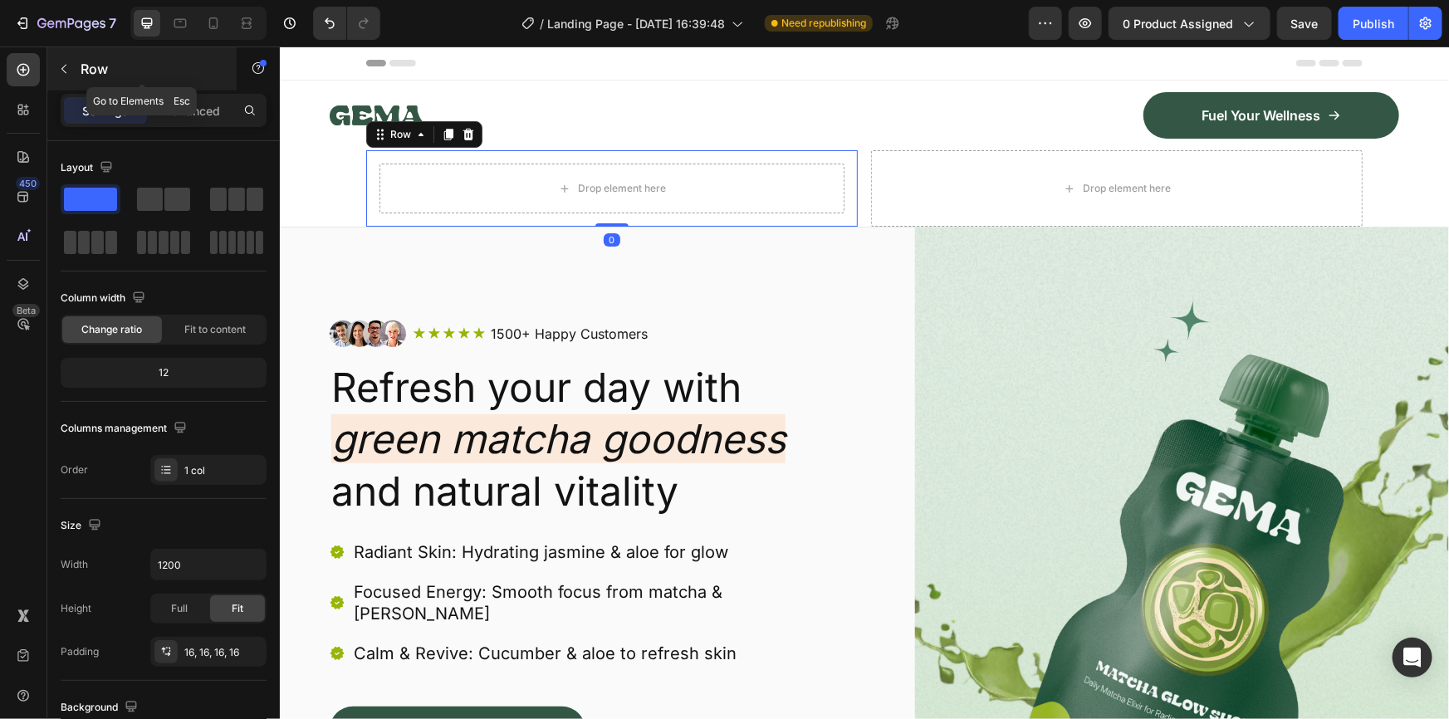
click at [66, 63] on icon "button" at bounding box center [63, 68] width 13 height 13
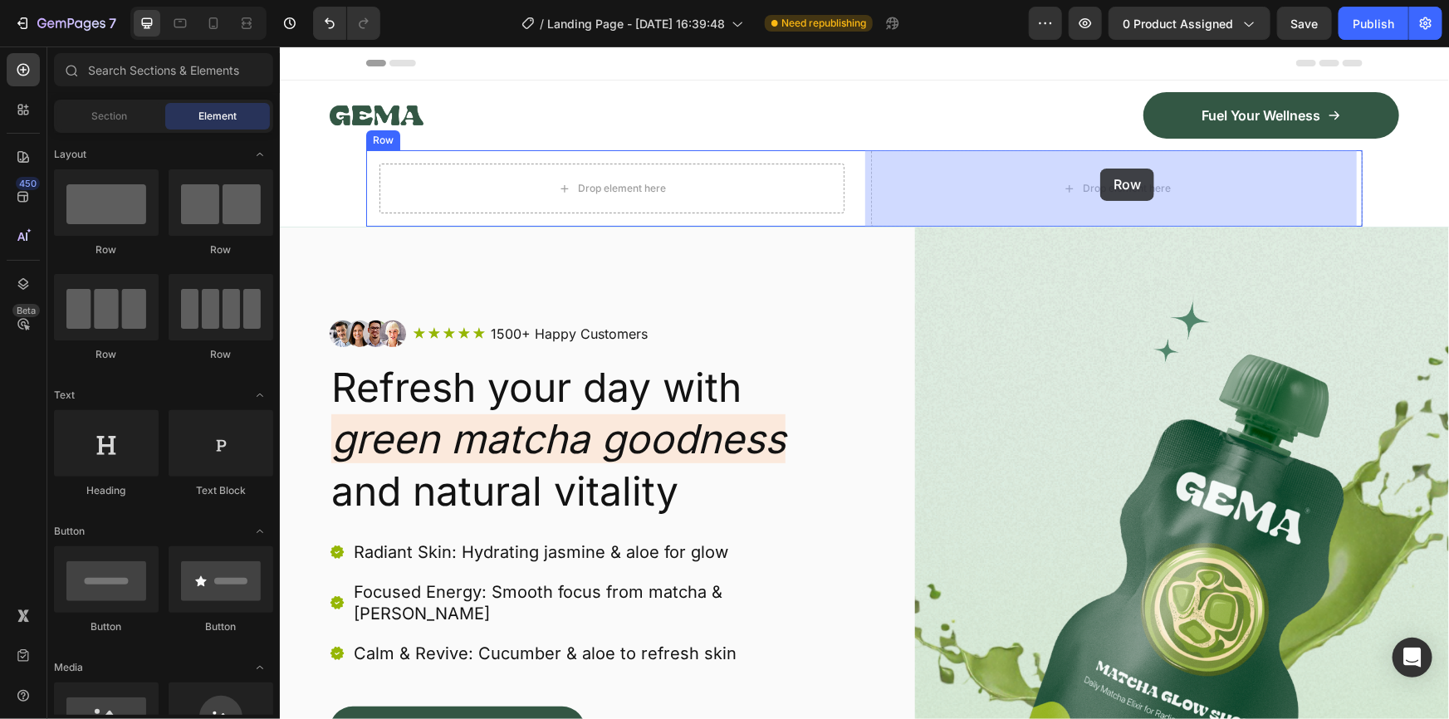
drag, startPoint x: 378, startPoint y: 246, endPoint x: 1055, endPoint y: 149, distance: 683.9
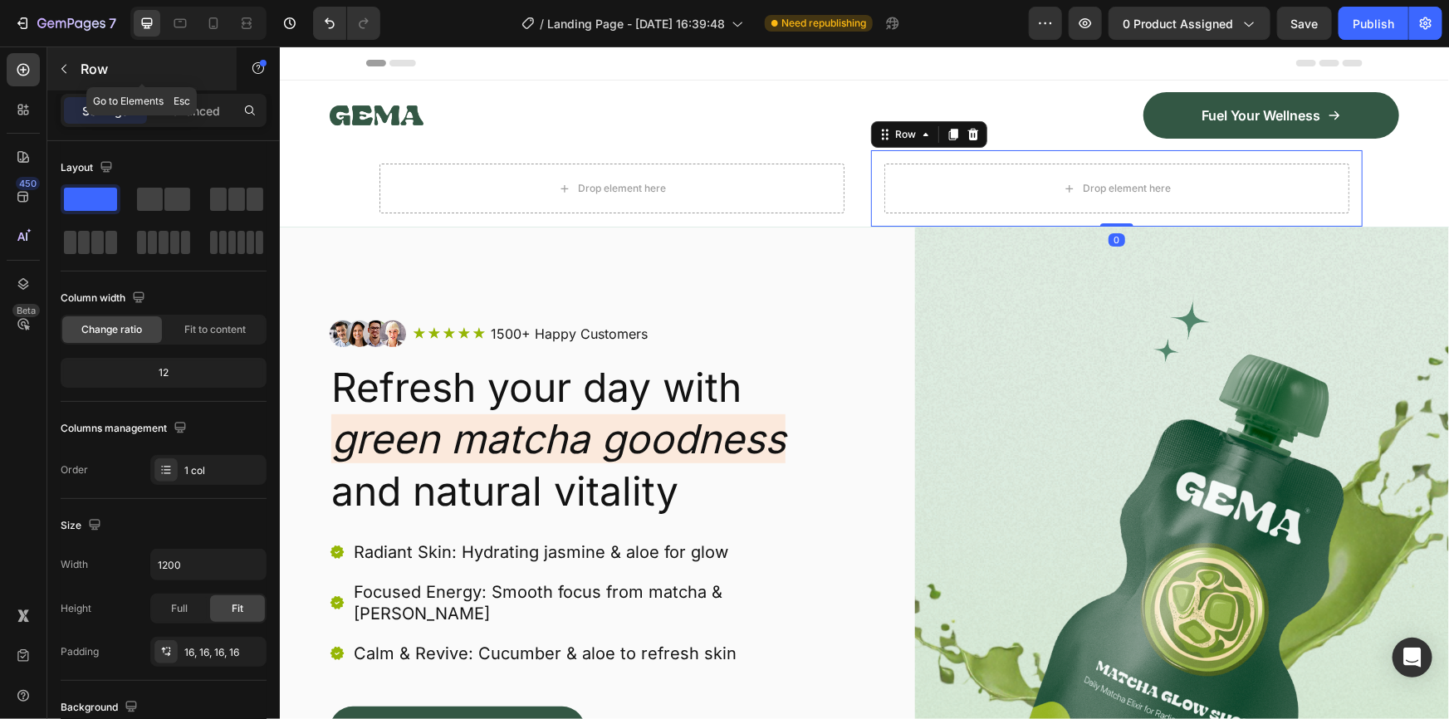
click at [61, 64] on icon "button" at bounding box center [63, 68] width 13 height 13
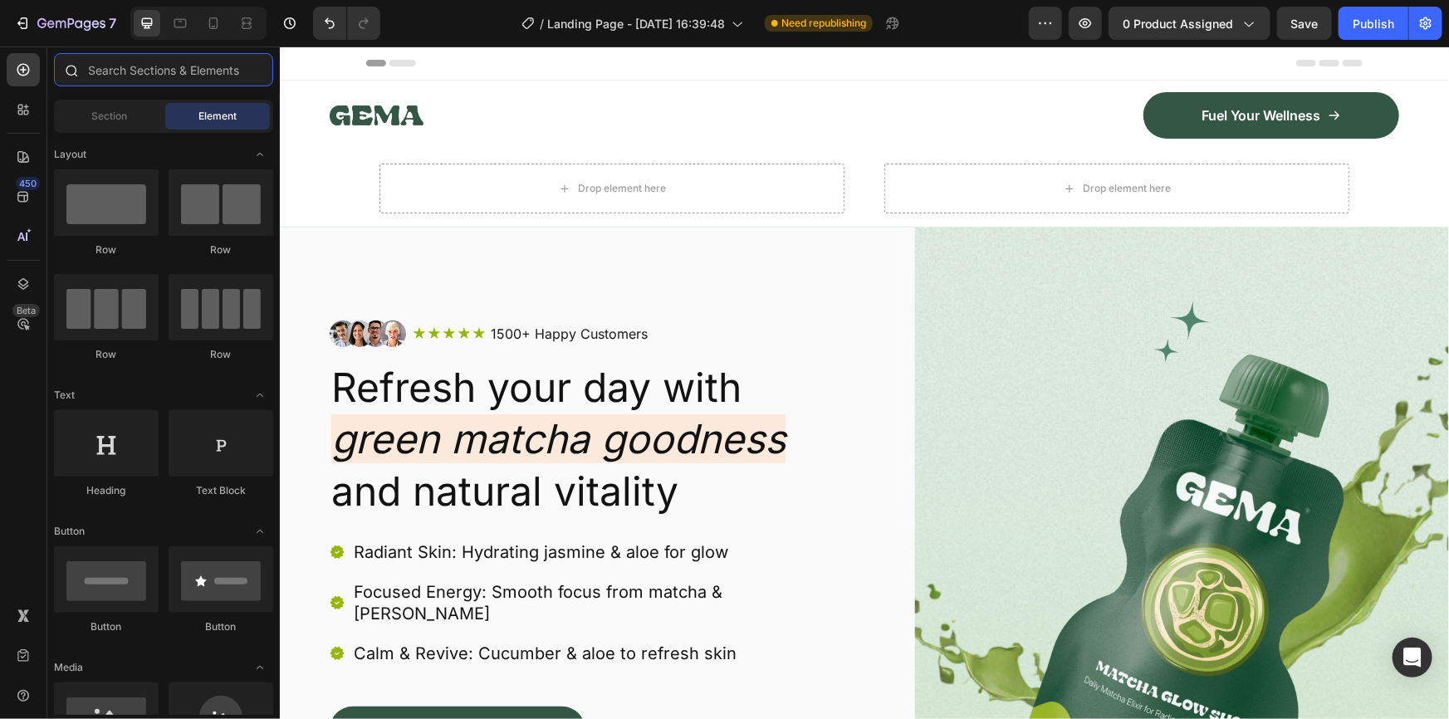
click at [129, 75] on input "text" at bounding box center [163, 69] width 219 height 33
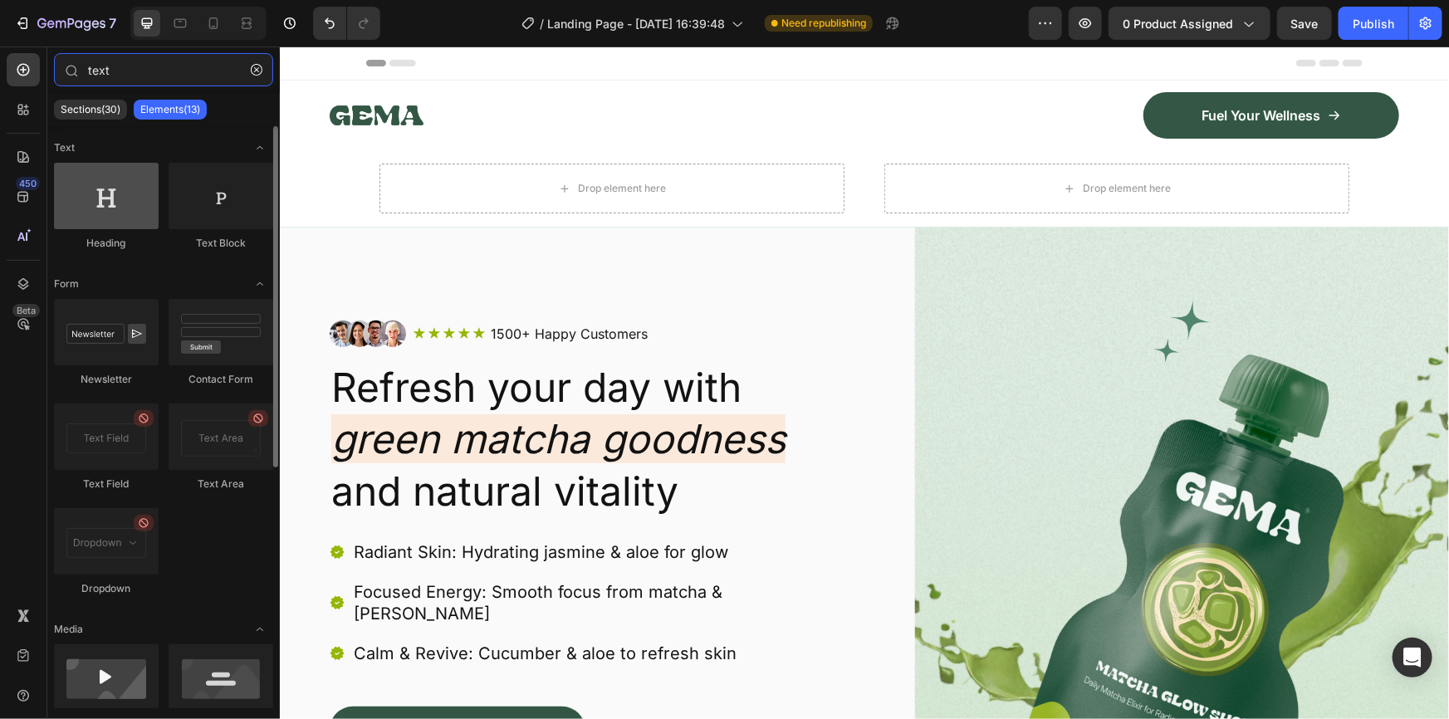
type input "text"
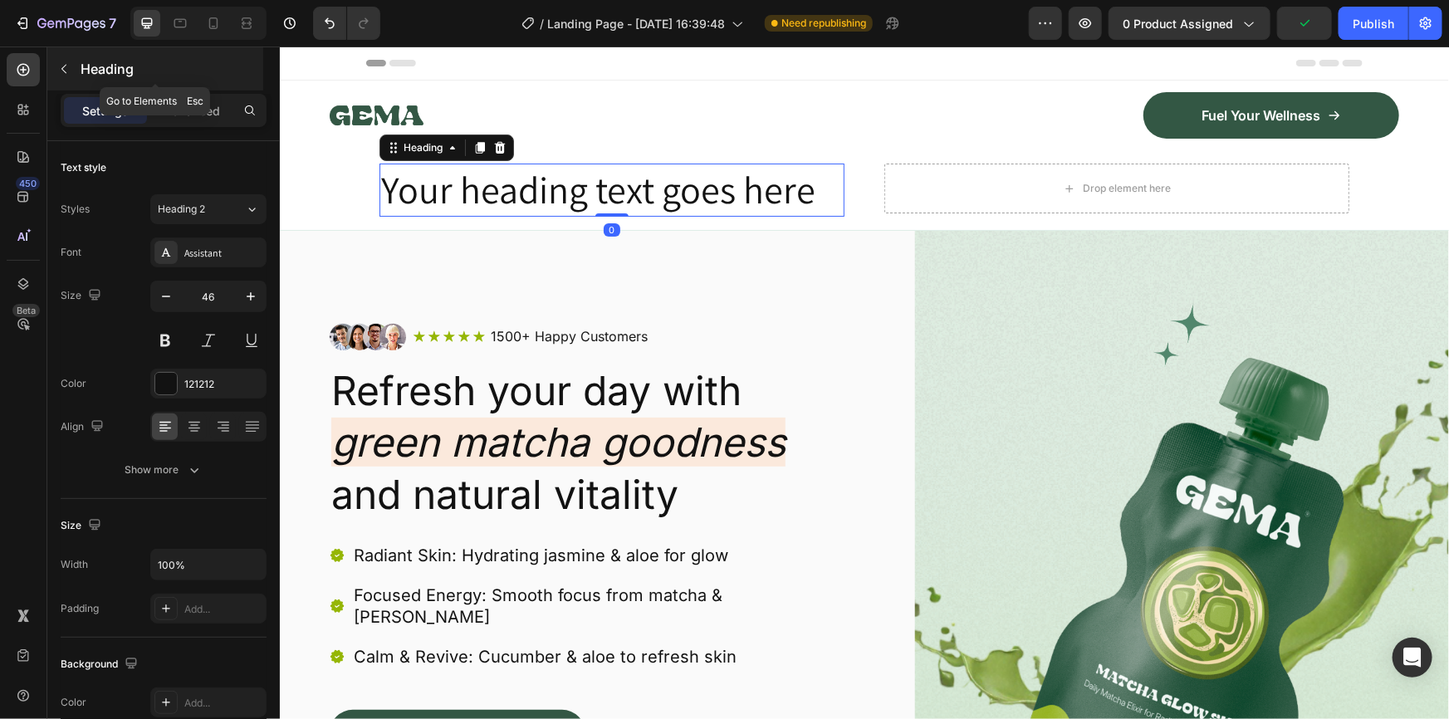
click at [70, 66] on icon "button" at bounding box center [63, 68] width 13 height 13
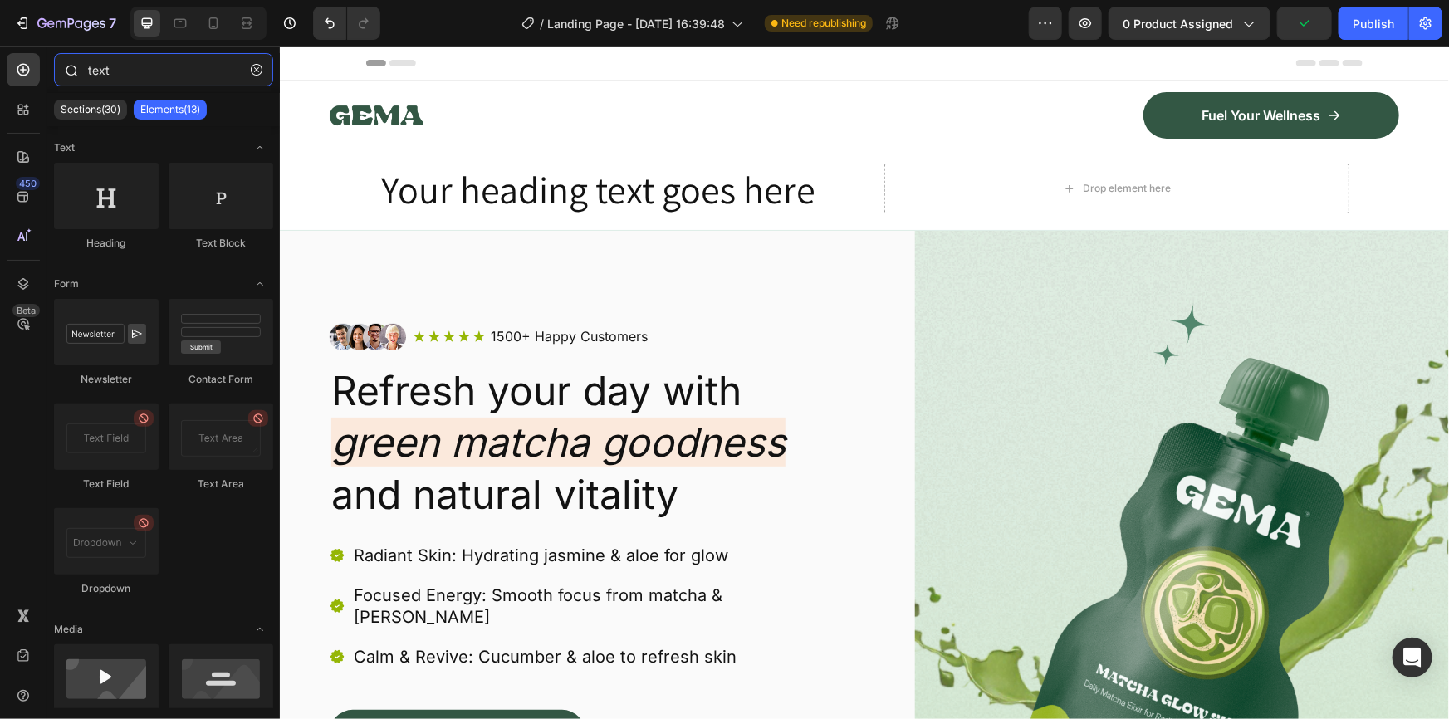
click at [160, 66] on input "text" at bounding box center [163, 69] width 219 height 33
click at [87, 73] on input "text" at bounding box center [163, 69] width 219 height 33
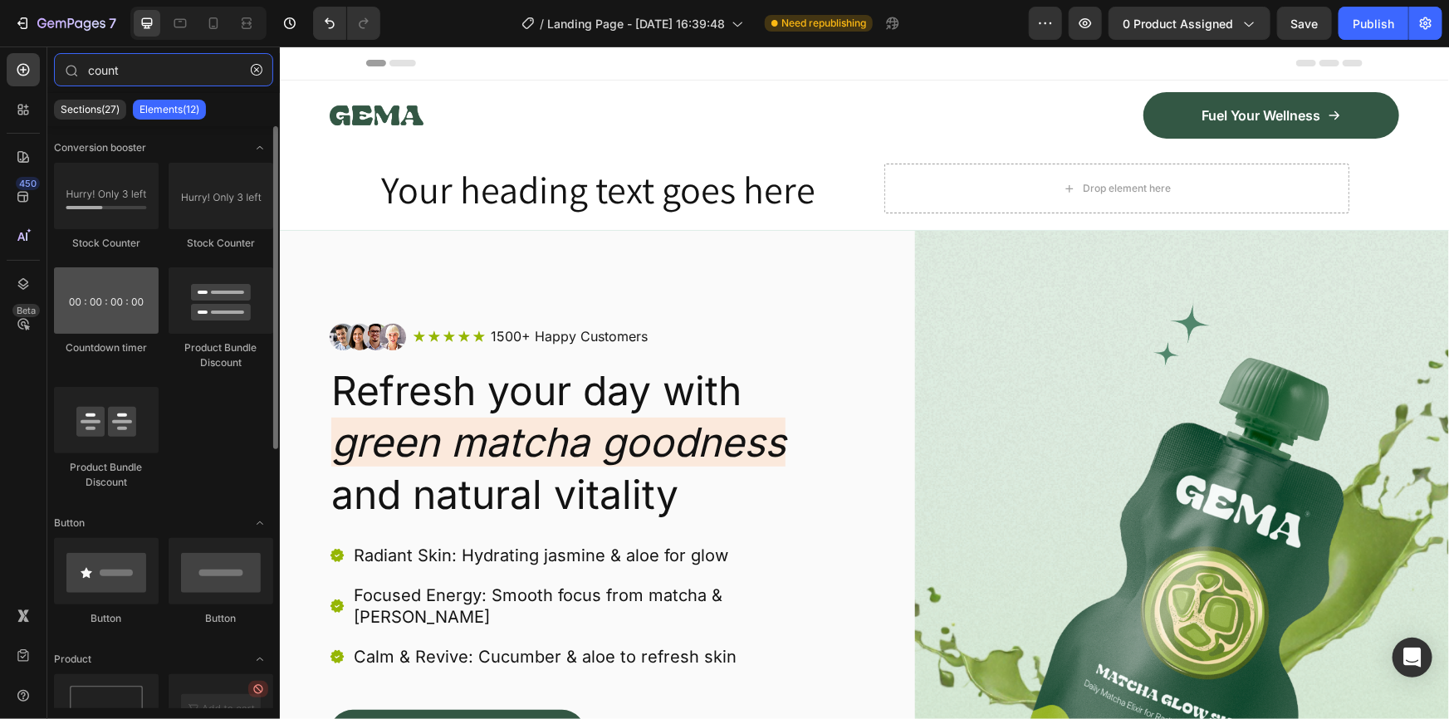
type input "count"
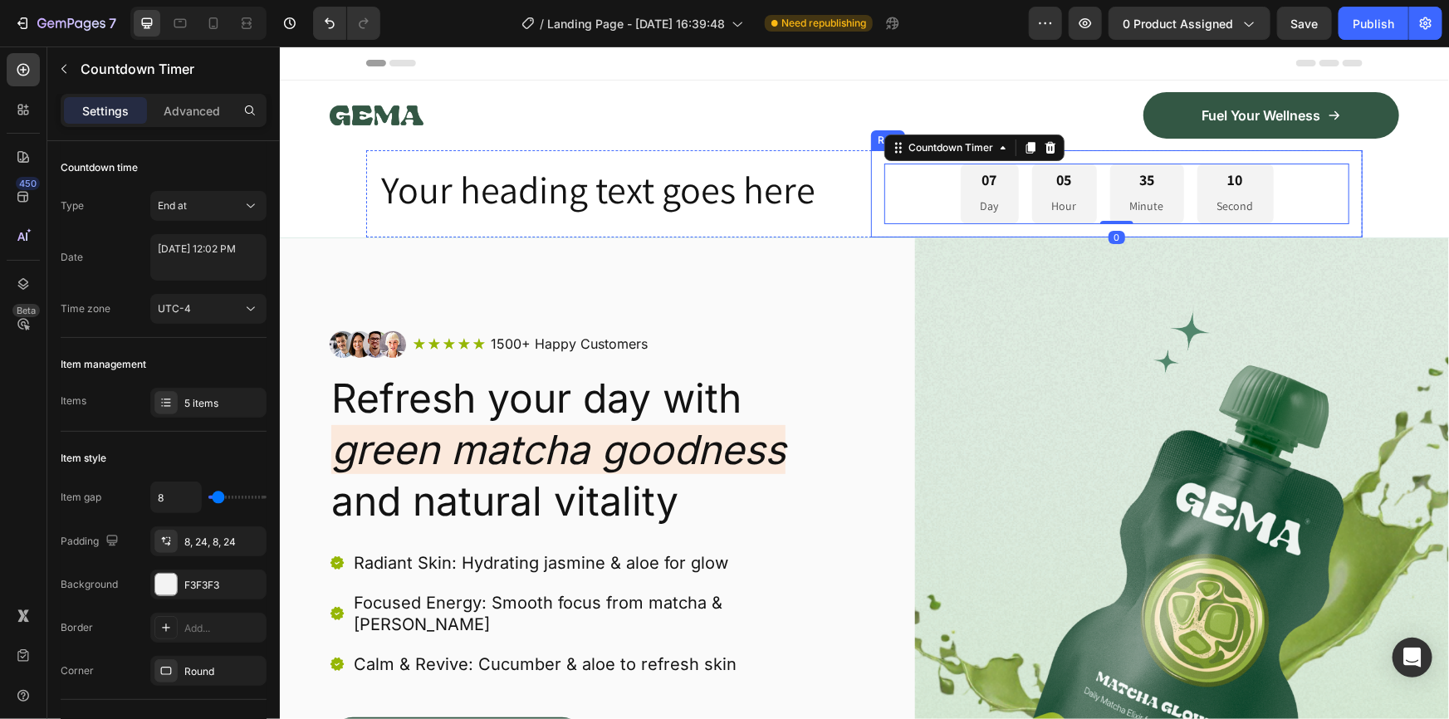
click at [875, 156] on div "07 Day 05 Hour 35 Minute 10 Second Countdown Timer 0 Row" at bounding box center [1116, 193] width 492 height 87
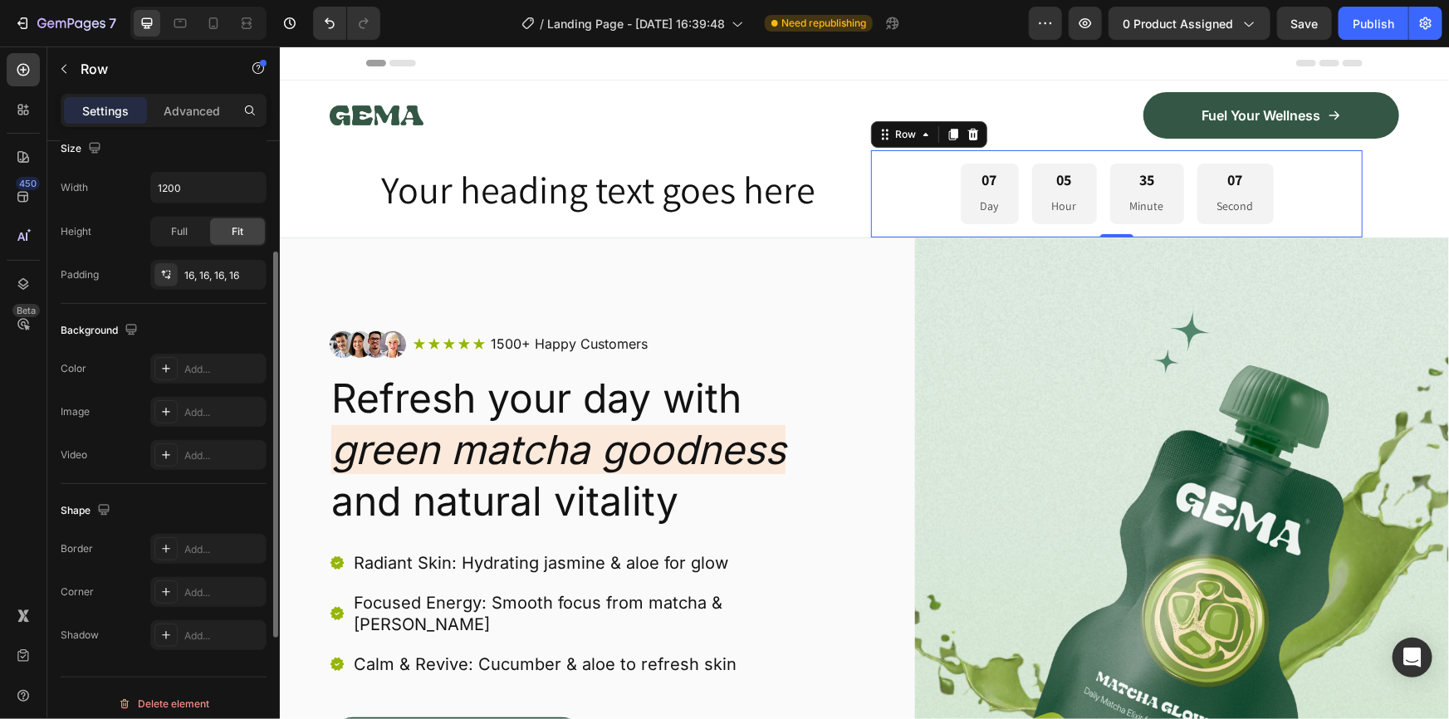
scroll to position [302, 0]
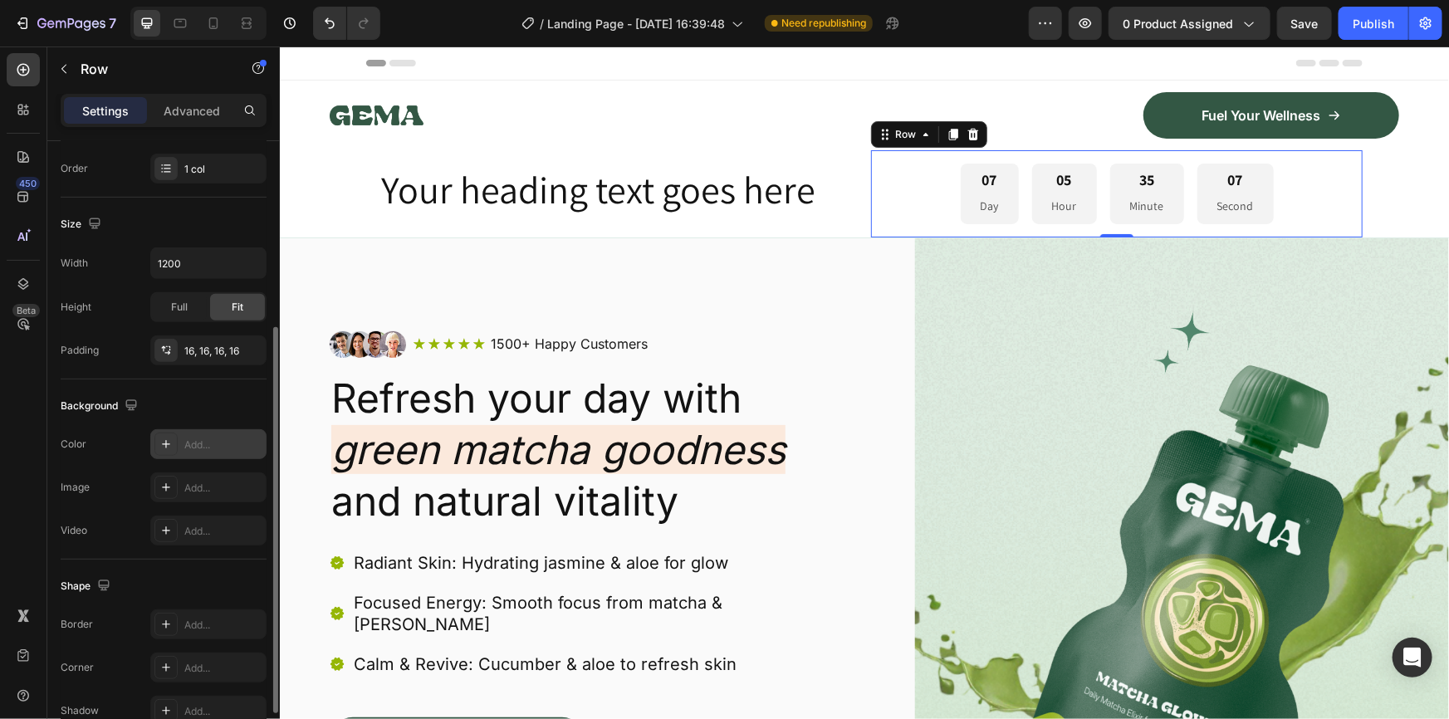
click at [213, 445] on div "Add..." at bounding box center [223, 445] width 78 height 15
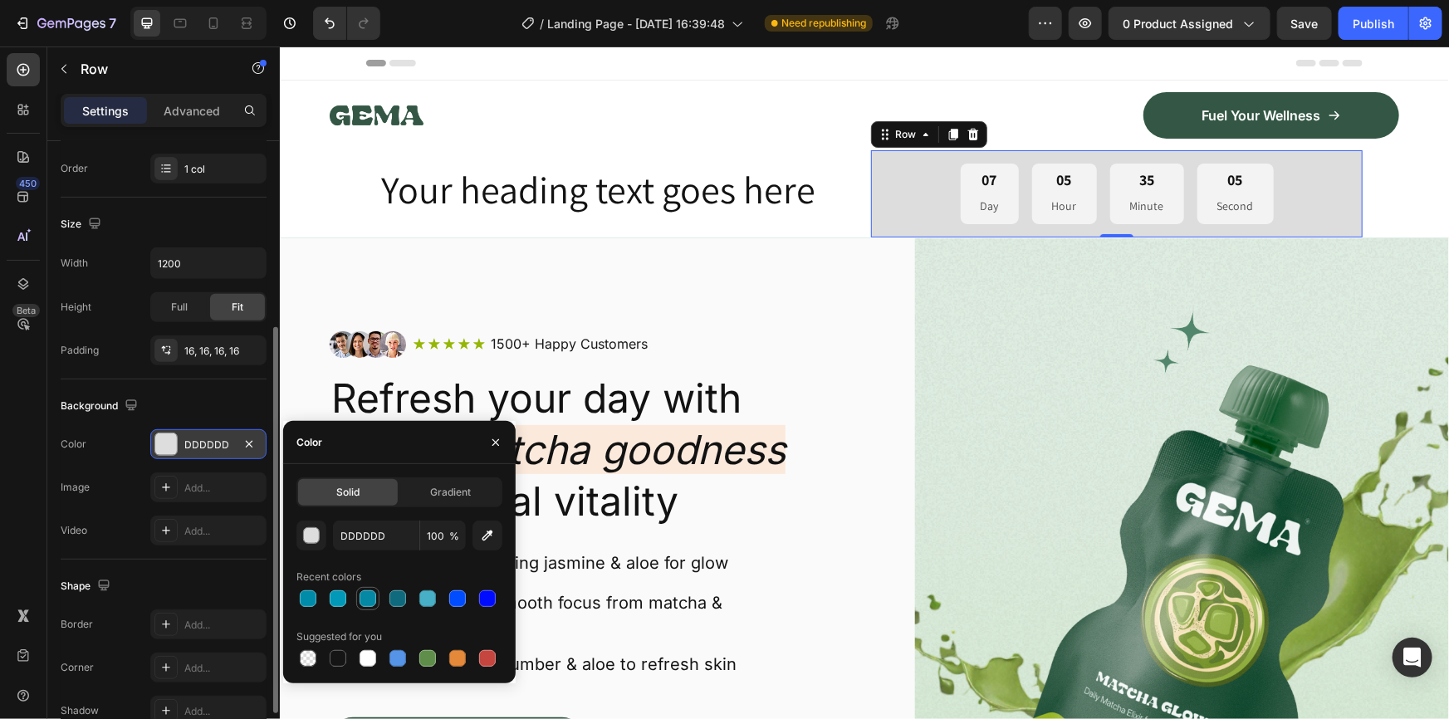
click at [368, 596] on div at bounding box center [368, 599] width 17 height 17
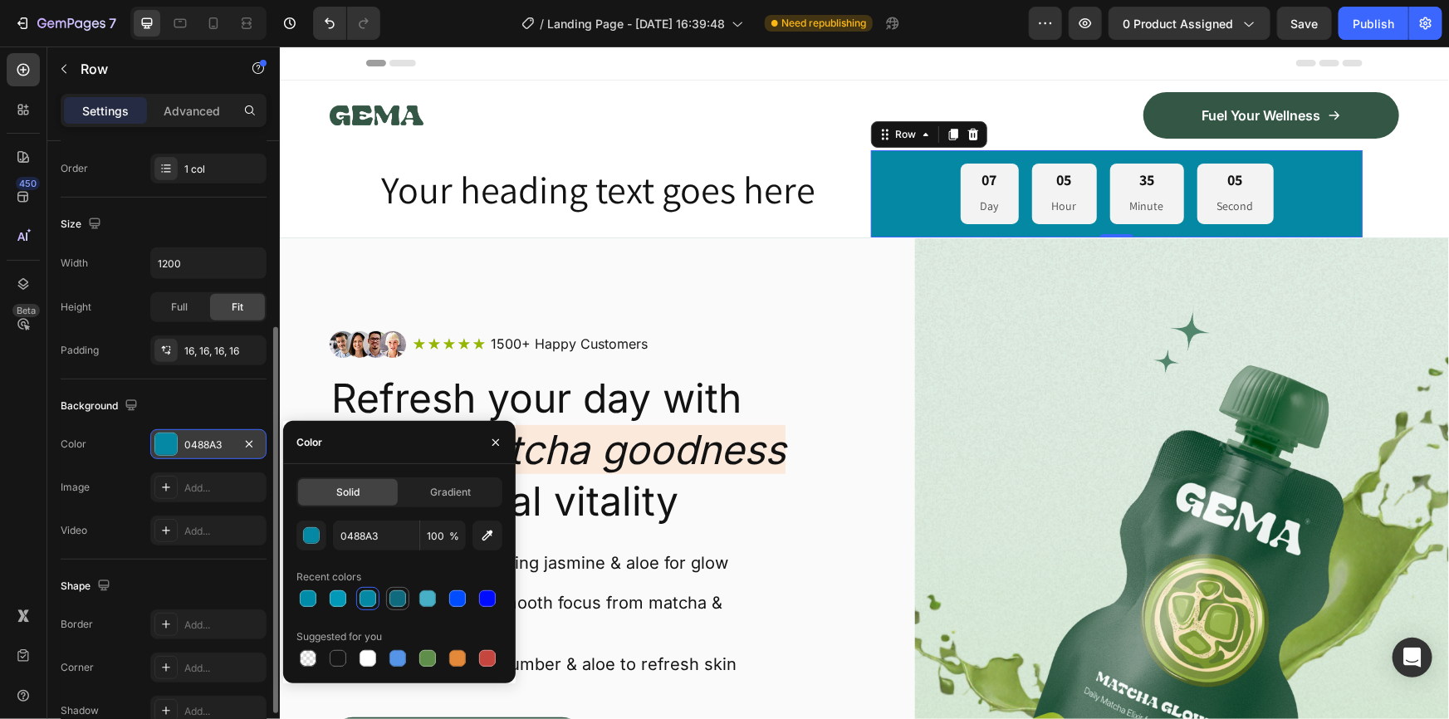
click at [409, 598] on div at bounding box center [397, 598] width 23 height 23
type input "0E6A7C"
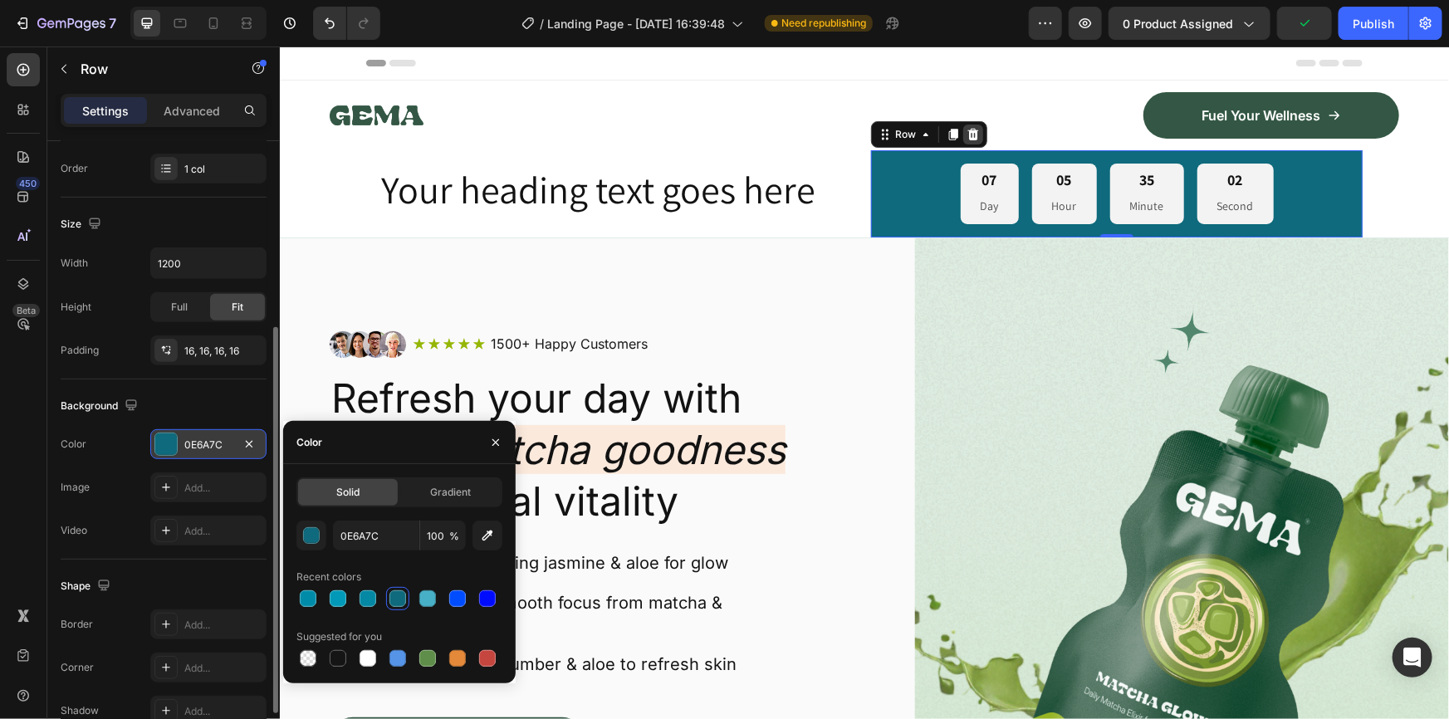
click at [968, 135] on icon at bounding box center [973, 134] width 11 height 12
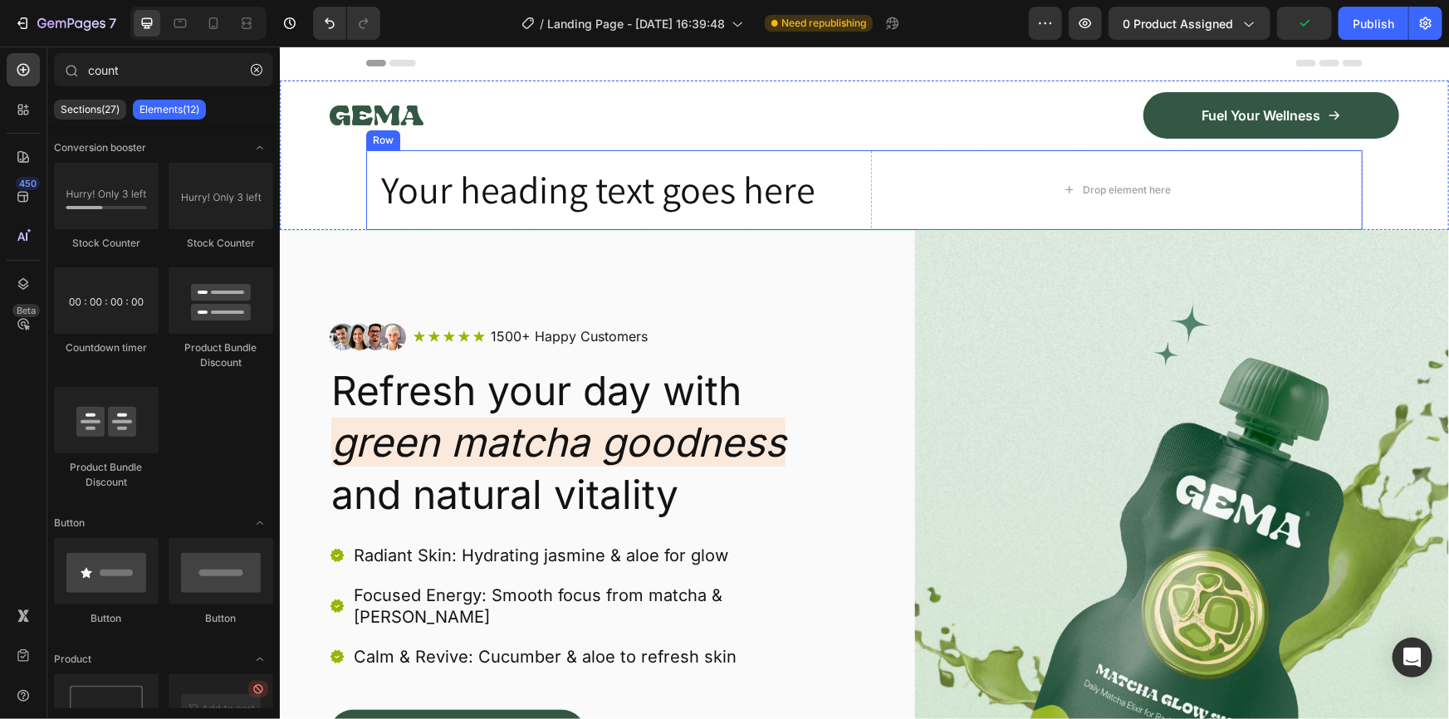
click at [856, 190] on div "Your heading text goes here Heading Row Drop element here Row" at bounding box center [863, 190] width 997 height 80
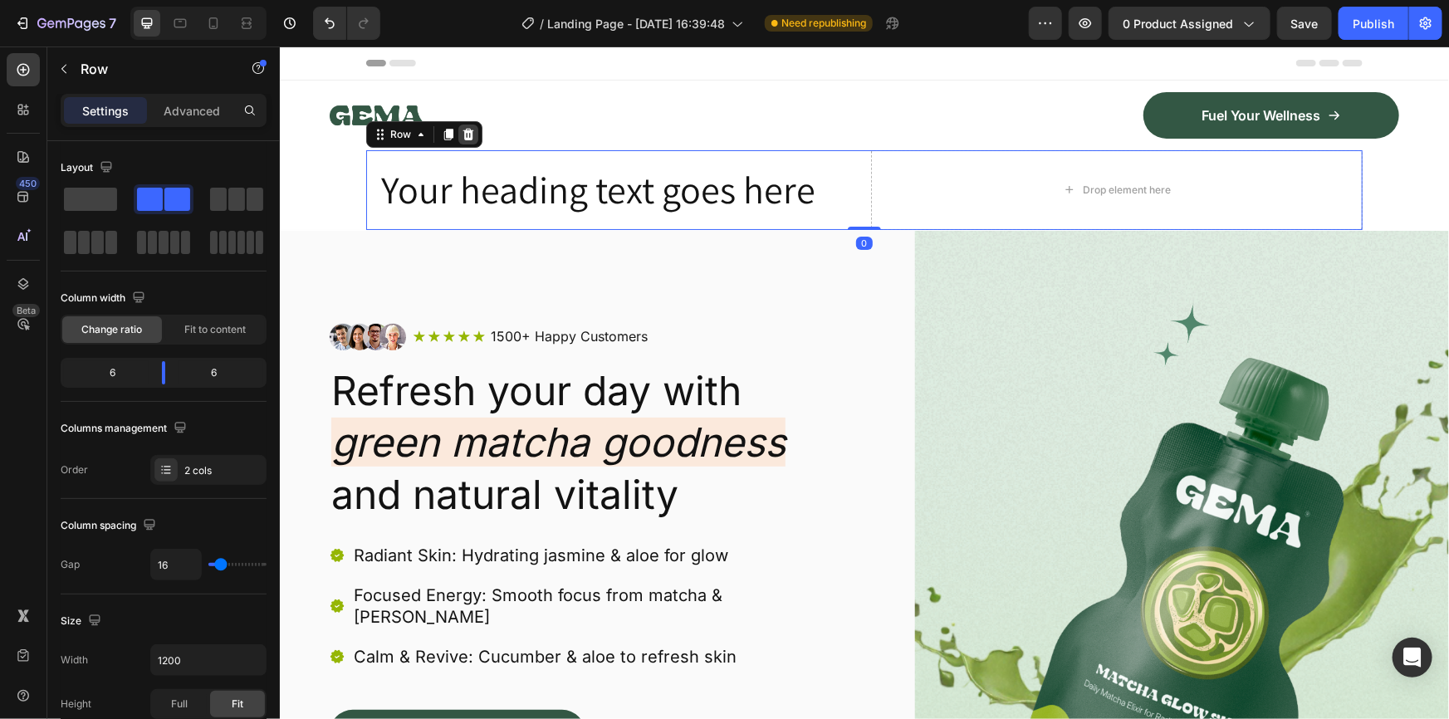
click at [463, 127] on icon at bounding box center [467, 133] width 13 height 13
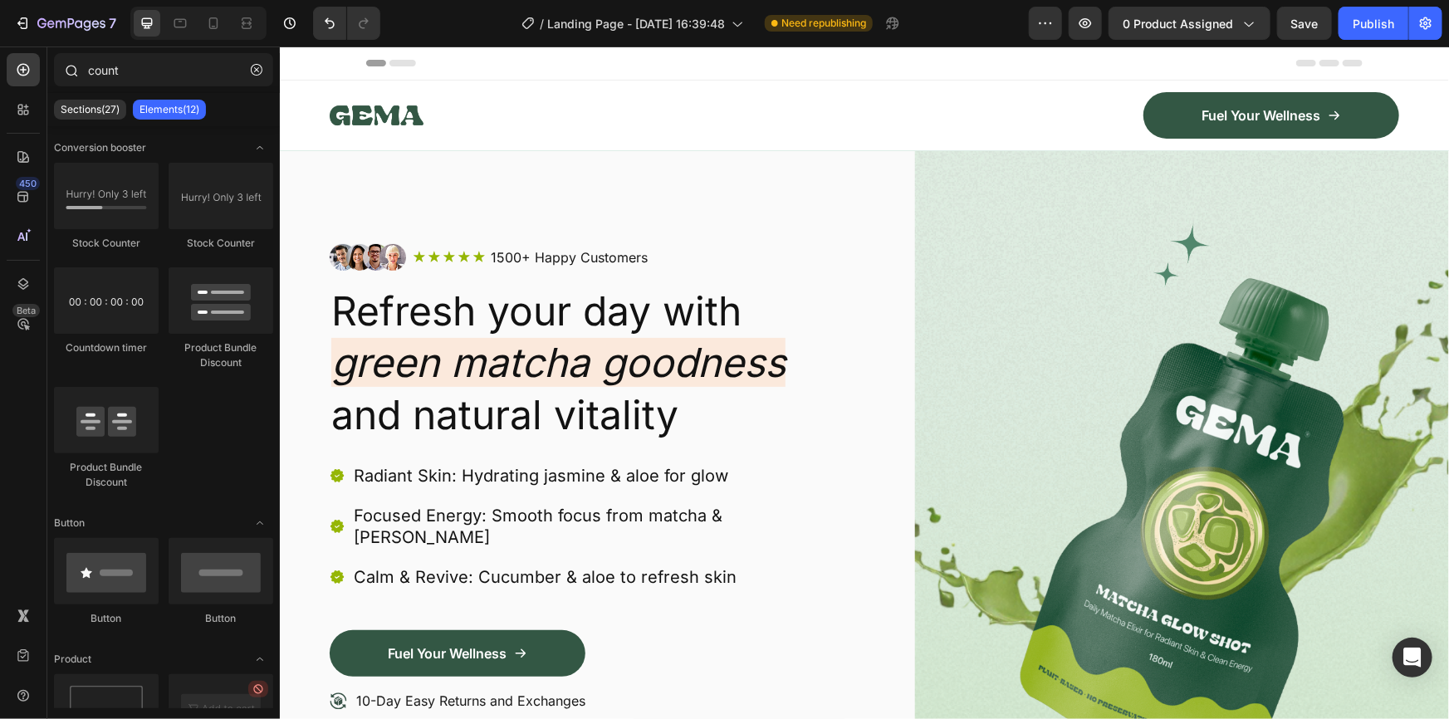
click at [70, 66] on icon at bounding box center [70, 69] width 13 height 13
click at [137, 73] on input "count" at bounding box center [163, 69] width 219 height 33
click at [108, 73] on input "count" at bounding box center [163, 69] width 219 height 33
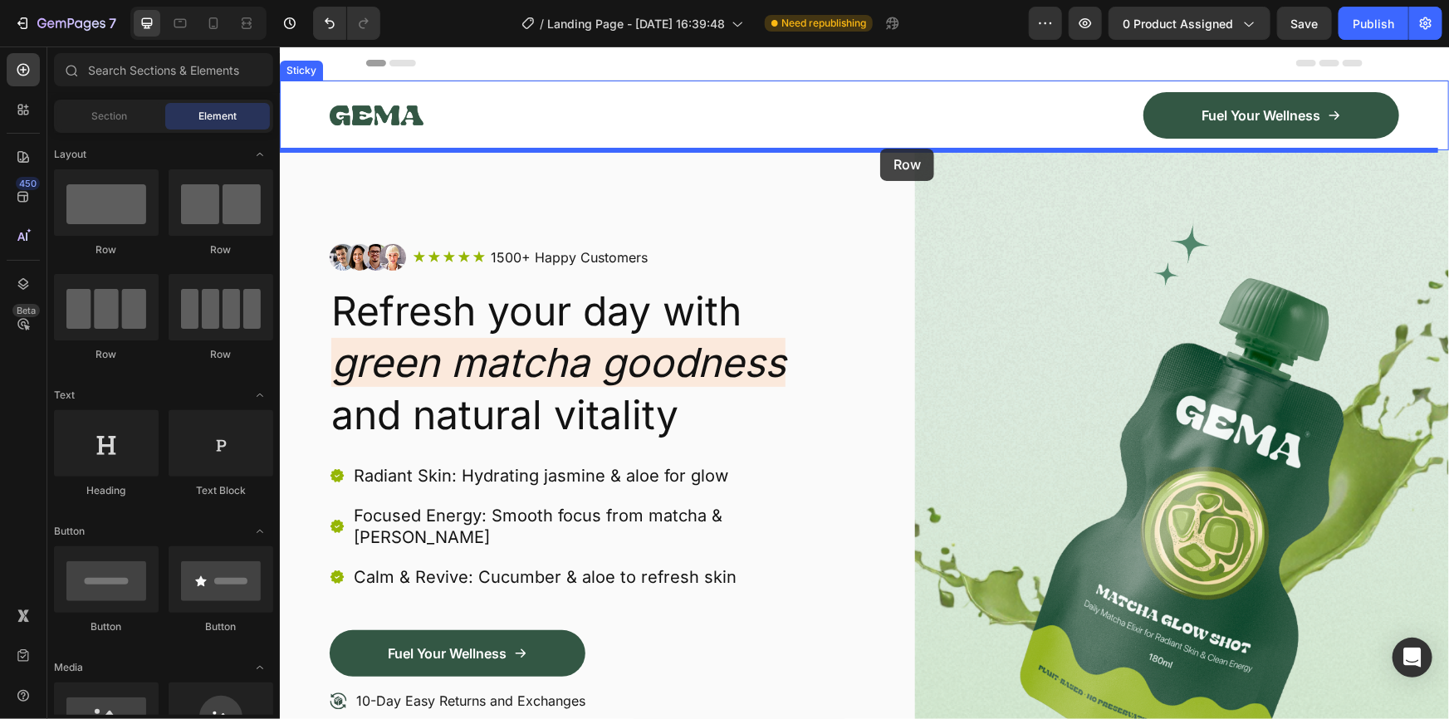
drag, startPoint x: 494, startPoint y: 242, endPoint x: 723, endPoint y: 51, distance: 298.4
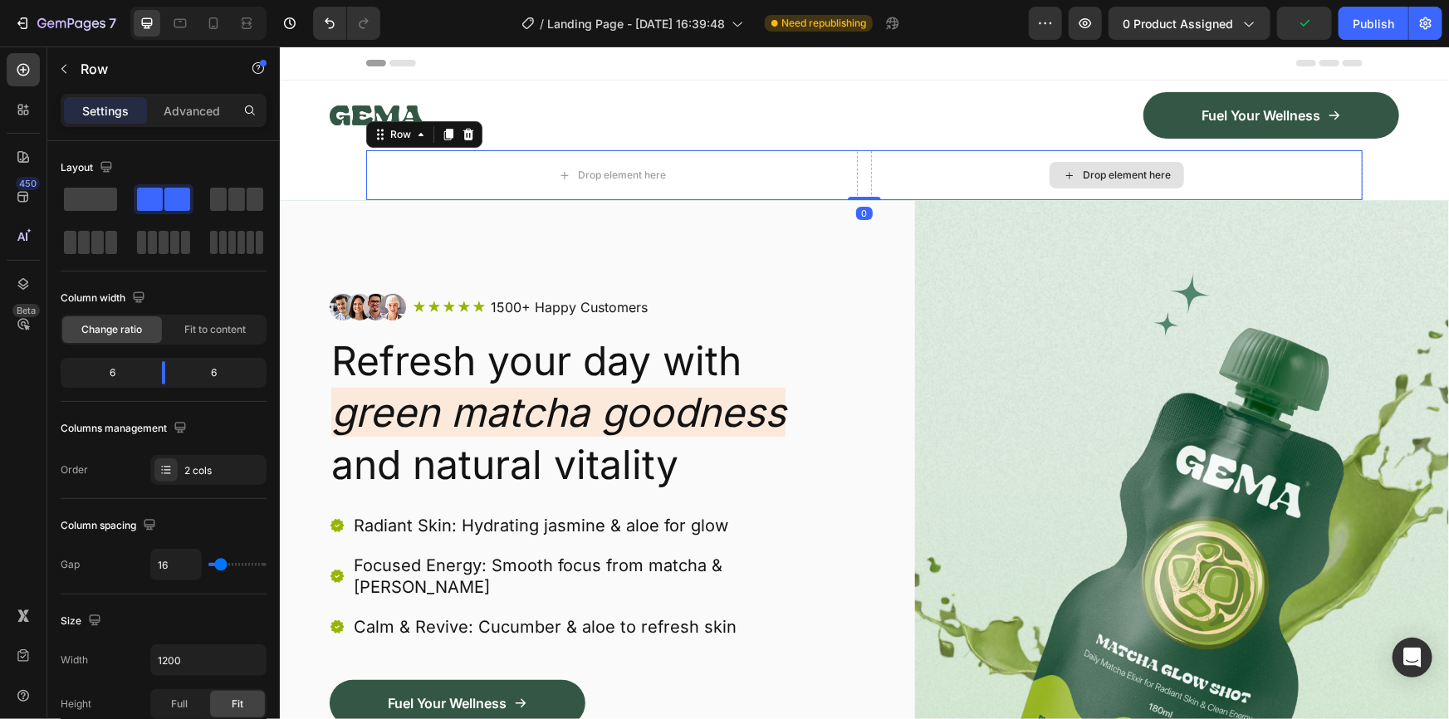
click at [942, 169] on div "Drop element here" at bounding box center [1116, 175] width 492 height 50
click at [927, 169] on div "Drop element here" at bounding box center [1116, 175] width 492 height 50
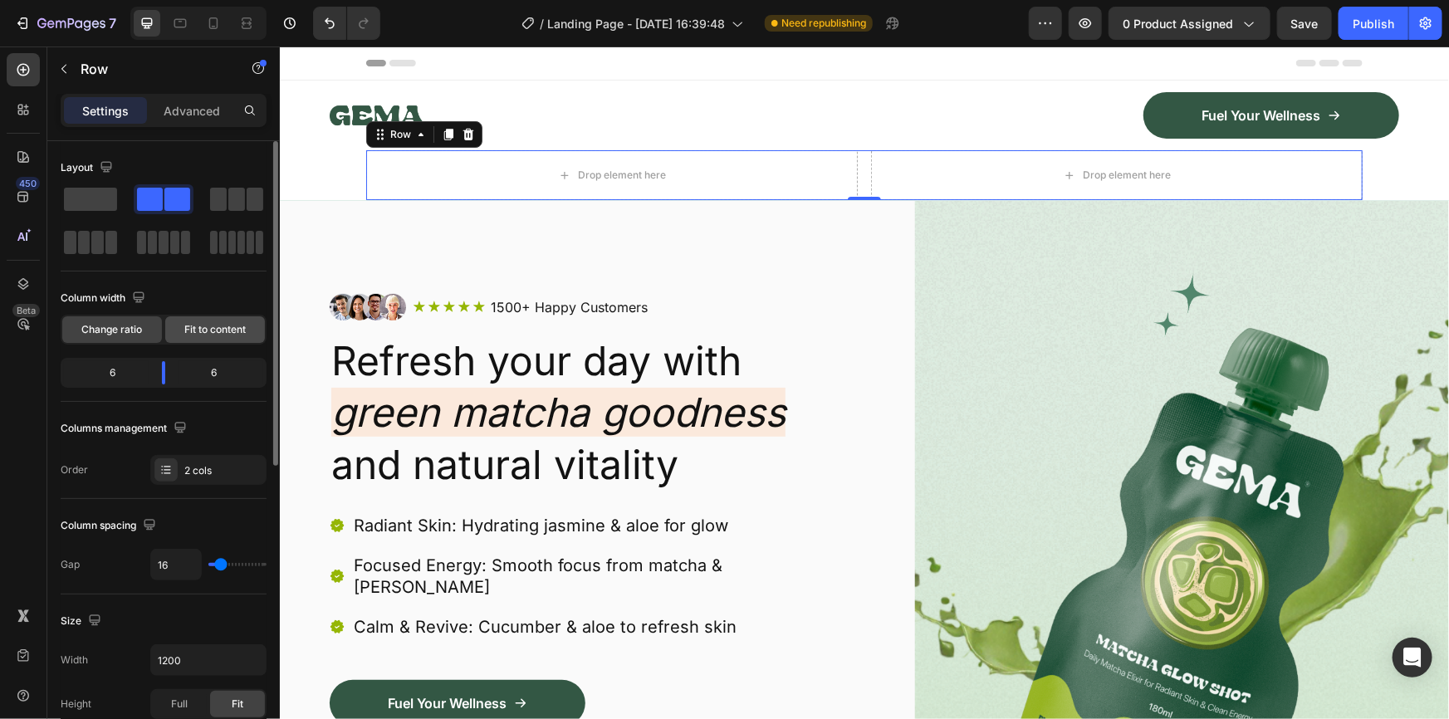
click at [204, 331] on span "Fit to content" at bounding box center [214, 329] width 61 height 15
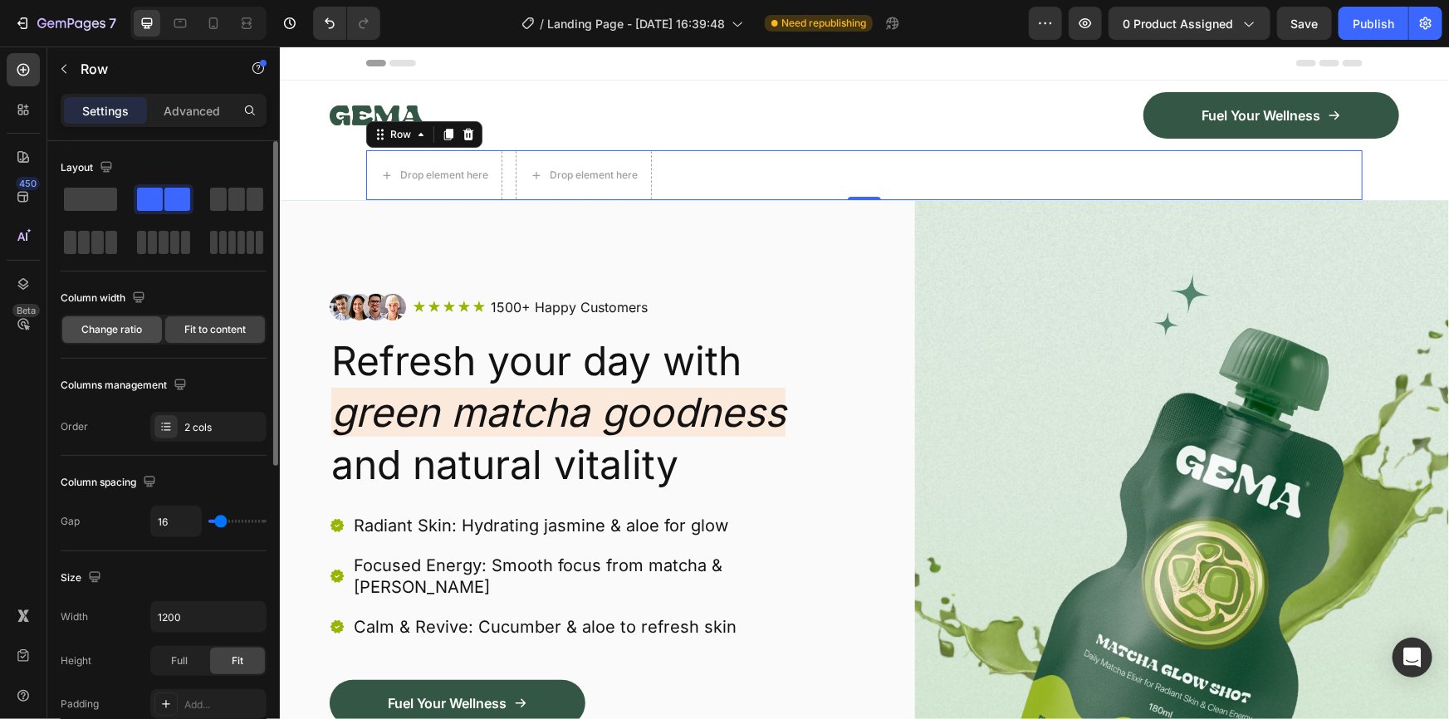
click at [119, 324] on span "Change ratio" at bounding box center [112, 329] width 61 height 15
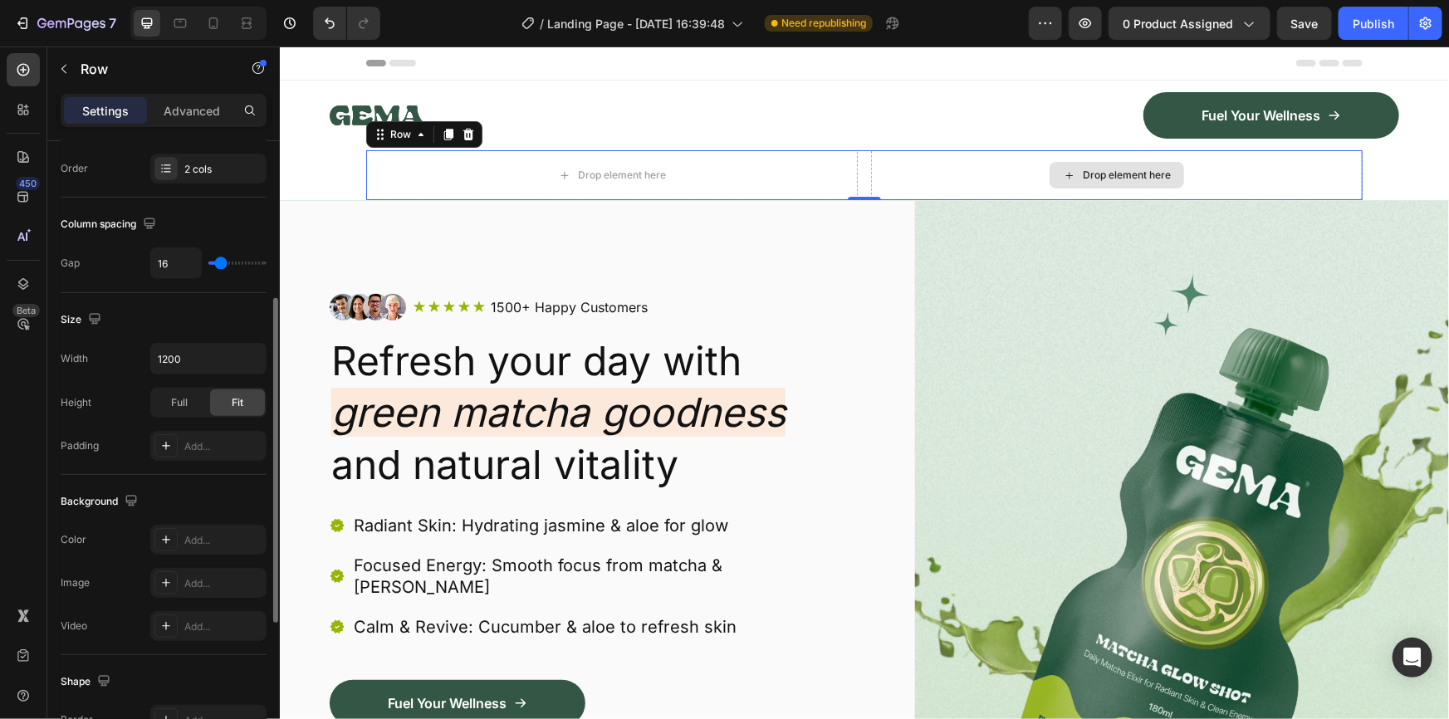
click at [1002, 174] on div "Drop element here" at bounding box center [1116, 175] width 492 height 50
